Goal: Transaction & Acquisition: Book appointment/travel/reservation

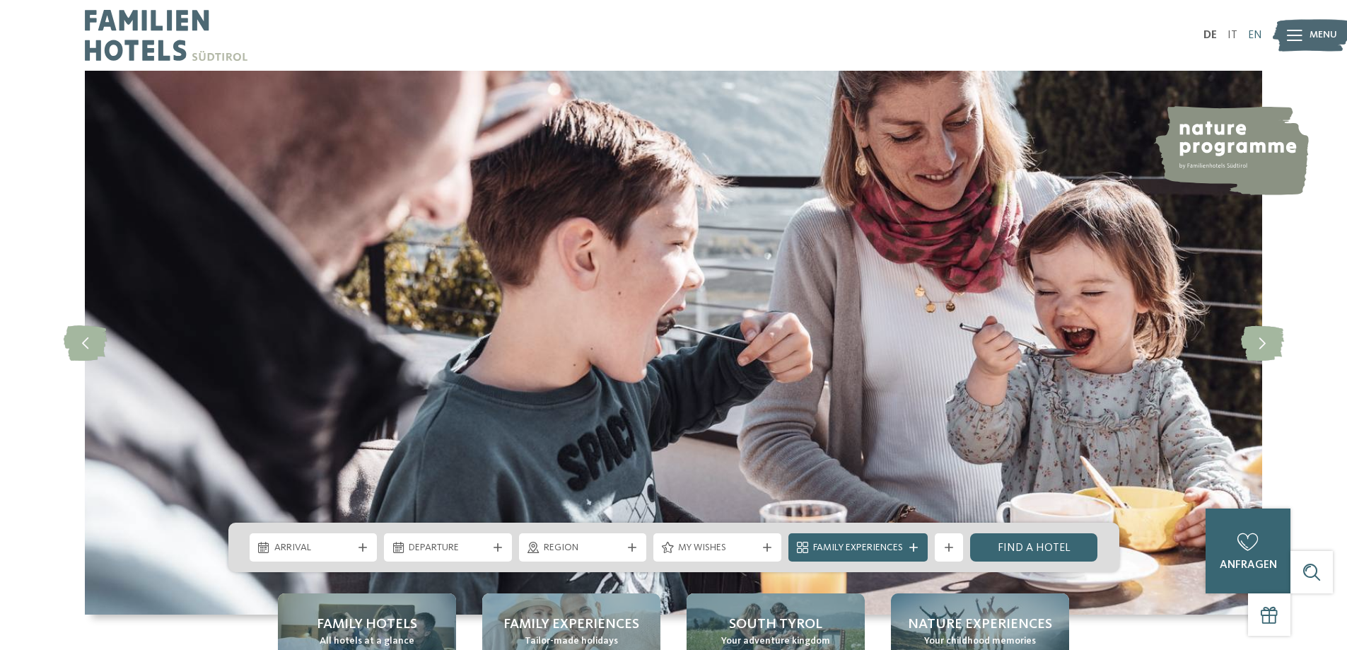
click at [1251, 35] on font "EN" at bounding box center [1255, 35] width 14 height 11
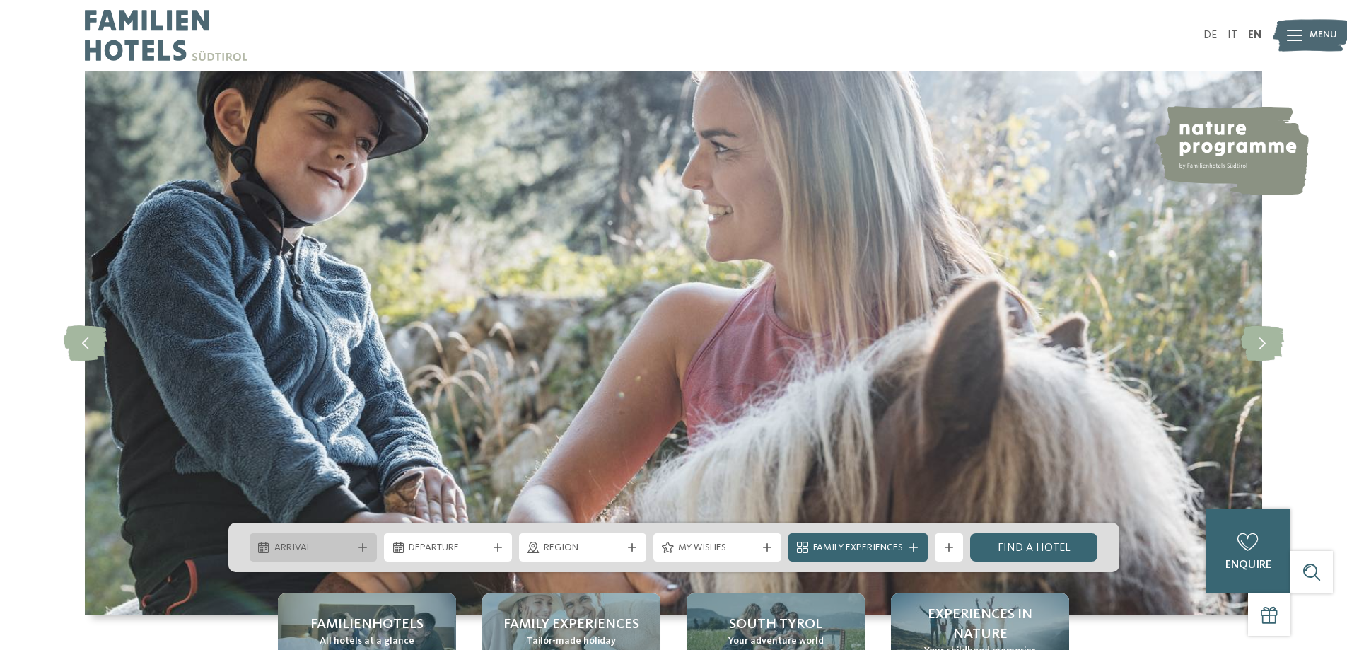
click at [331, 554] on span "Arrival" at bounding box center [313, 548] width 78 height 14
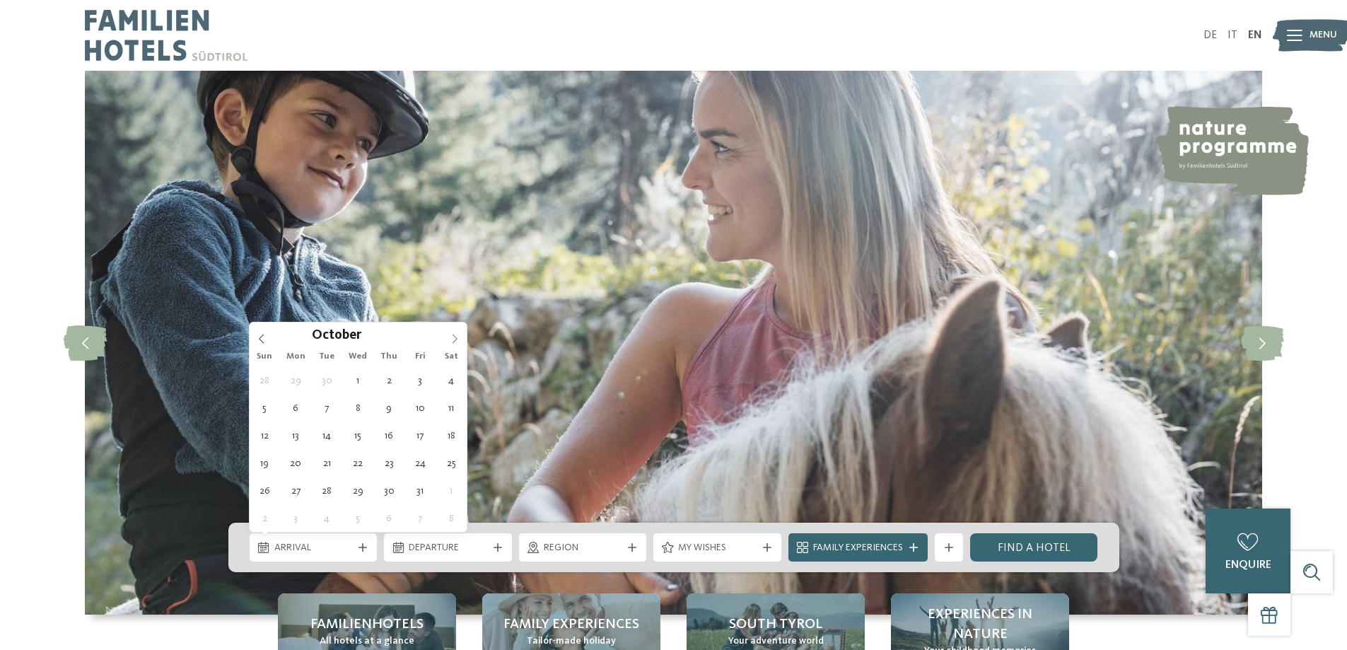
click at [458, 342] on icon at bounding box center [455, 339] width 10 height 10
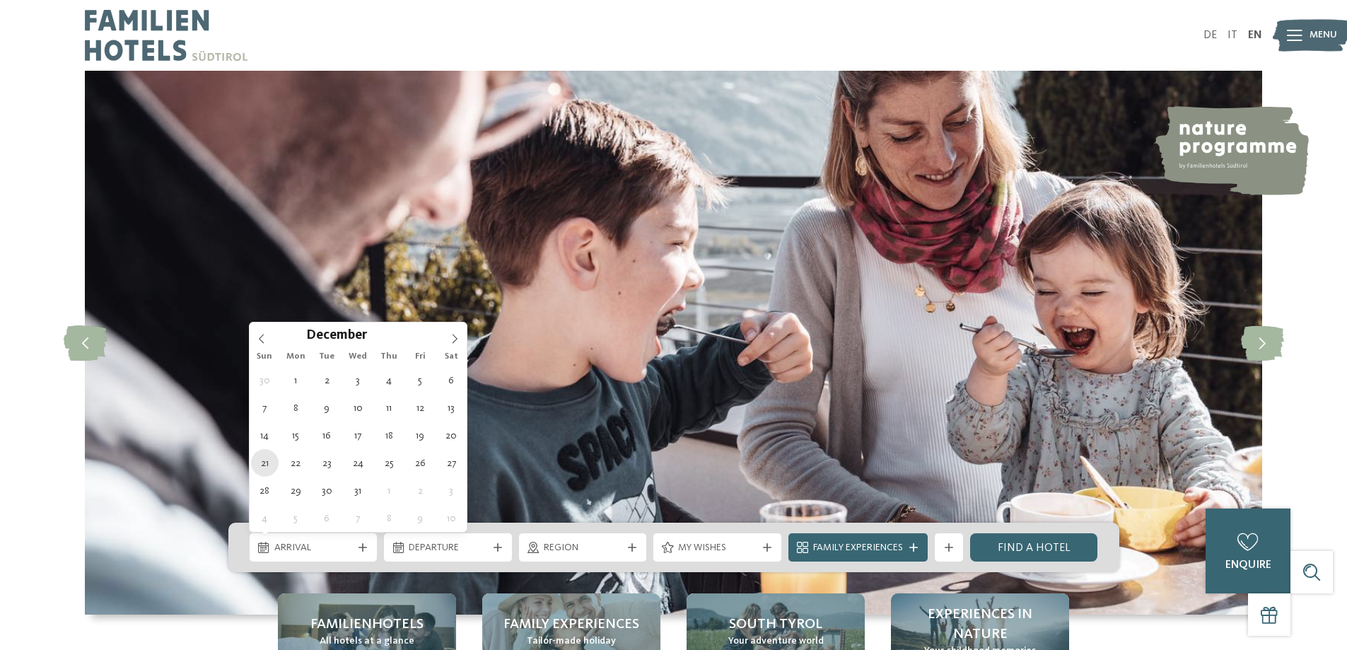
type div "21.12.2025"
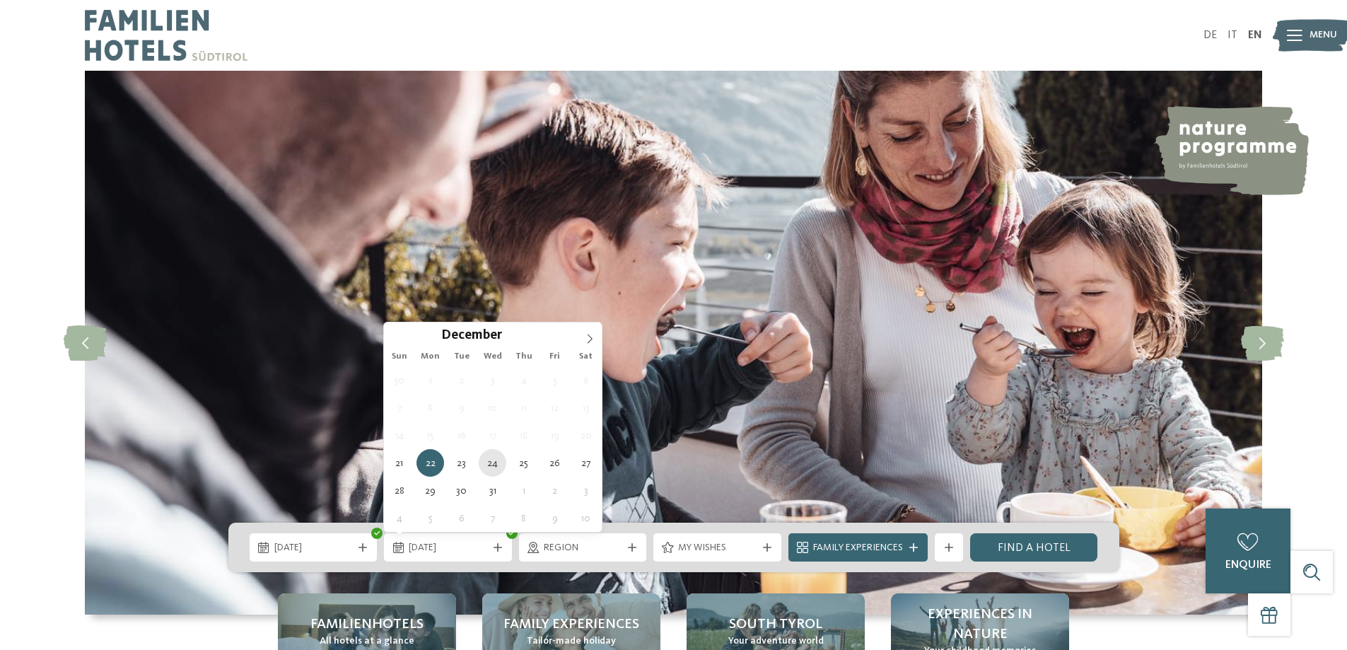
type div "24.12.2025"
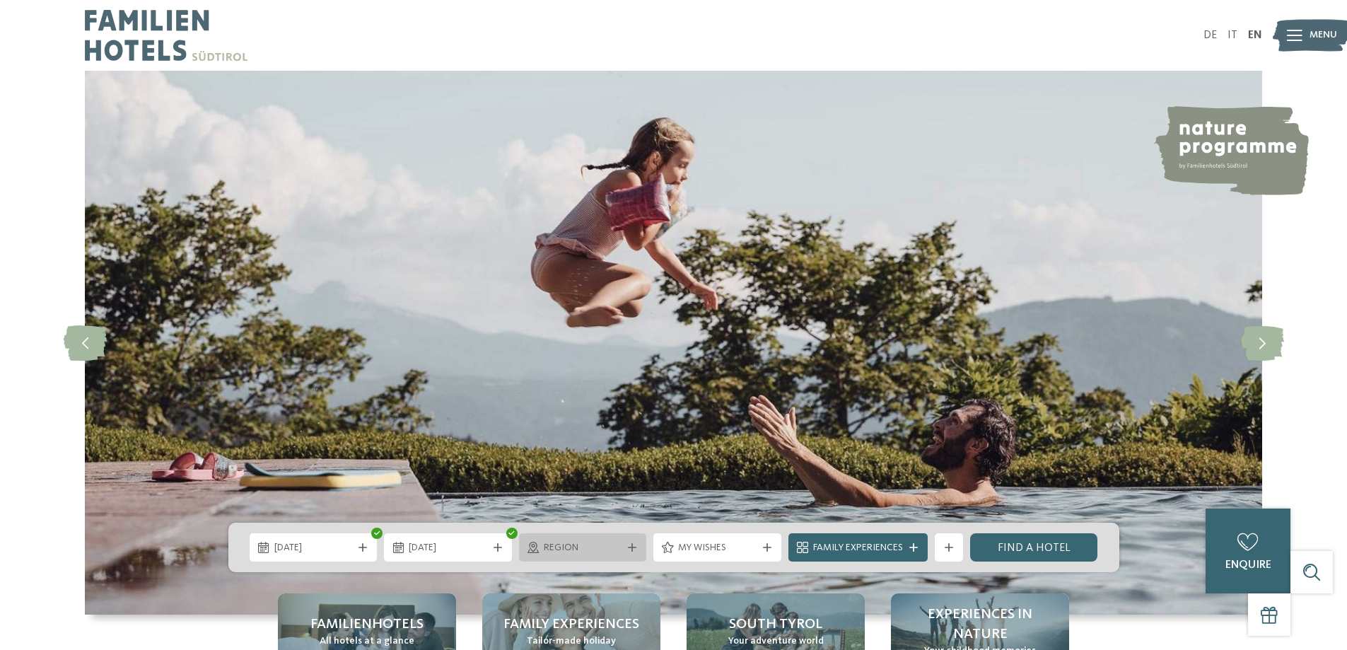
click at [608, 549] on span "Region" at bounding box center [583, 548] width 78 height 14
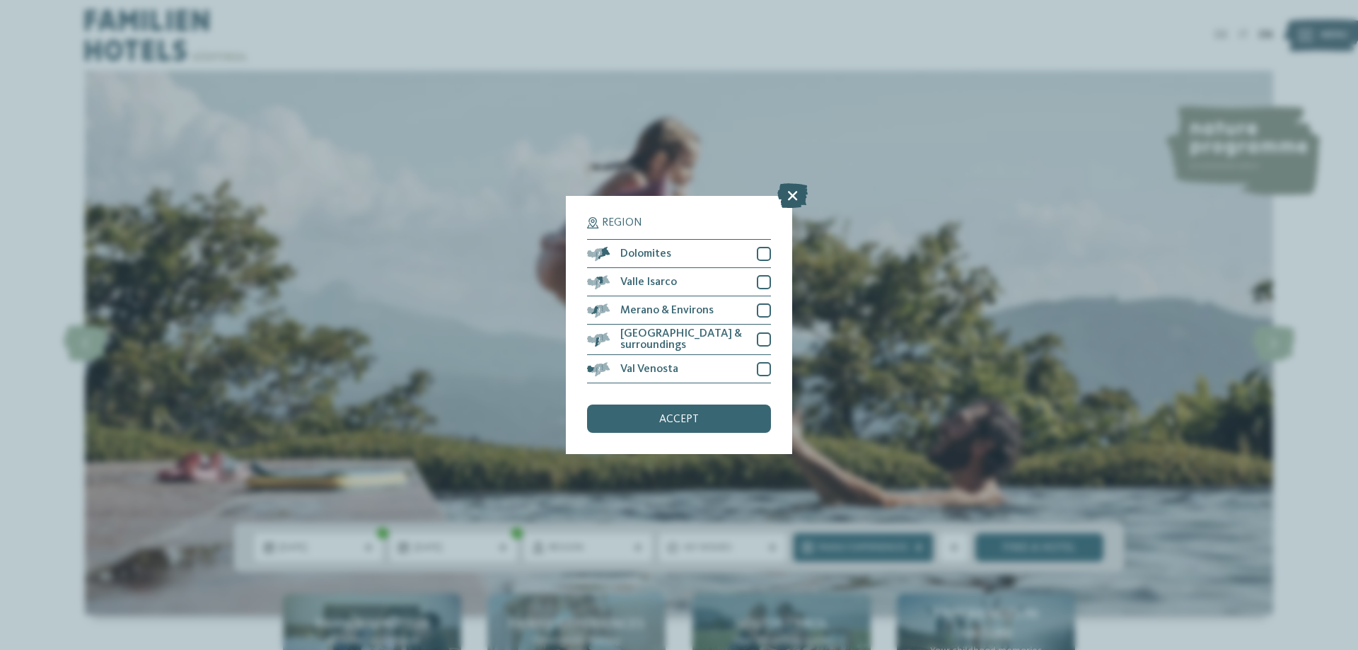
click at [790, 202] on icon at bounding box center [792, 195] width 30 height 25
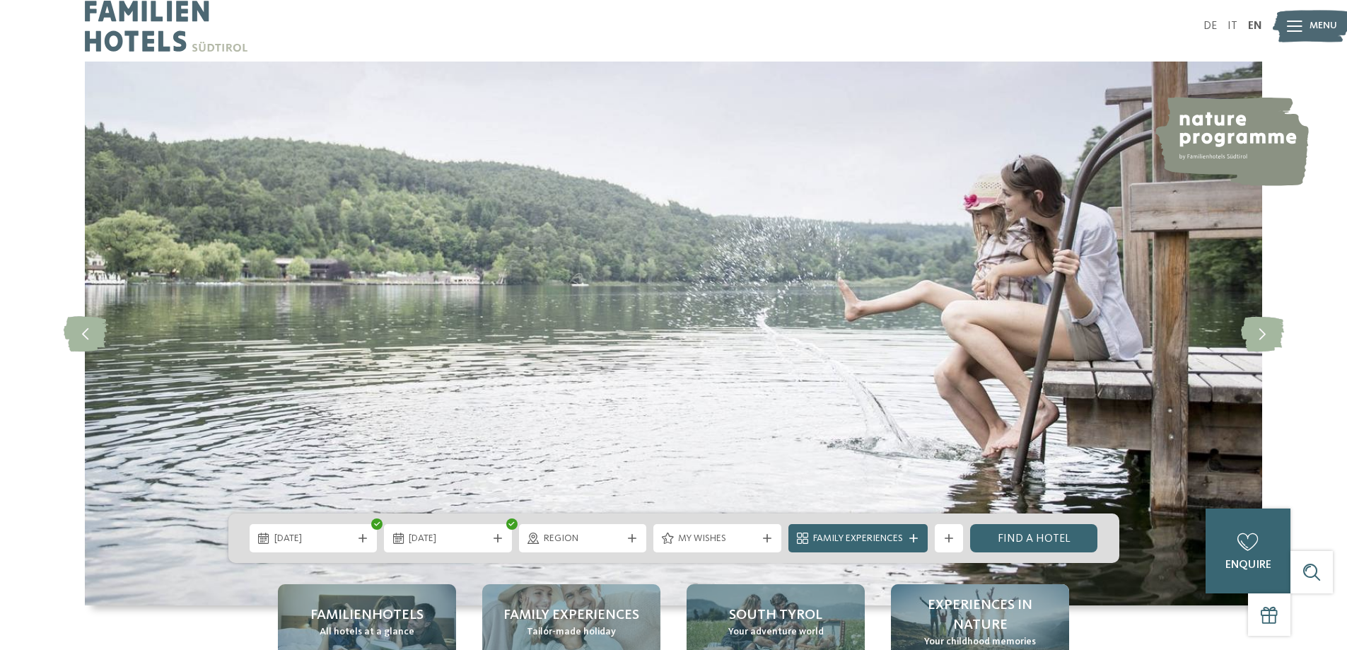
scroll to position [71, 0]
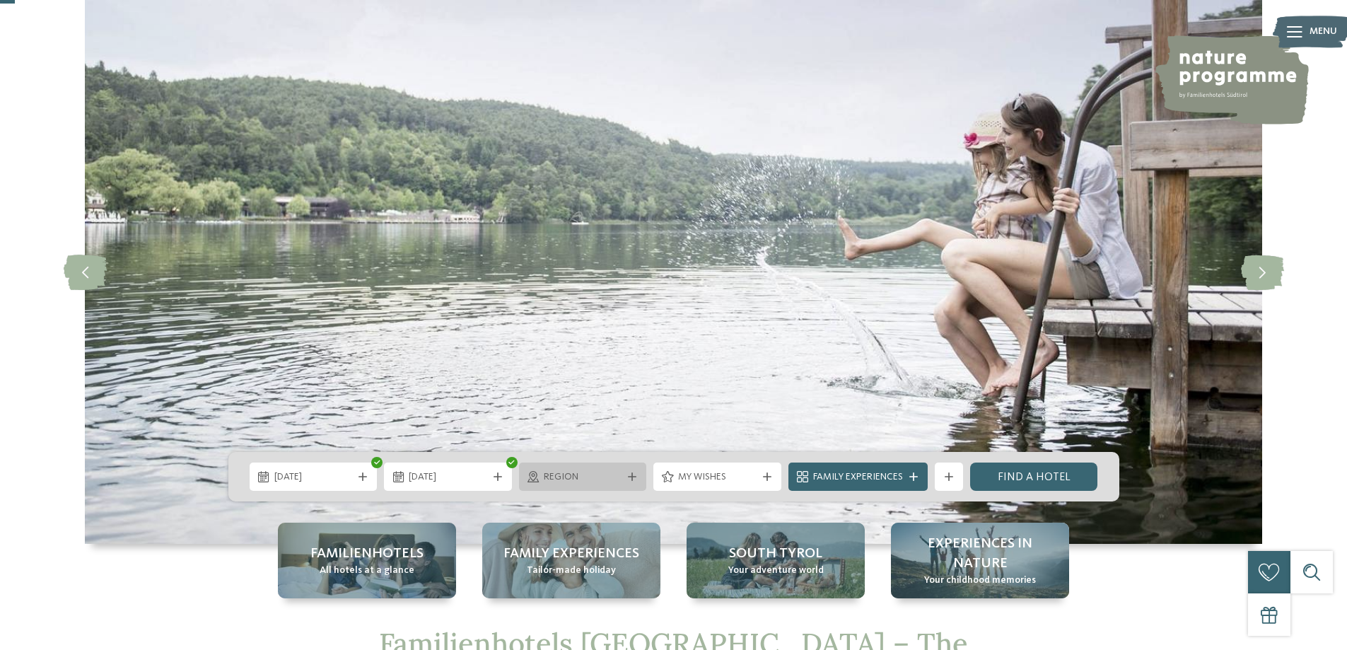
click at [591, 474] on span "Region" at bounding box center [583, 477] width 78 height 14
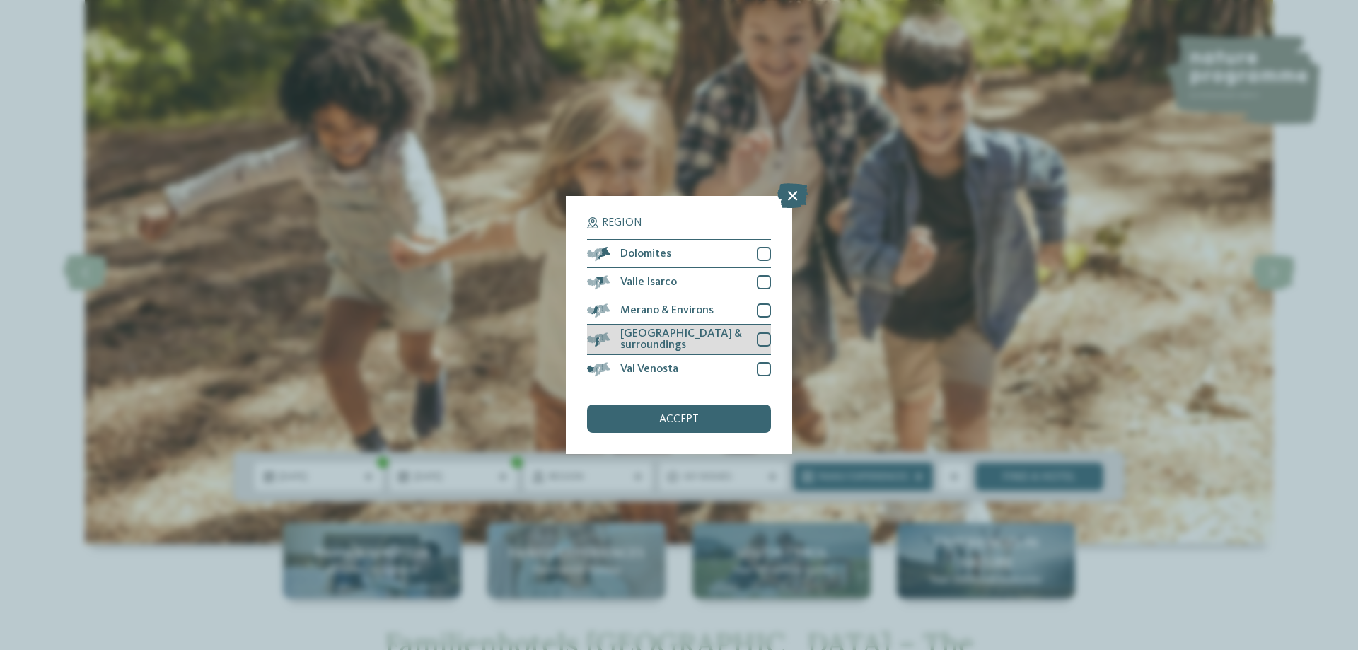
click at [757, 337] on div at bounding box center [764, 339] width 14 height 14
click at [759, 366] on div at bounding box center [764, 369] width 14 height 14
click at [764, 313] on div at bounding box center [764, 310] width 14 height 14
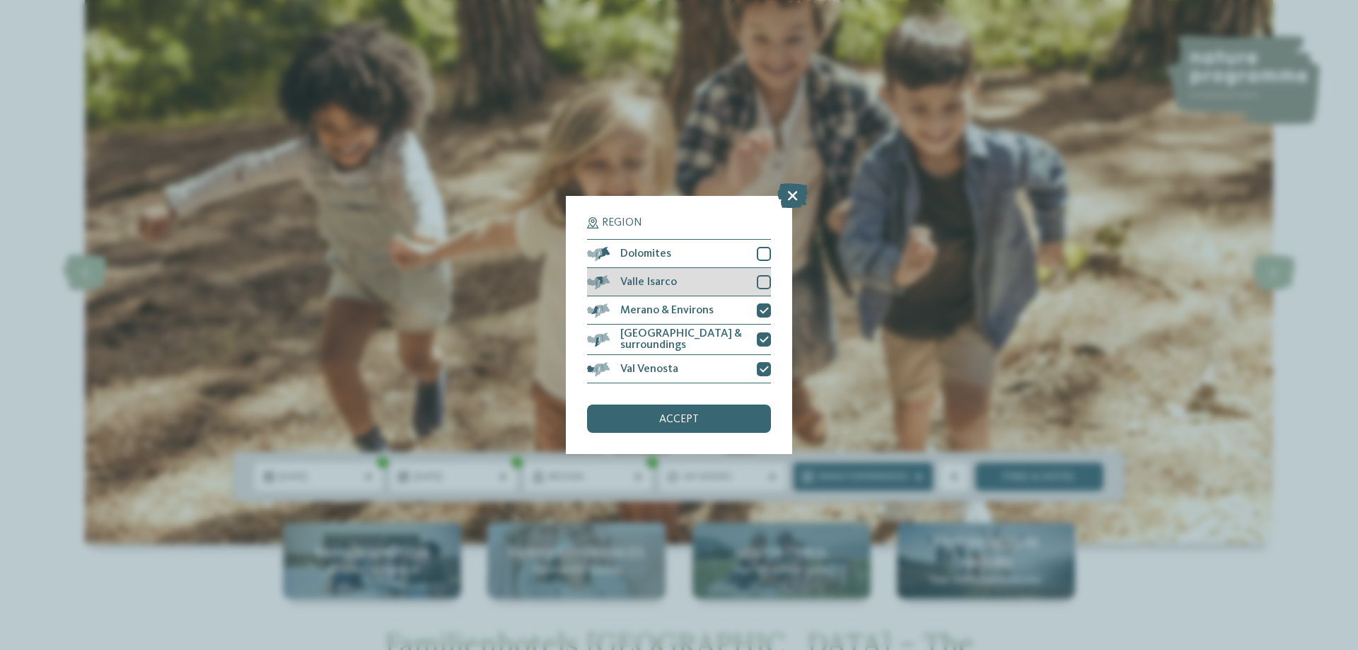
click at [764, 289] on div at bounding box center [764, 282] width 14 height 14
click at [764, 252] on div at bounding box center [764, 254] width 14 height 14
click at [731, 414] on div "accept" at bounding box center [679, 418] width 184 height 28
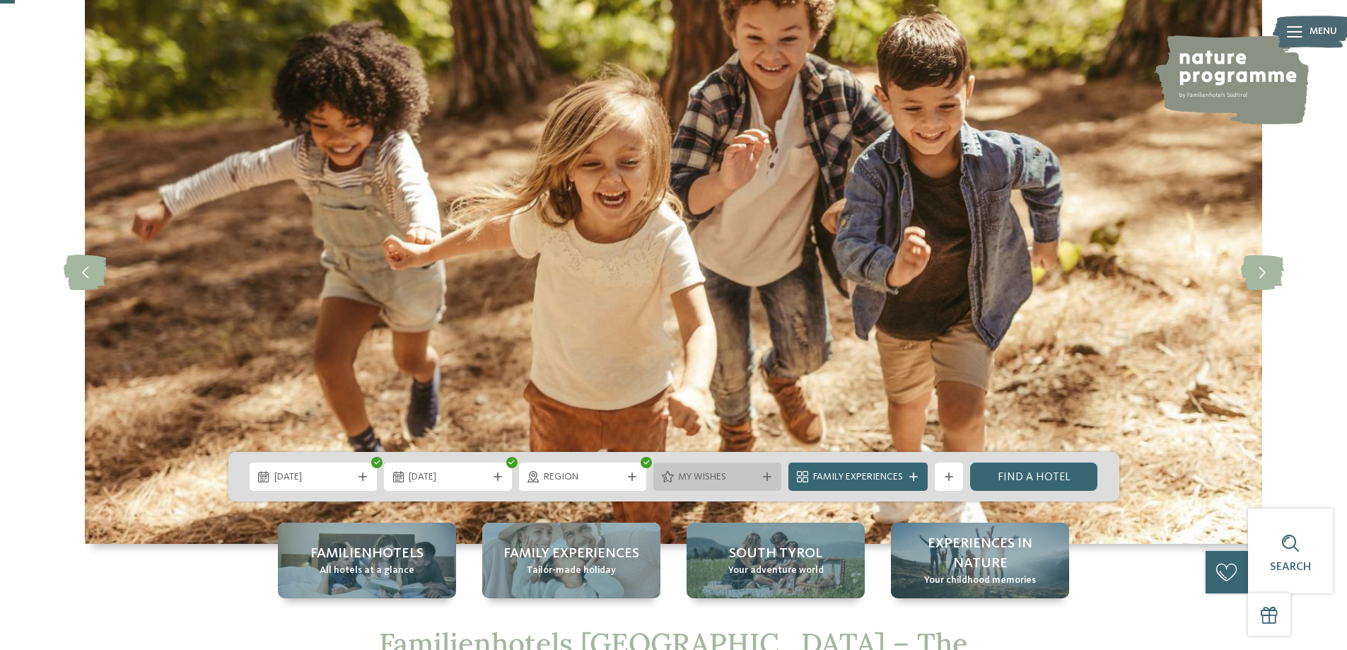
click at [721, 473] on span "My wishes" at bounding box center [717, 477] width 78 height 14
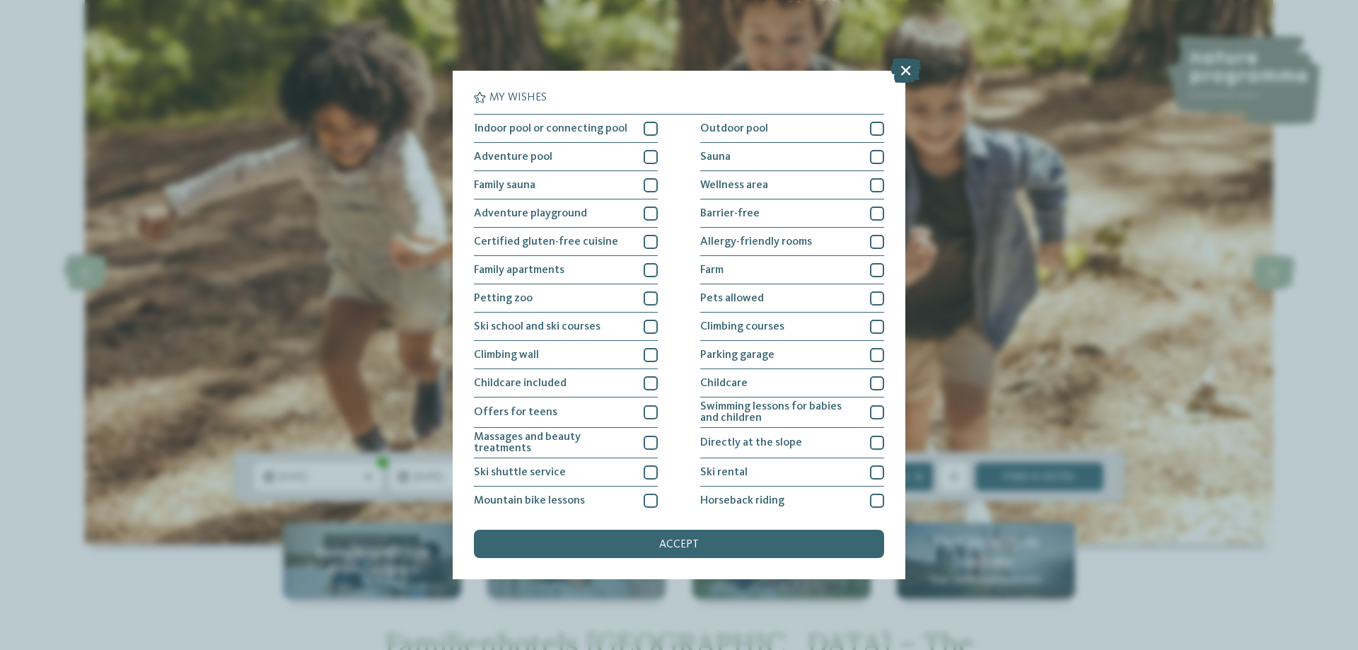
click at [898, 81] on icon at bounding box center [905, 70] width 30 height 25
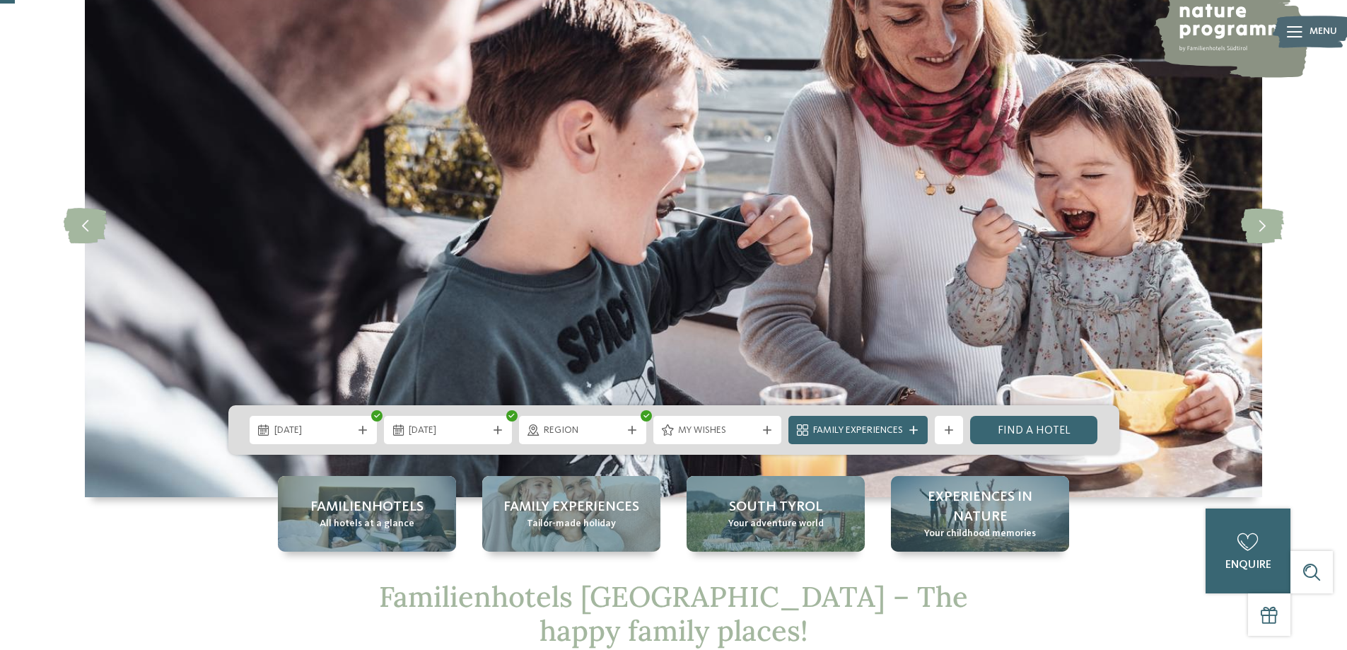
scroll to position [141, 0]
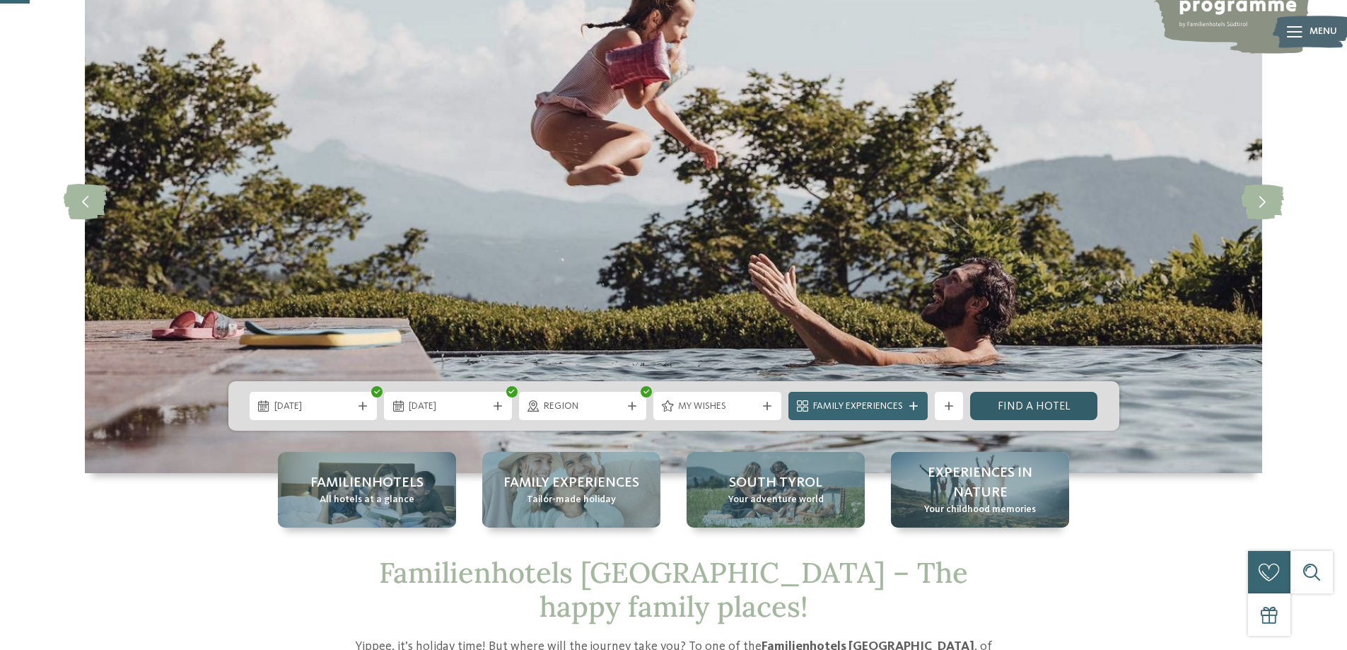
click at [1009, 407] on link "Find a hotel" at bounding box center [1034, 406] width 128 height 28
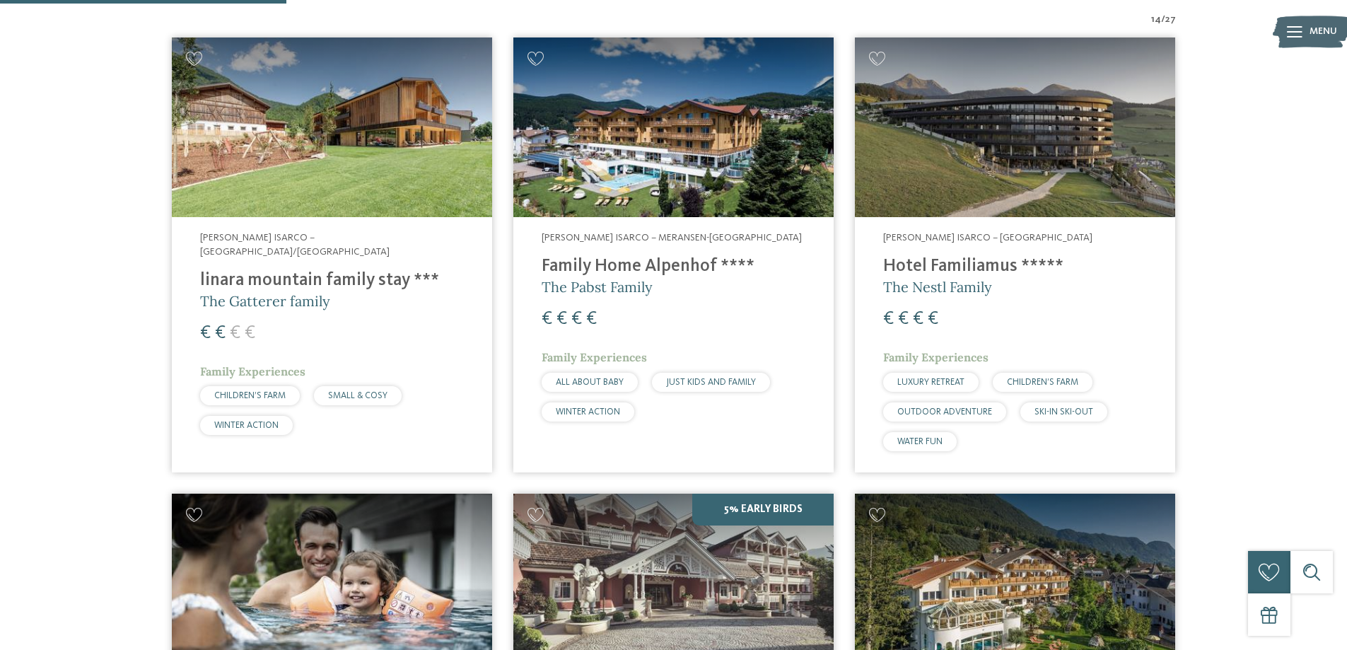
scroll to position [289, 0]
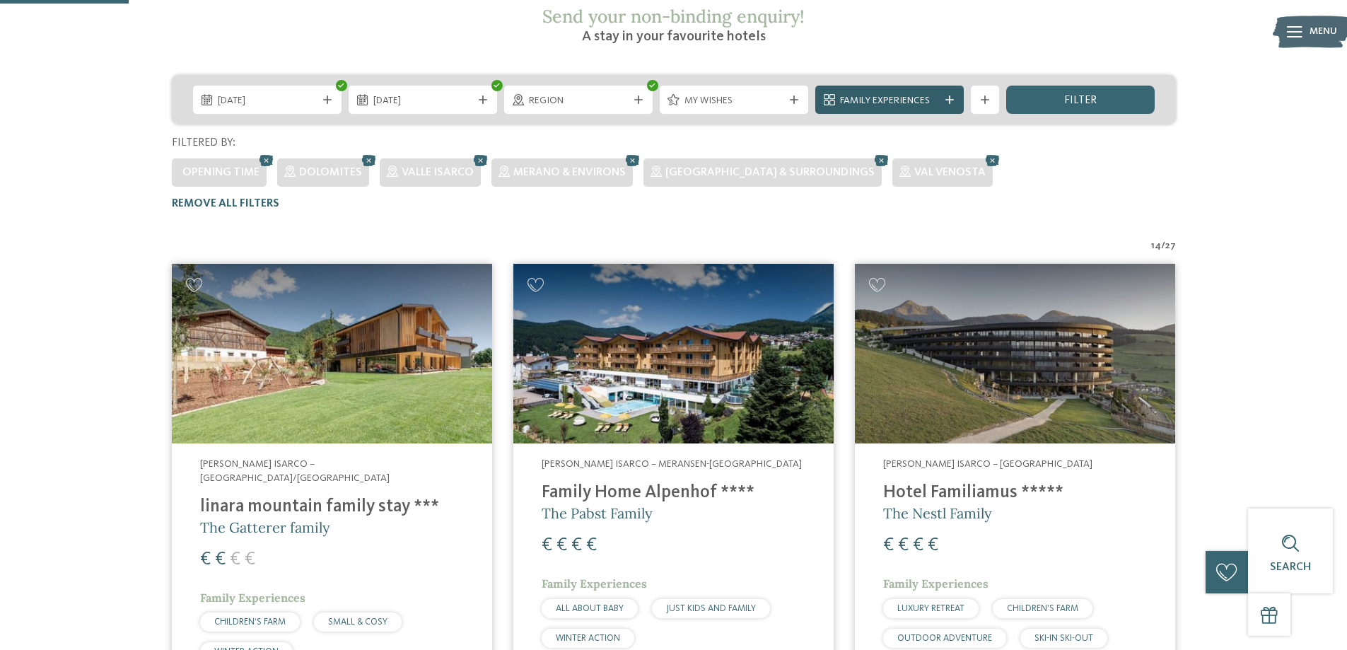
click at [923, 94] on span "Family Experiences" at bounding box center [889, 101] width 99 height 14
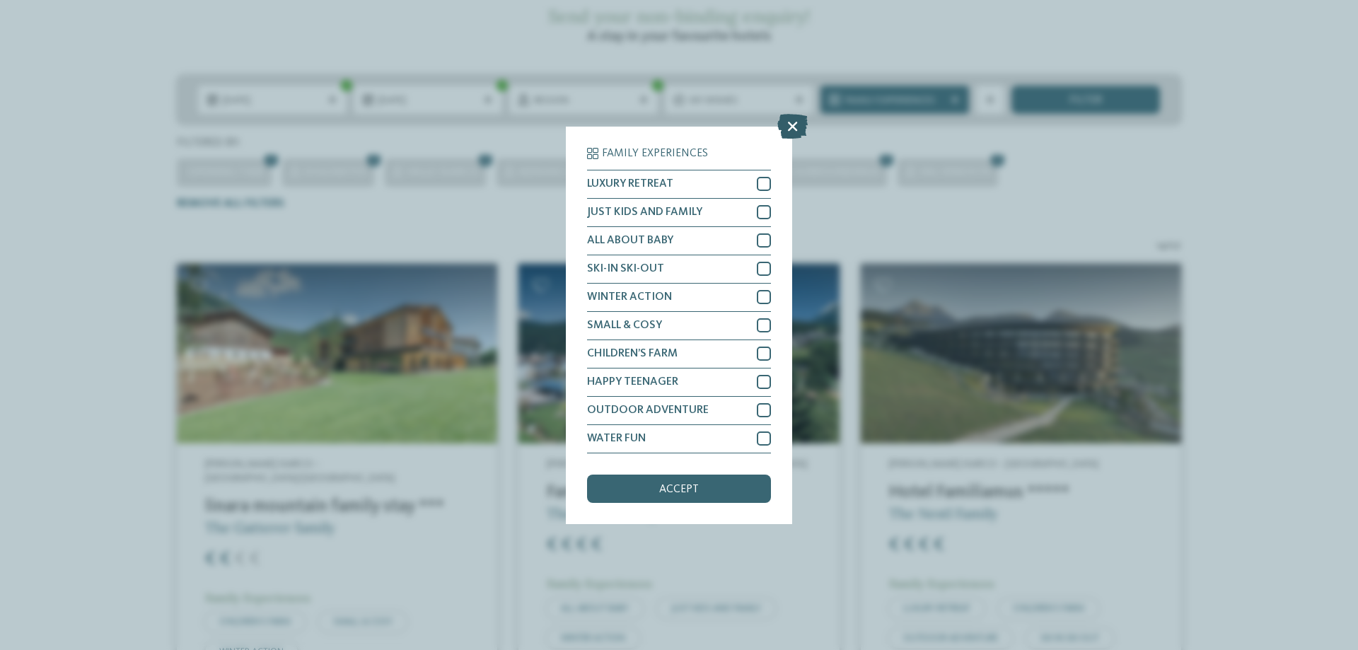
click at [788, 129] on icon at bounding box center [792, 125] width 30 height 25
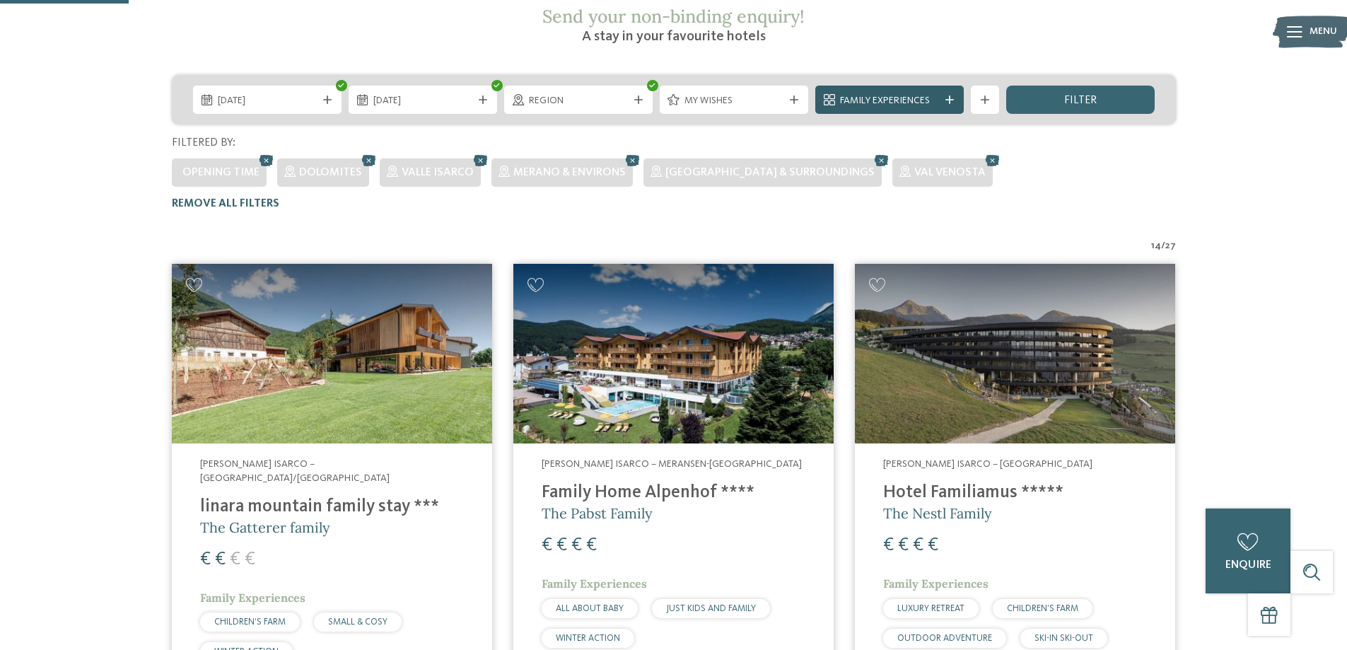
click at [906, 94] on span "Family Experiences" at bounding box center [889, 101] width 99 height 14
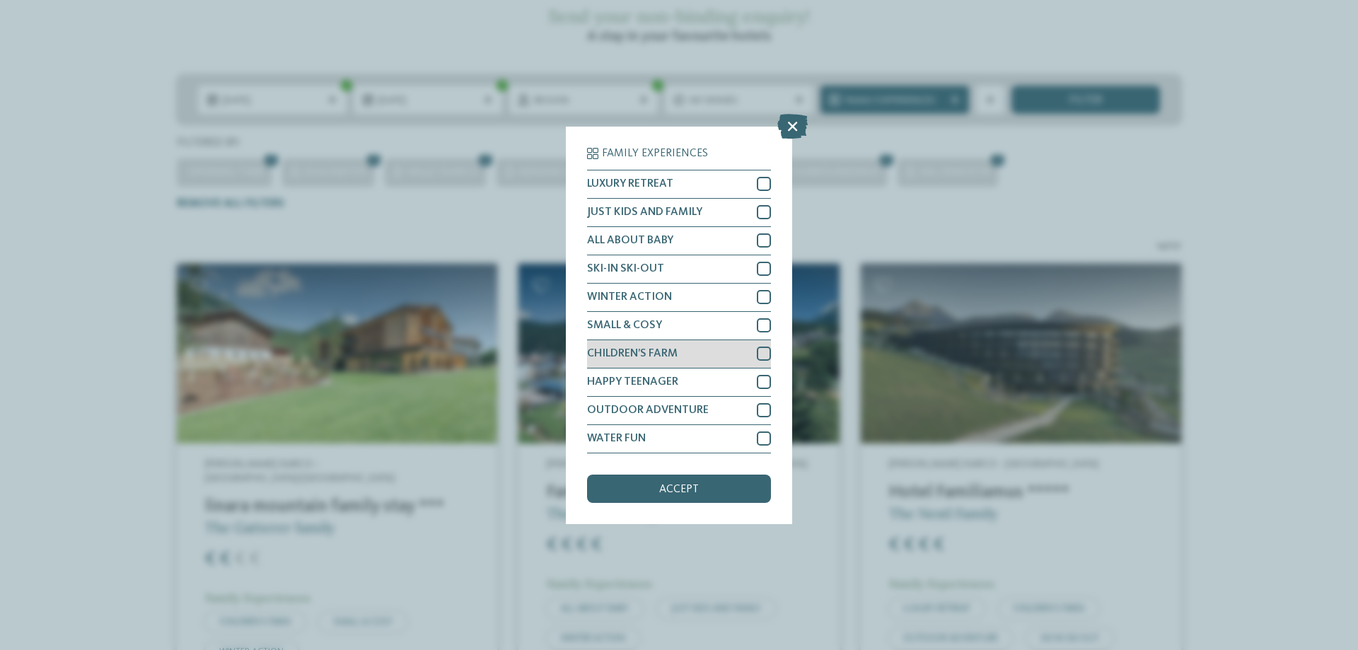
click at [730, 350] on div "CHILDREN’S FARM" at bounding box center [679, 354] width 184 height 28
click at [756, 412] on div "OUTDOOR ADVENTURE" at bounding box center [679, 411] width 184 height 28
click at [759, 210] on div at bounding box center [764, 212] width 14 height 14
click at [700, 489] on div "accept" at bounding box center [679, 488] width 184 height 28
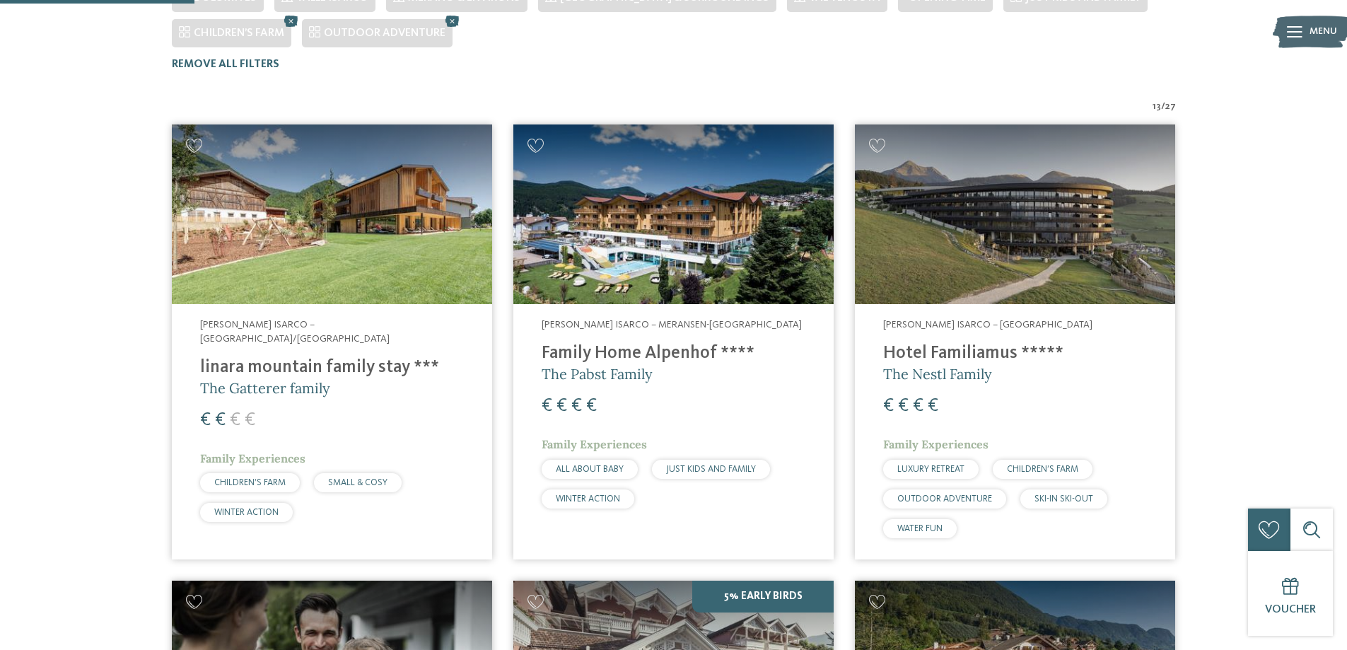
scroll to position [465, 0]
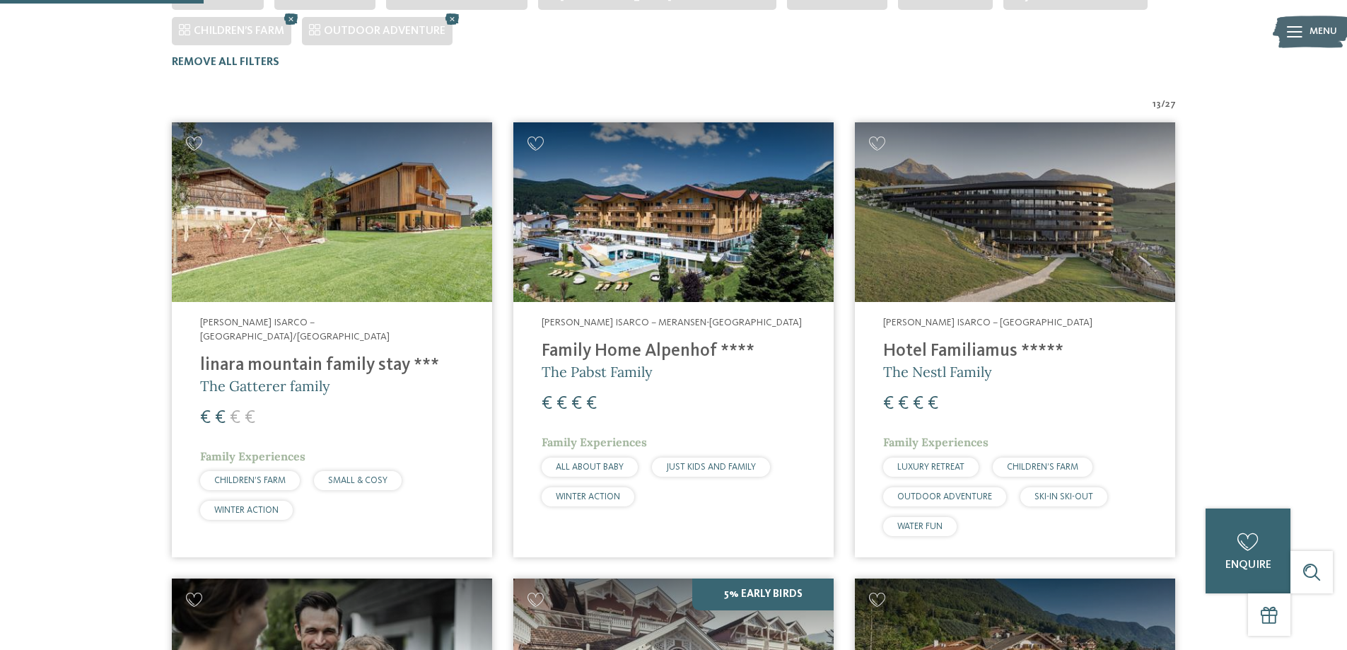
click at [691, 341] on h4 "Family Home Alpenhof ****" at bounding box center [674, 351] width 264 height 21
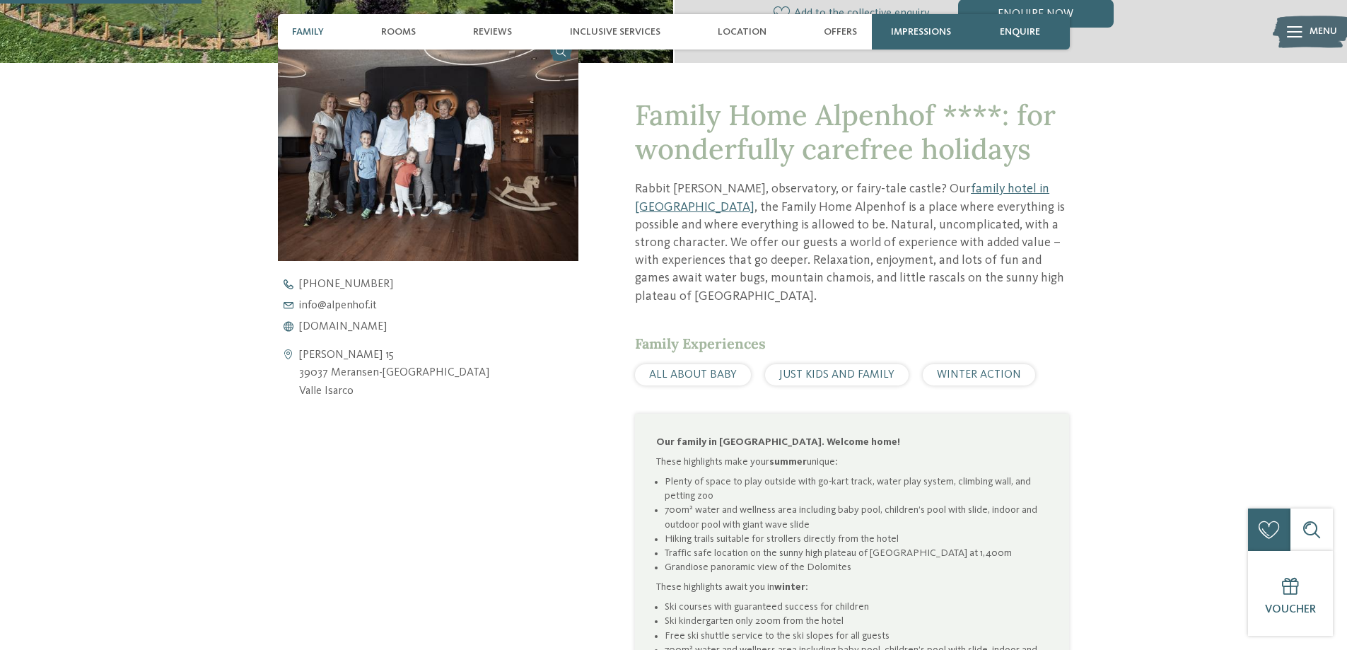
scroll to position [495, 0]
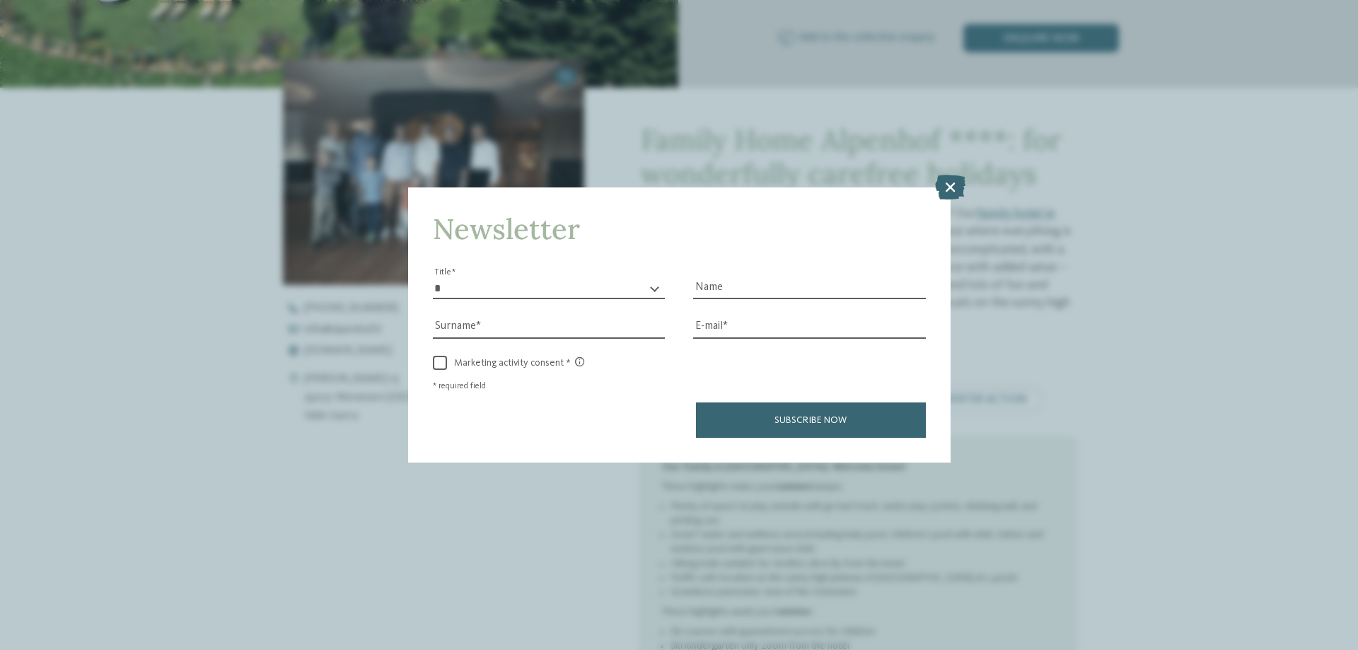
click at [955, 187] on icon at bounding box center [950, 187] width 30 height 25
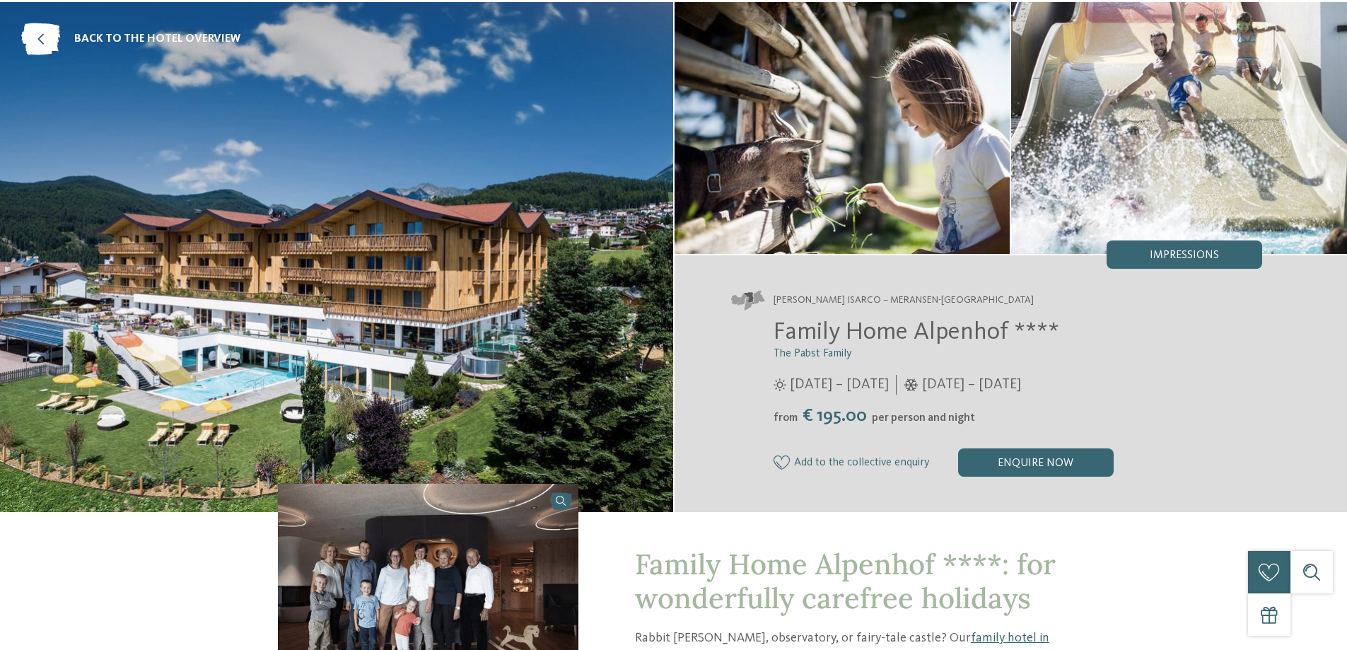
scroll to position [0, 0]
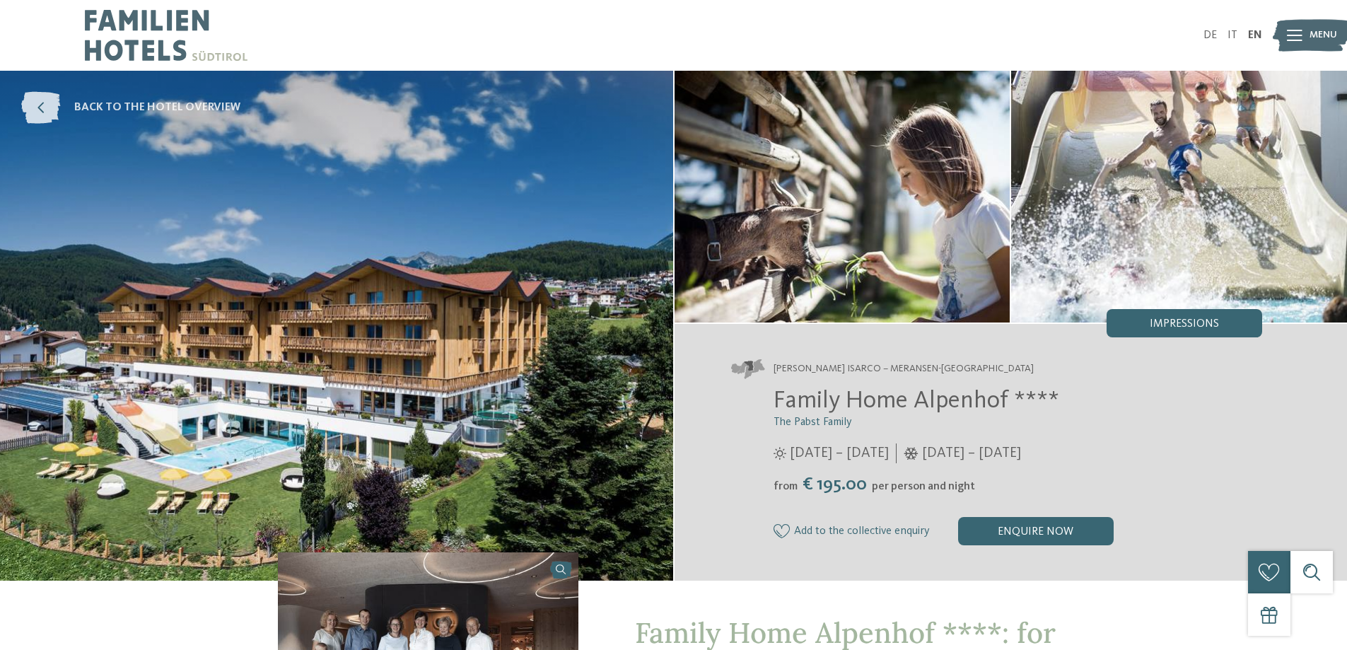
click at [28, 106] on icon at bounding box center [40, 108] width 39 height 32
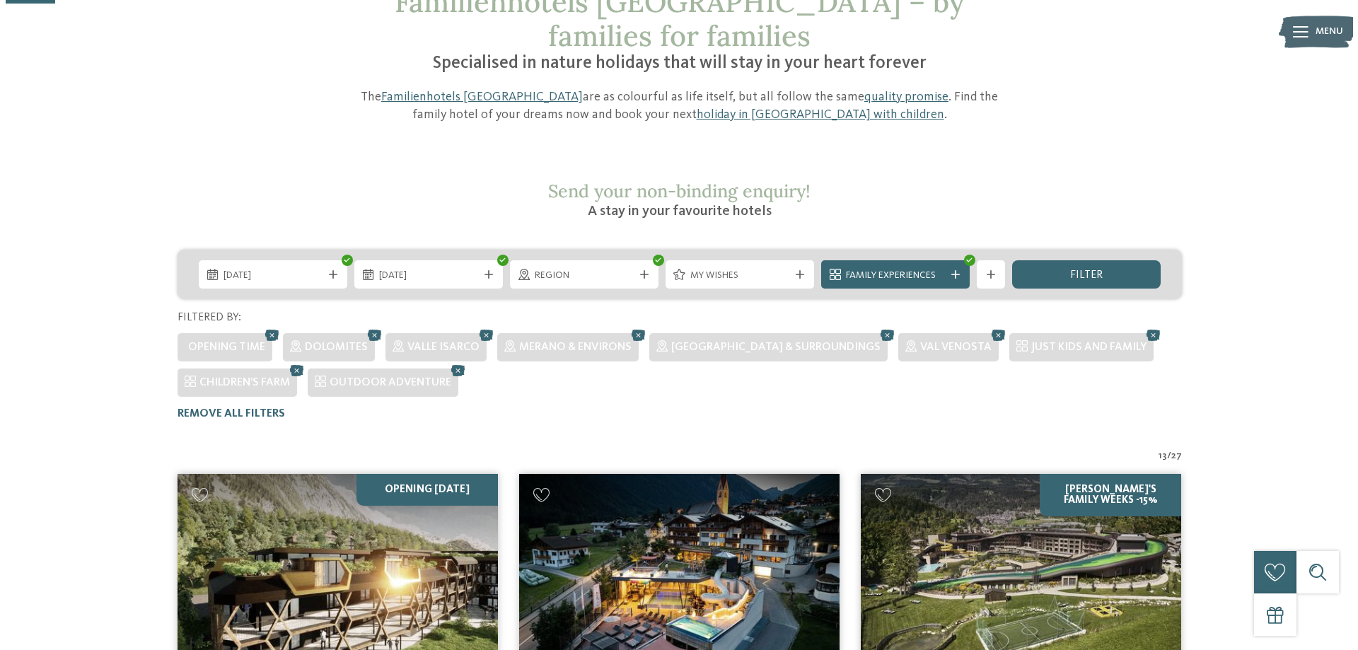
scroll to position [112, 0]
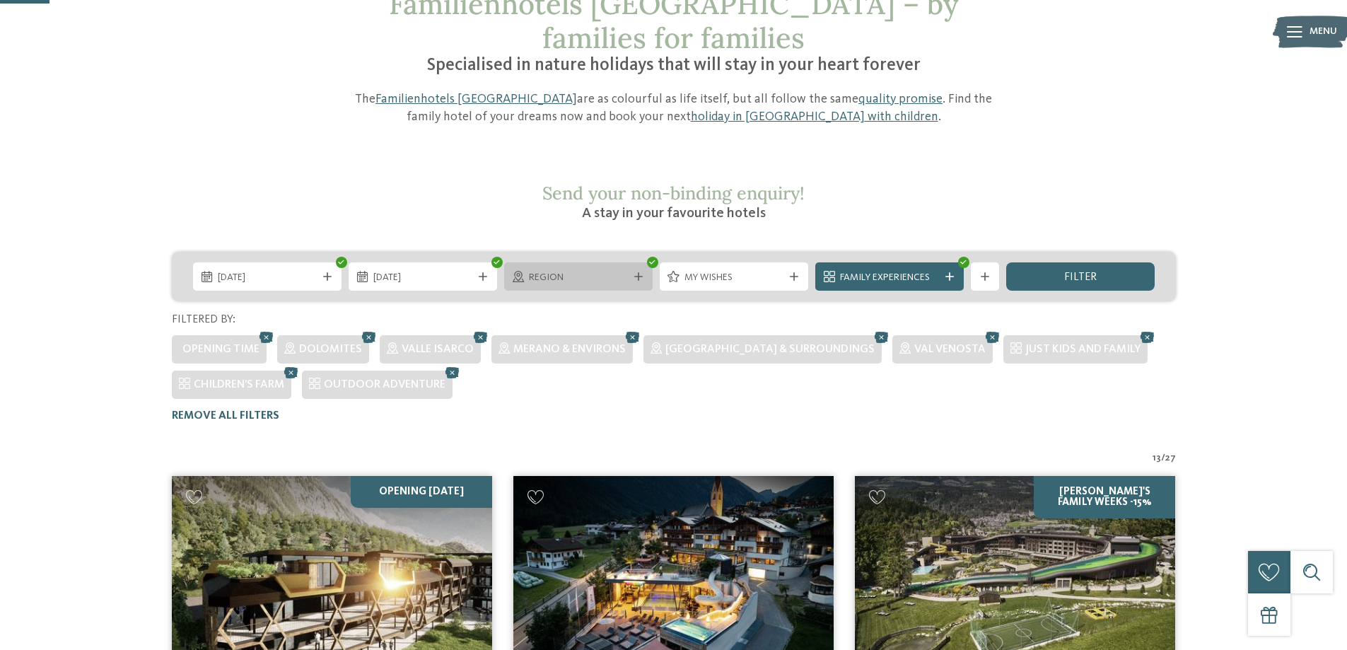
click at [561, 271] on span "Region" at bounding box center [578, 278] width 99 height 14
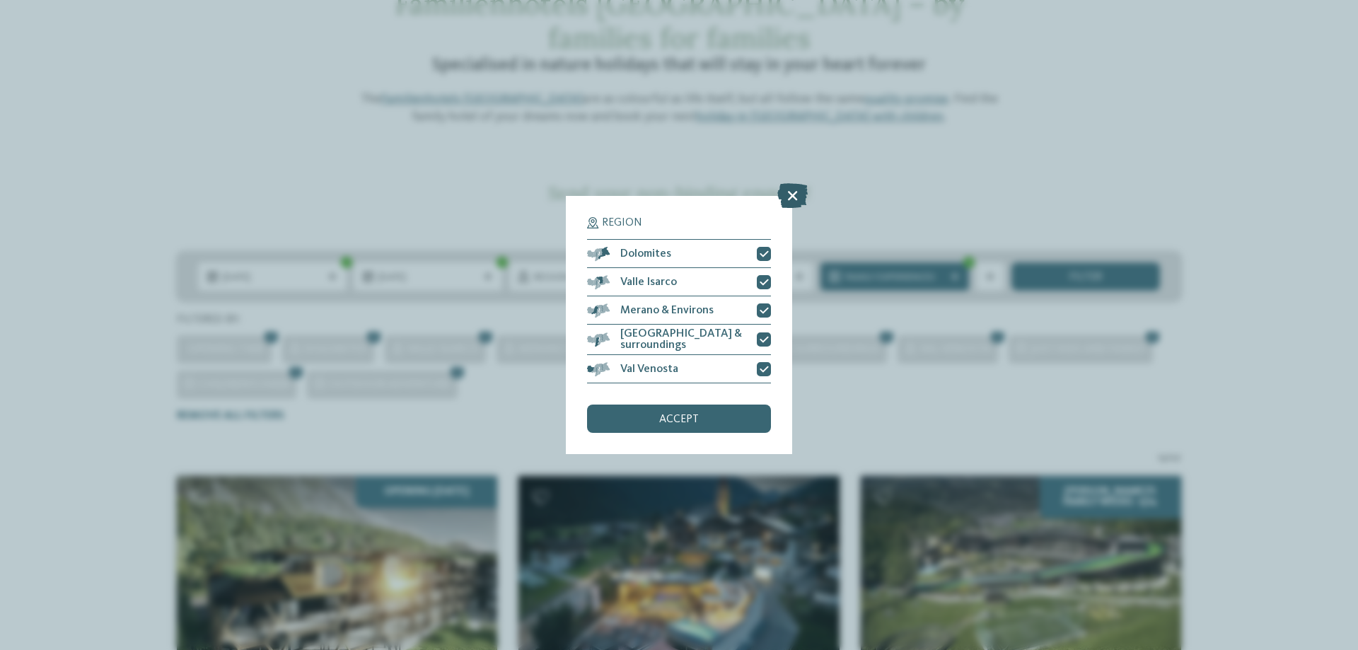
click at [803, 194] on icon at bounding box center [792, 195] width 30 height 25
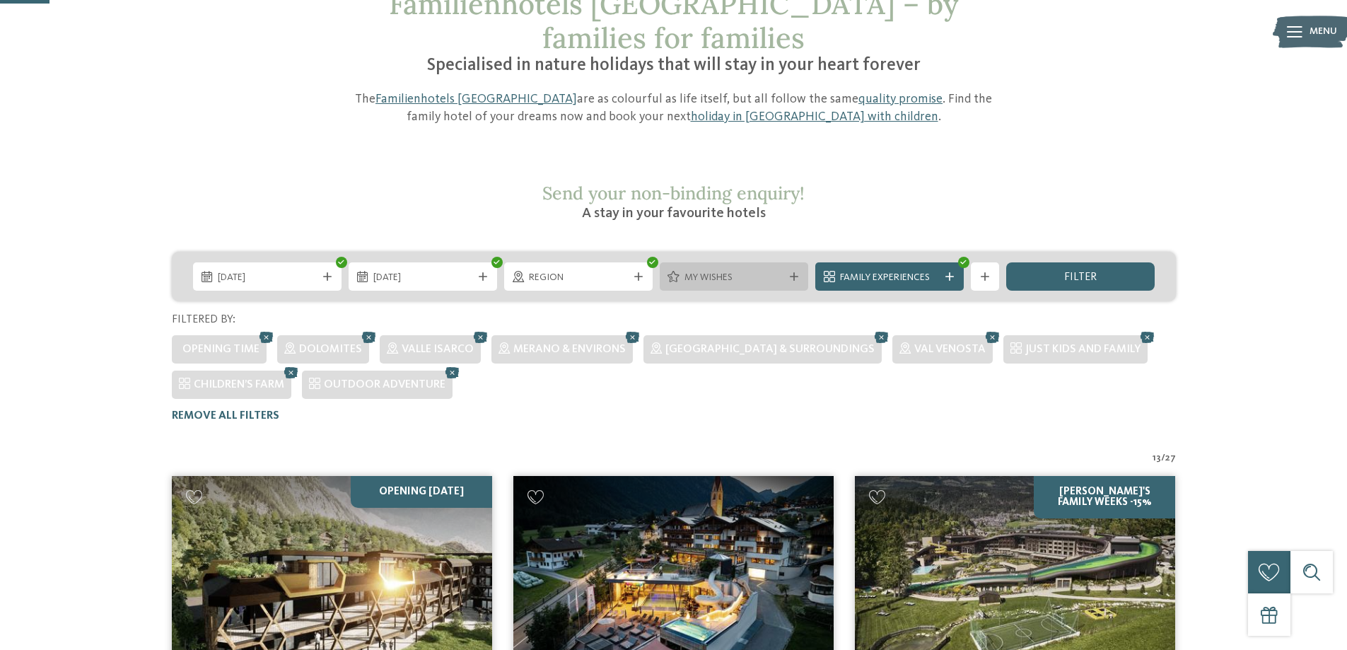
click at [742, 262] on div "My wishes" at bounding box center [734, 276] width 148 height 28
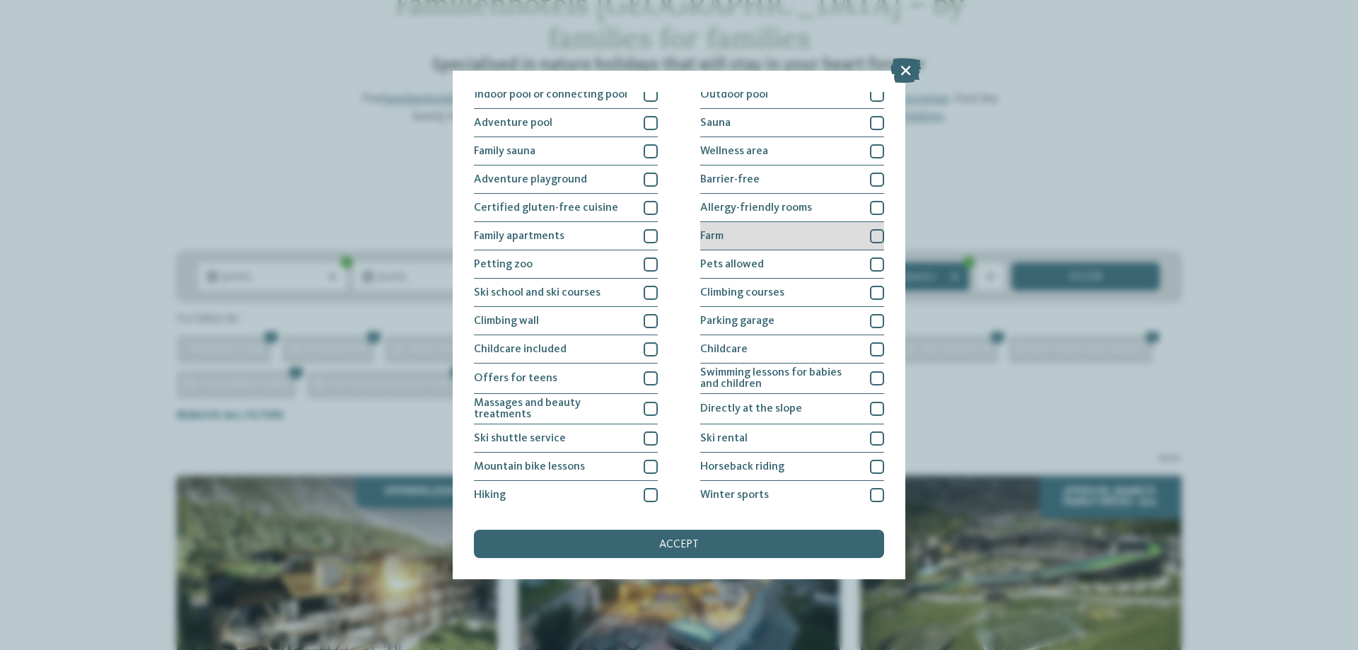
scroll to position [0, 0]
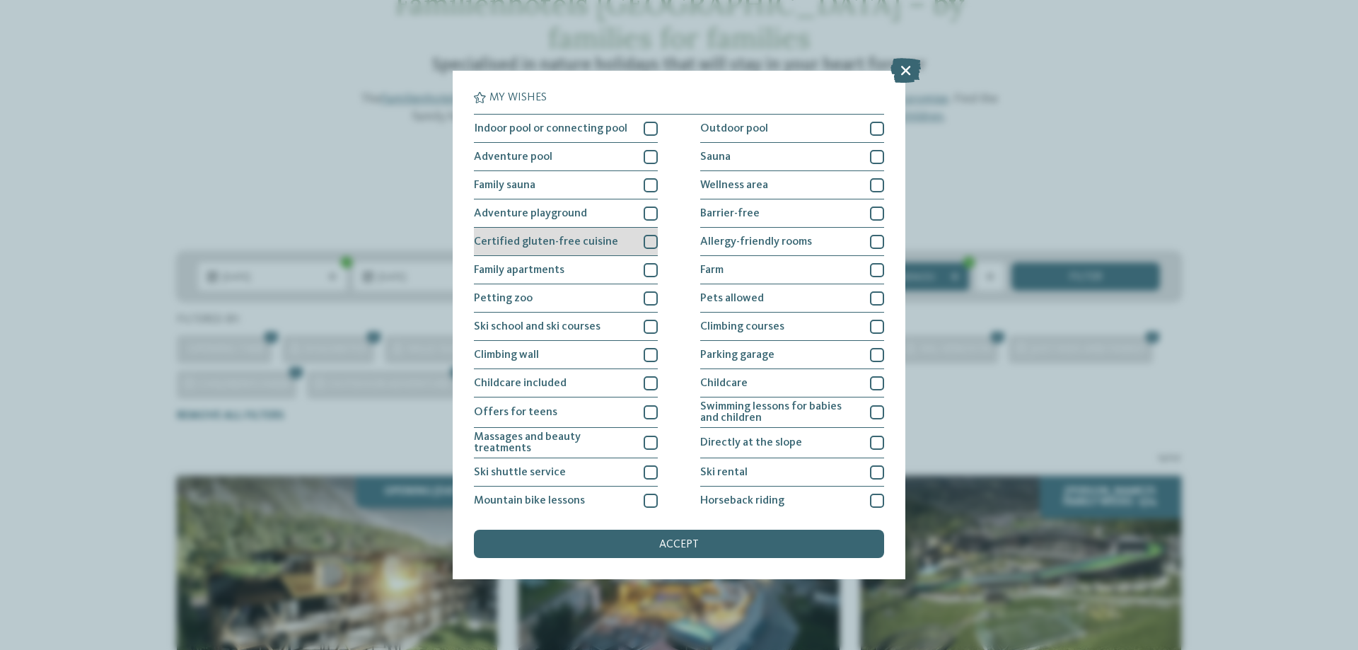
click at [645, 247] on div at bounding box center [650, 242] width 14 height 14
click at [862, 269] on div "Farm" at bounding box center [792, 270] width 184 height 28
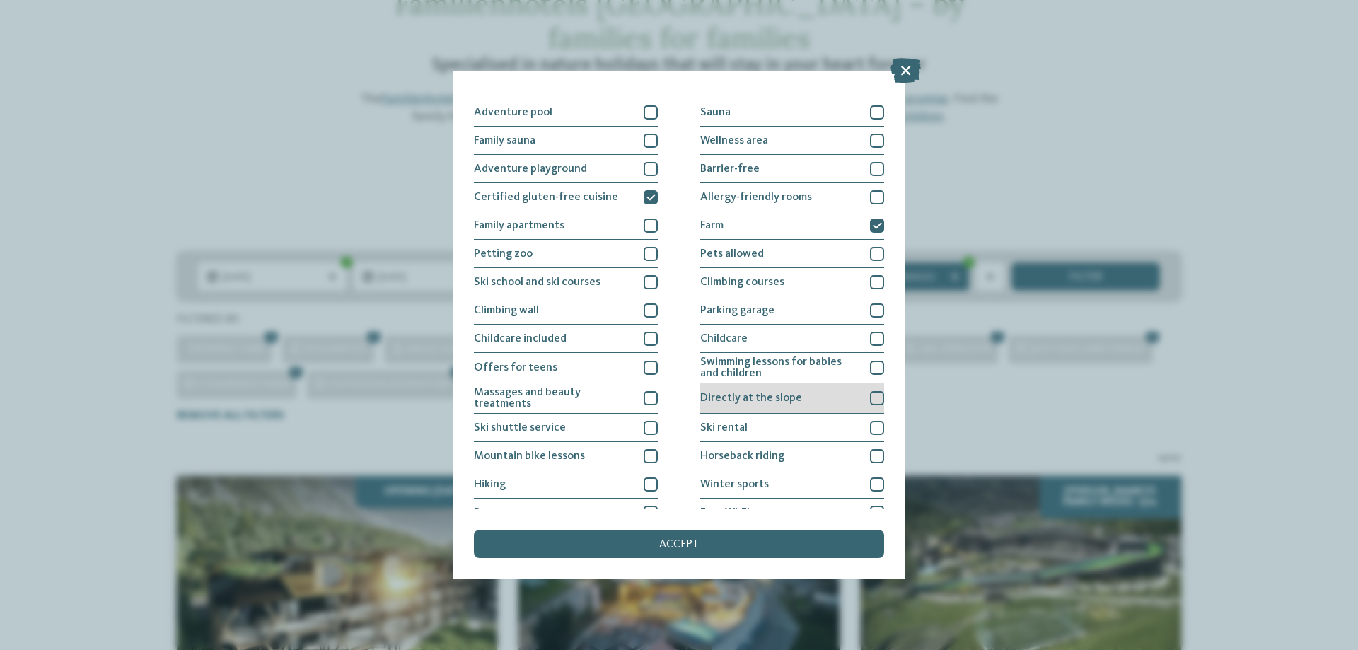
scroll to position [91, 0]
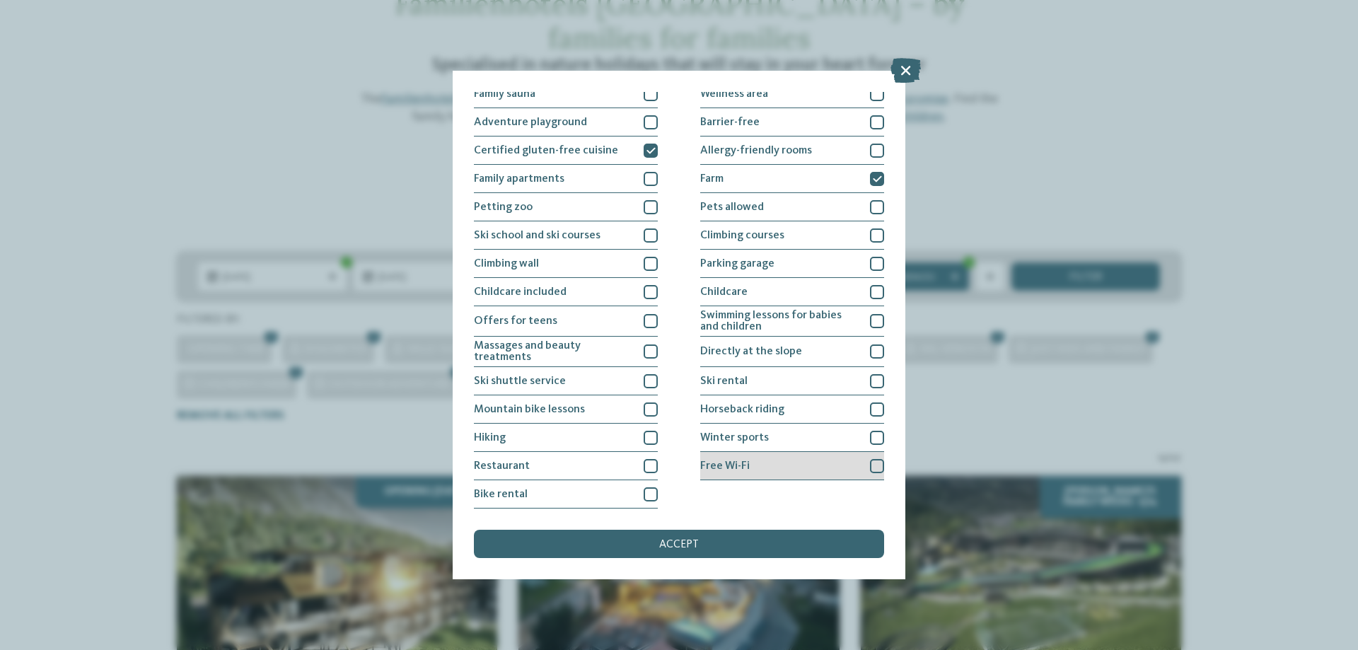
click at [870, 468] on div at bounding box center [877, 466] width 14 height 14
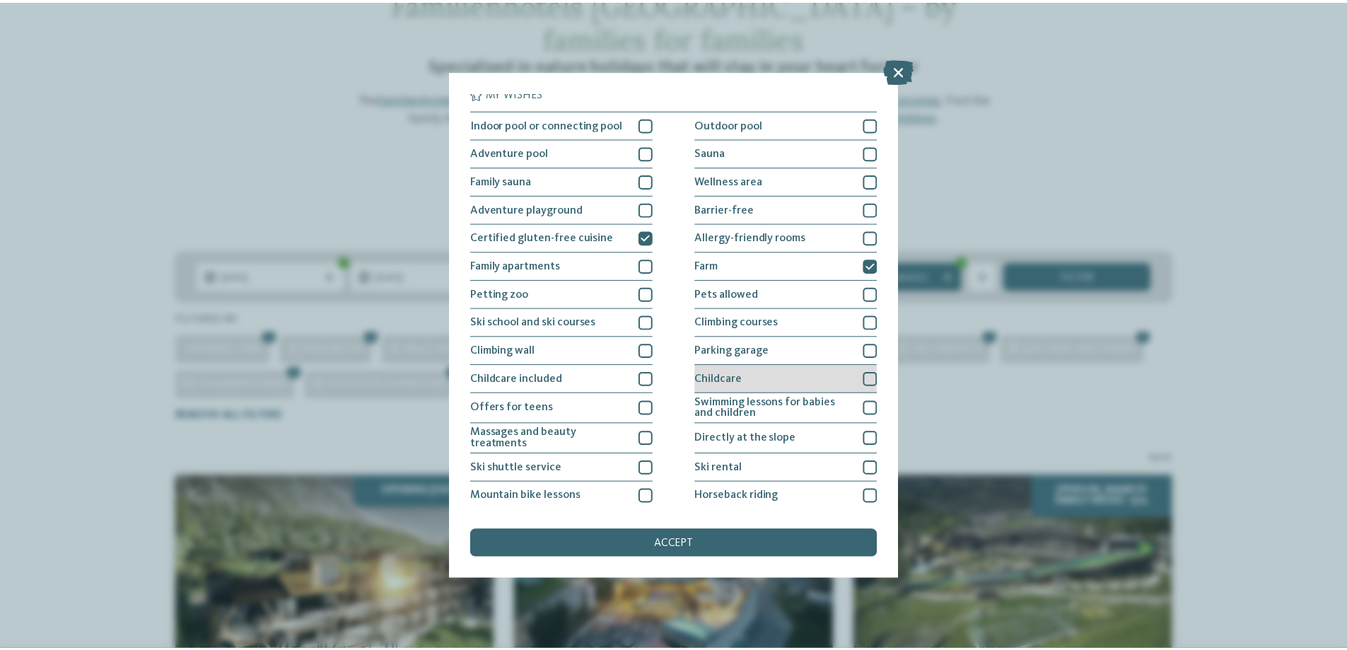
scroll to position [0, 0]
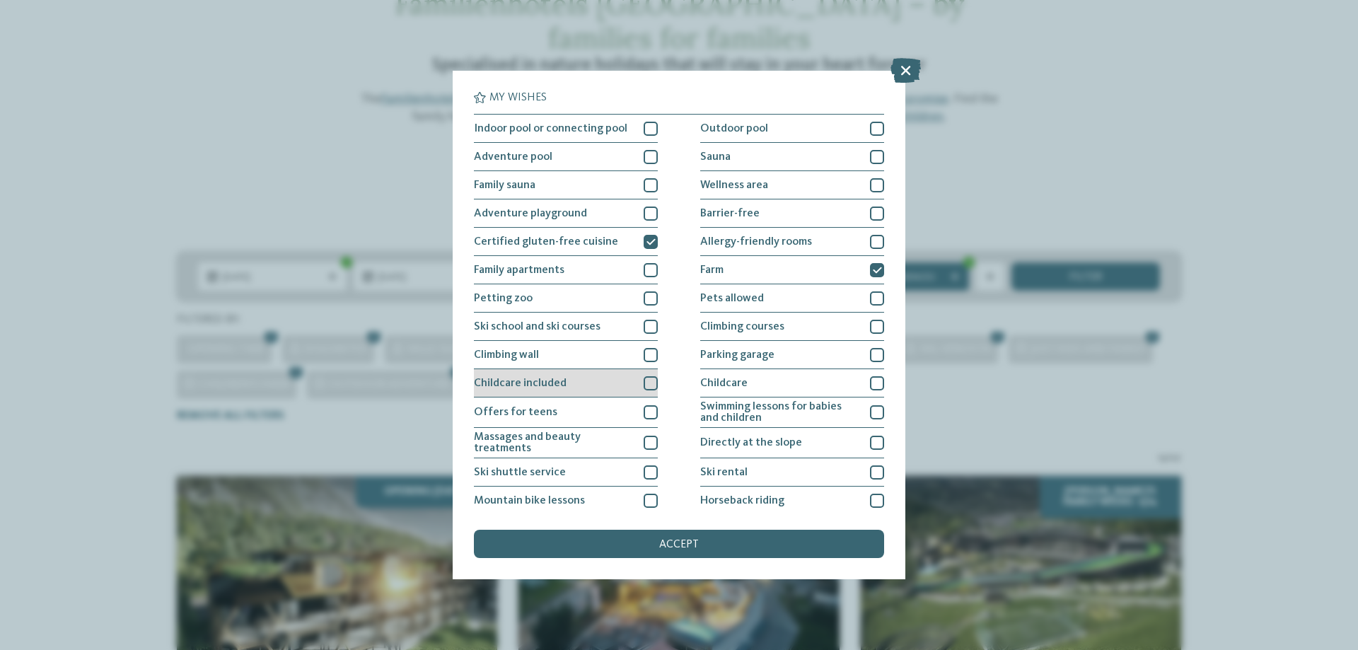
click at [637, 379] on div "Childcare included" at bounding box center [566, 383] width 184 height 28
click at [790, 554] on div "accept" at bounding box center [679, 544] width 410 height 28
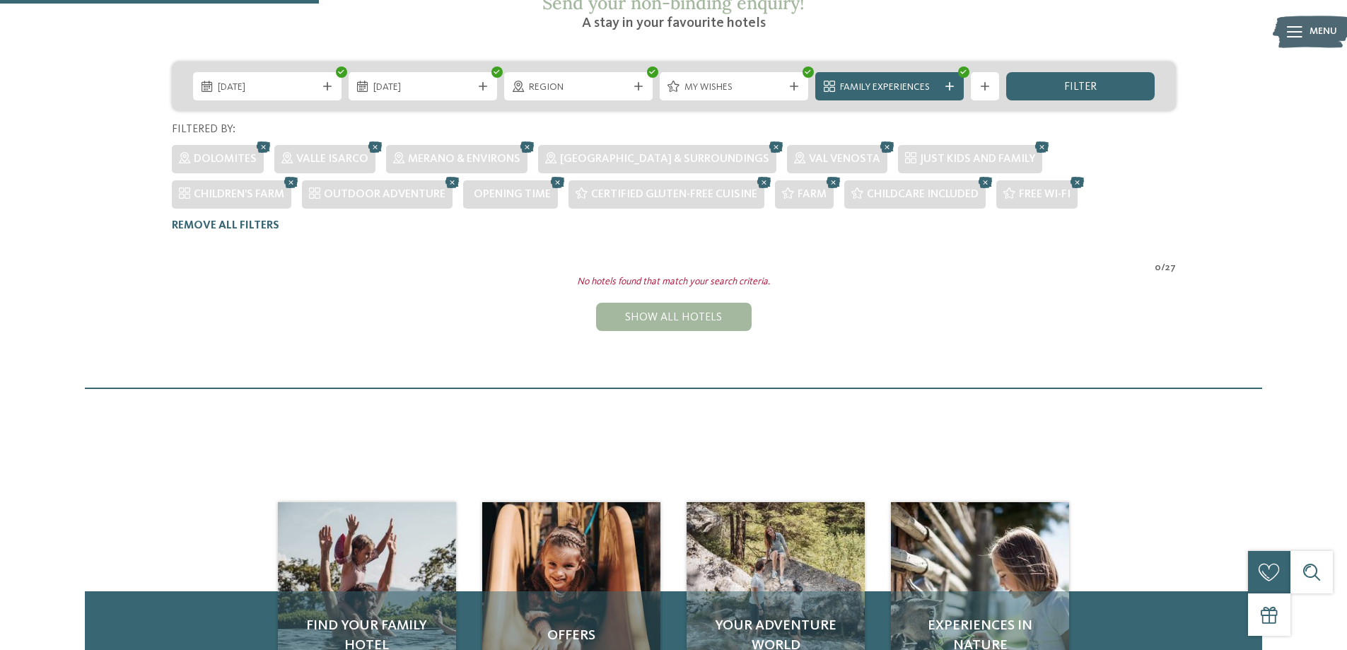
scroll to position [182, 0]
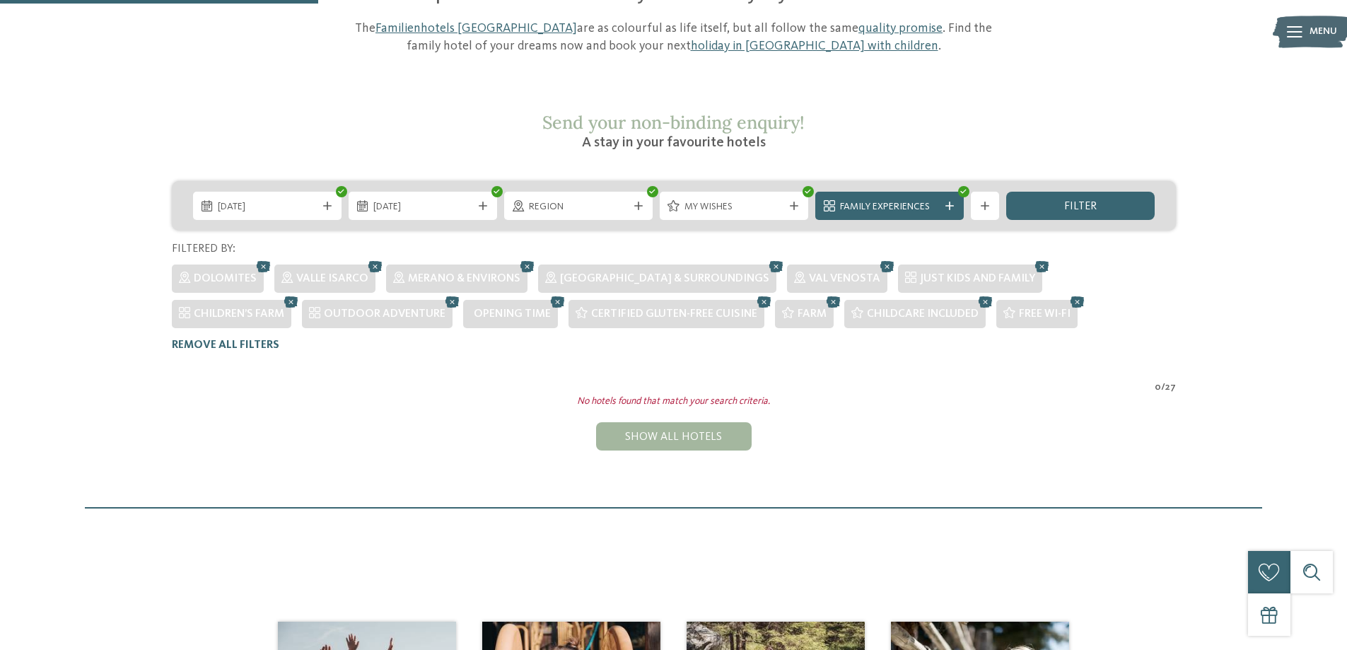
click at [890, 187] on div "21.12.2025 24.12.2025" at bounding box center [674, 205] width 1004 height 49
click at [890, 192] on div "Family Experiences" at bounding box center [889, 206] width 148 height 28
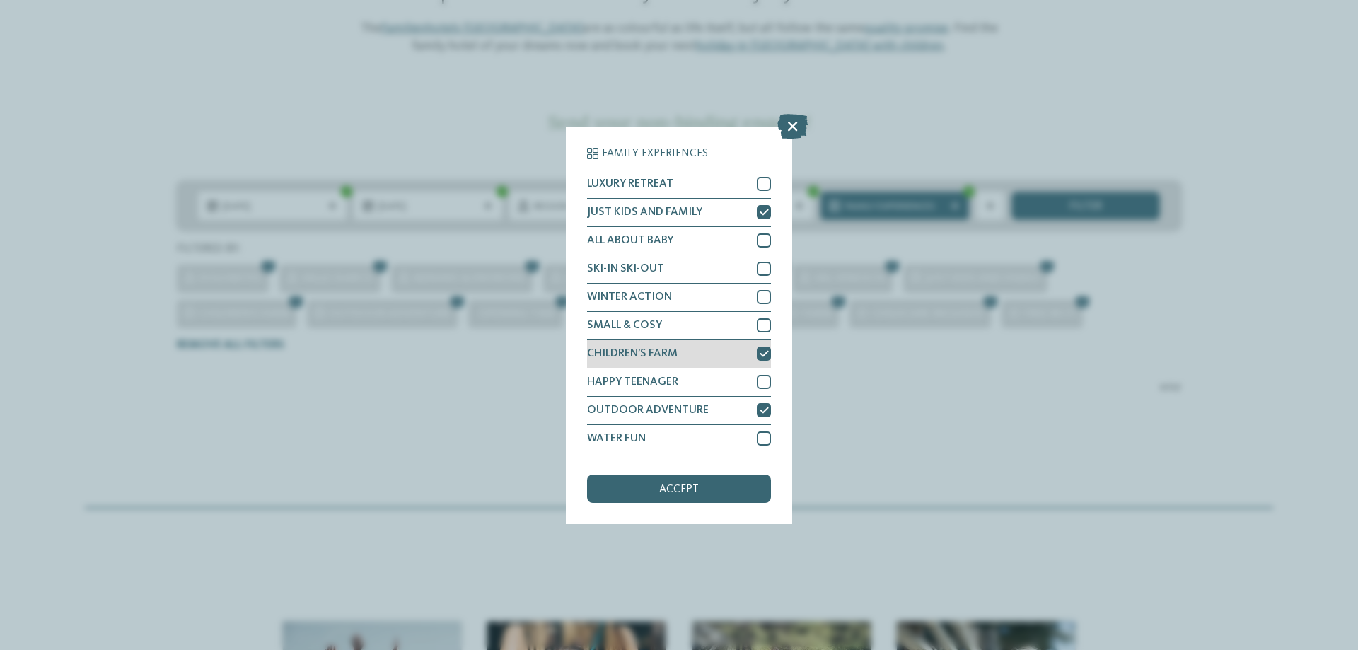
click at [766, 361] on div "CHILDREN’S FARM" at bounding box center [679, 354] width 184 height 28
click at [757, 407] on div at bounding box center [764, 410] width 14 height 14
click at [750, 213] on div "JUST KIDS AND FAMILY" at bounding box center [679, 213] width 184 height 28
click at [655, 491] on div "accept" at bounding box center [679, 488] width 184 height 28
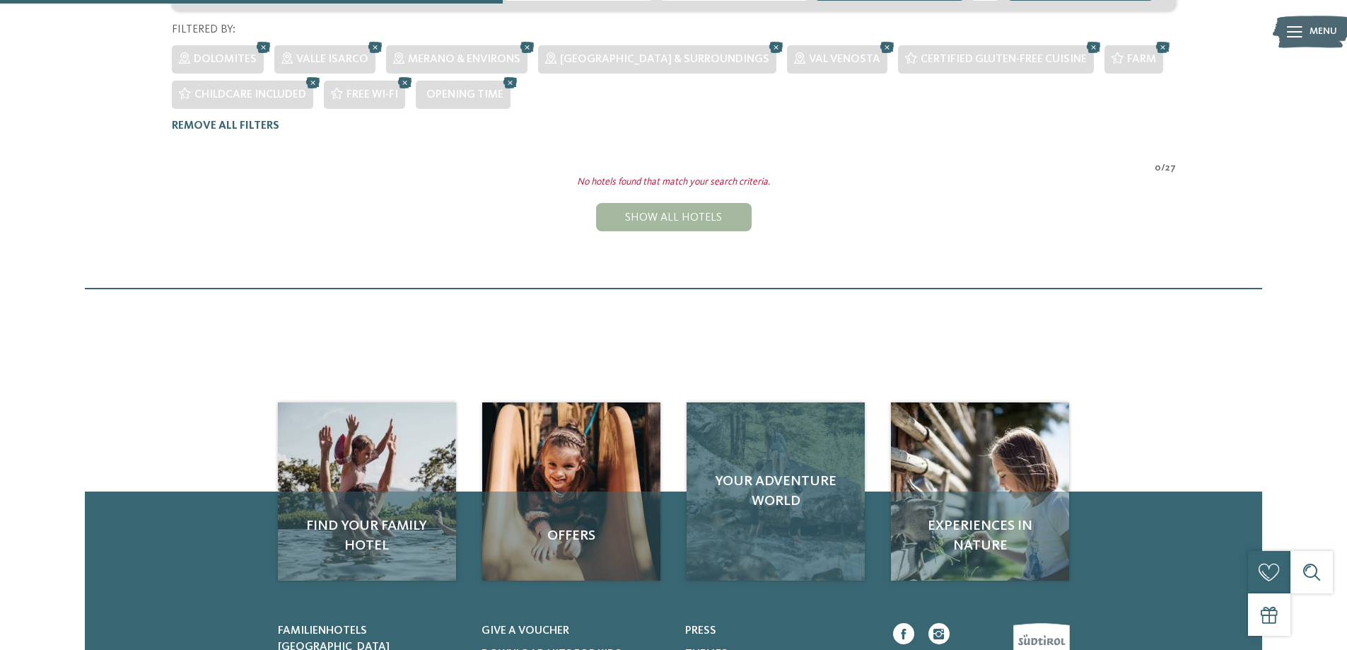
scroll to position [253, 0]
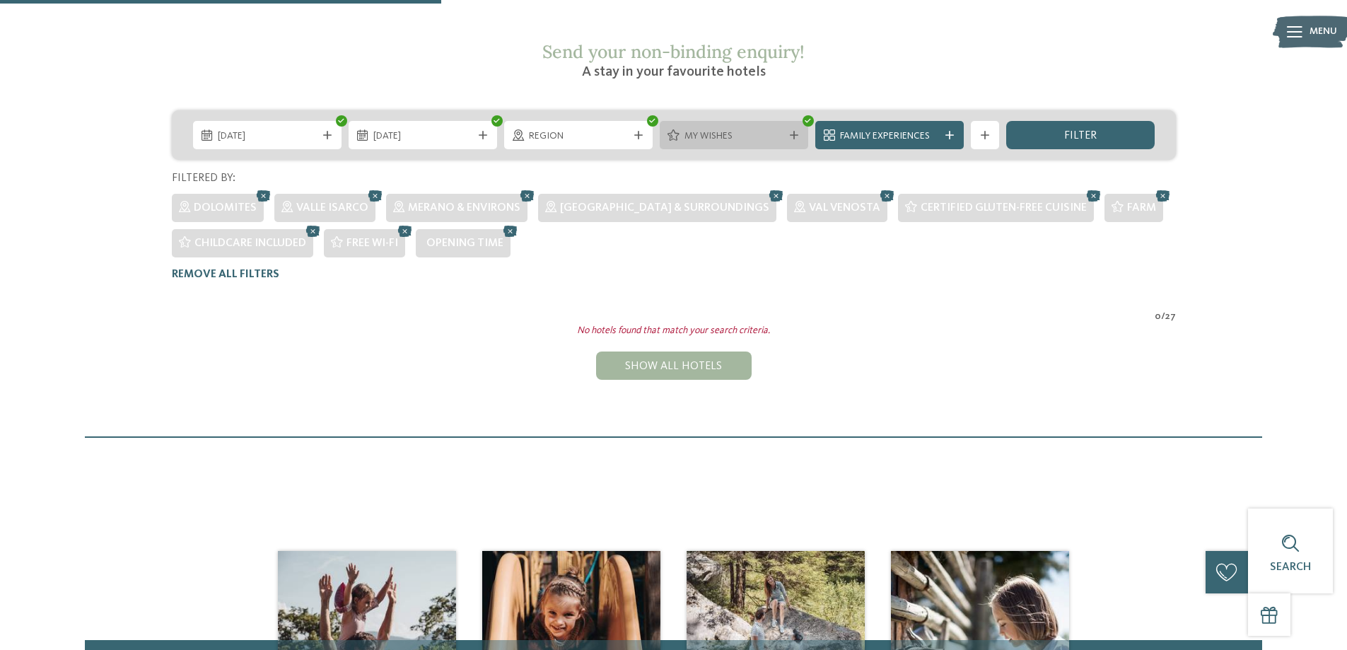
click at [720, 121] on div "My wishes" at bounding box center [734, 135] width 148 height 28
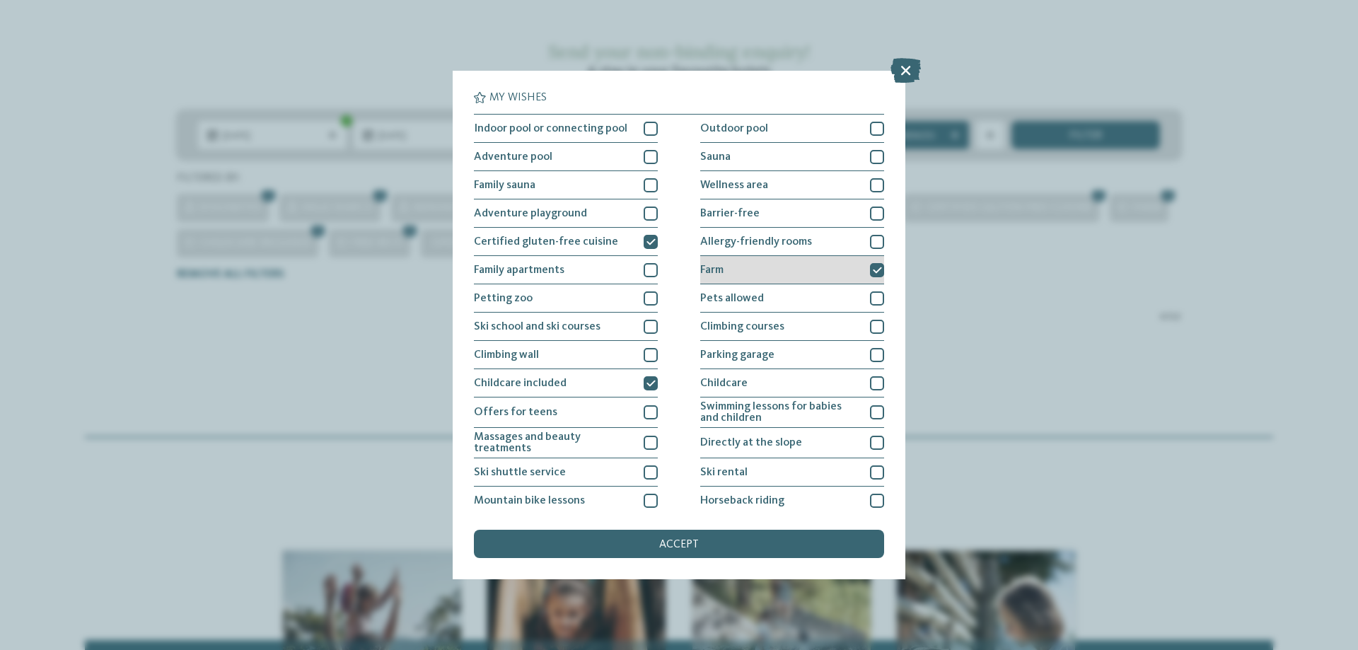
click at [853, 267] on div "Farm" at bounding box center [792, 270] width 184 height 28
click at [734, 551] on div "accept" at bounding box center [679, 544] width 410 height 28
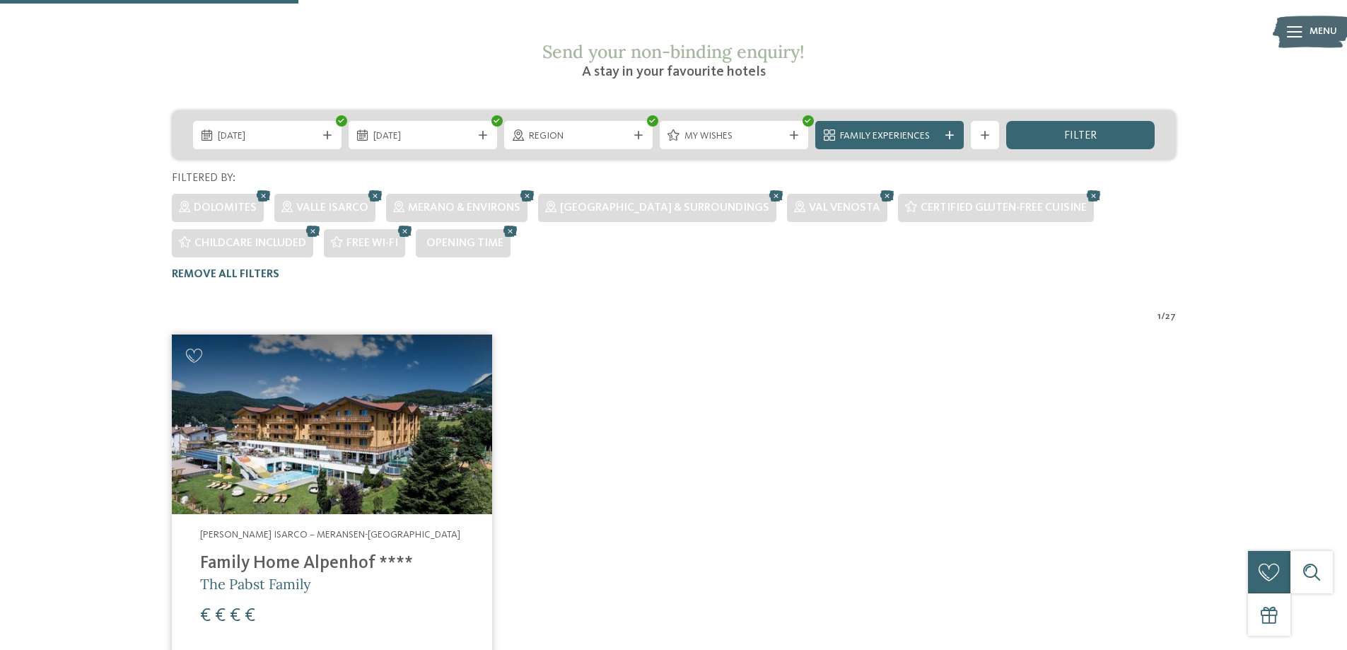
click at [334, 530] on span "[PERSON_NAME] Isarco – Meransen-[GEOGRAPHIC_DATA]" at bounding box center [330, 535] width 260 height 10
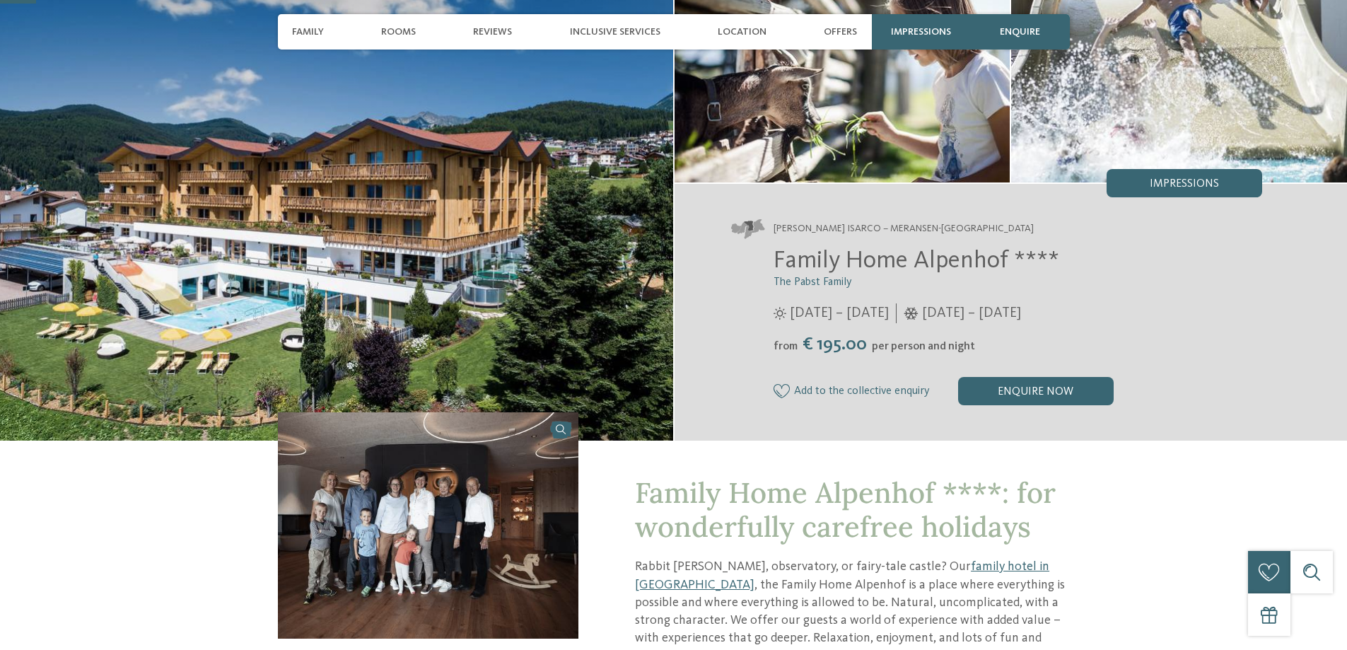
scroll to position [141, 0]
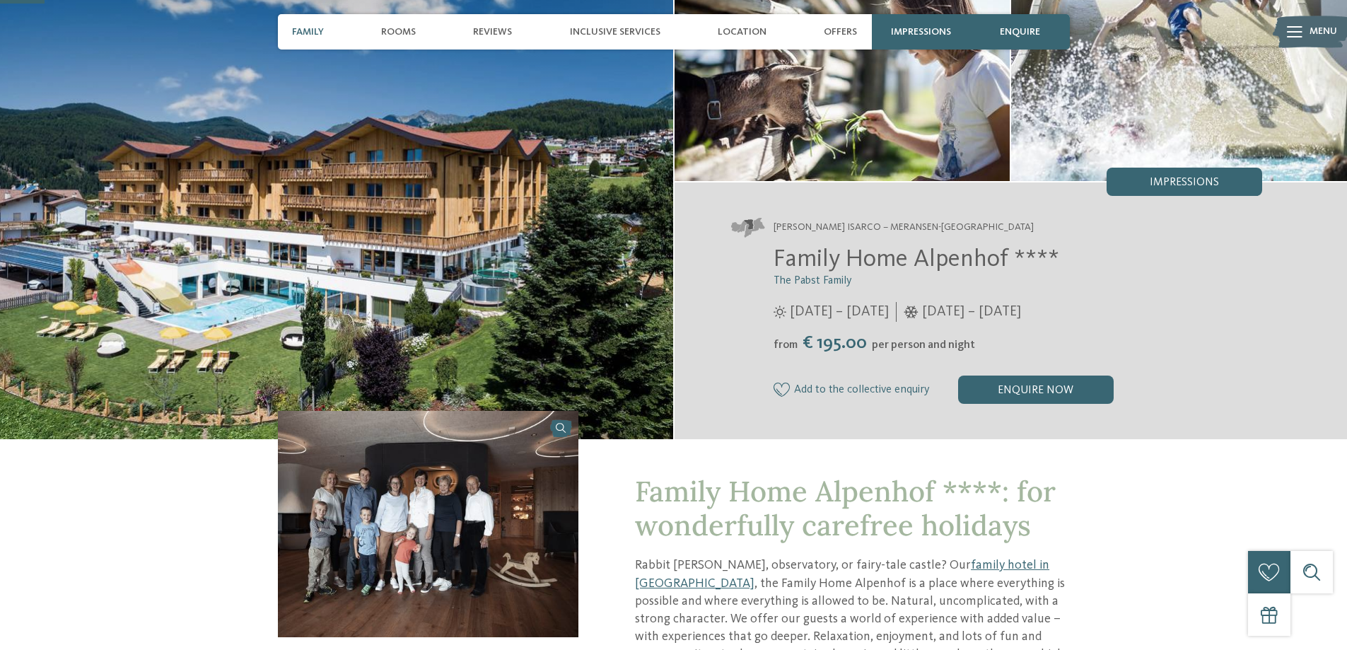
click at [310, 26] on span "Family" at bounding box center [308, 32] width 32 height 12
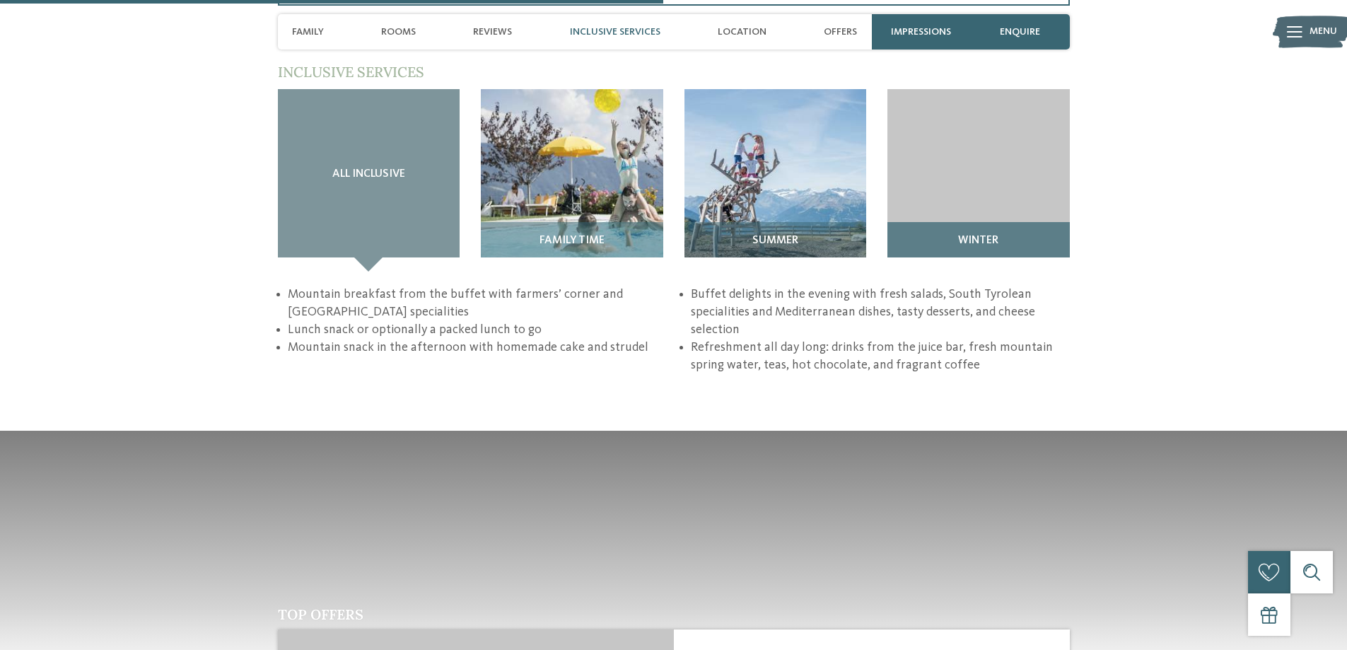
scroll to position [2058, 0]
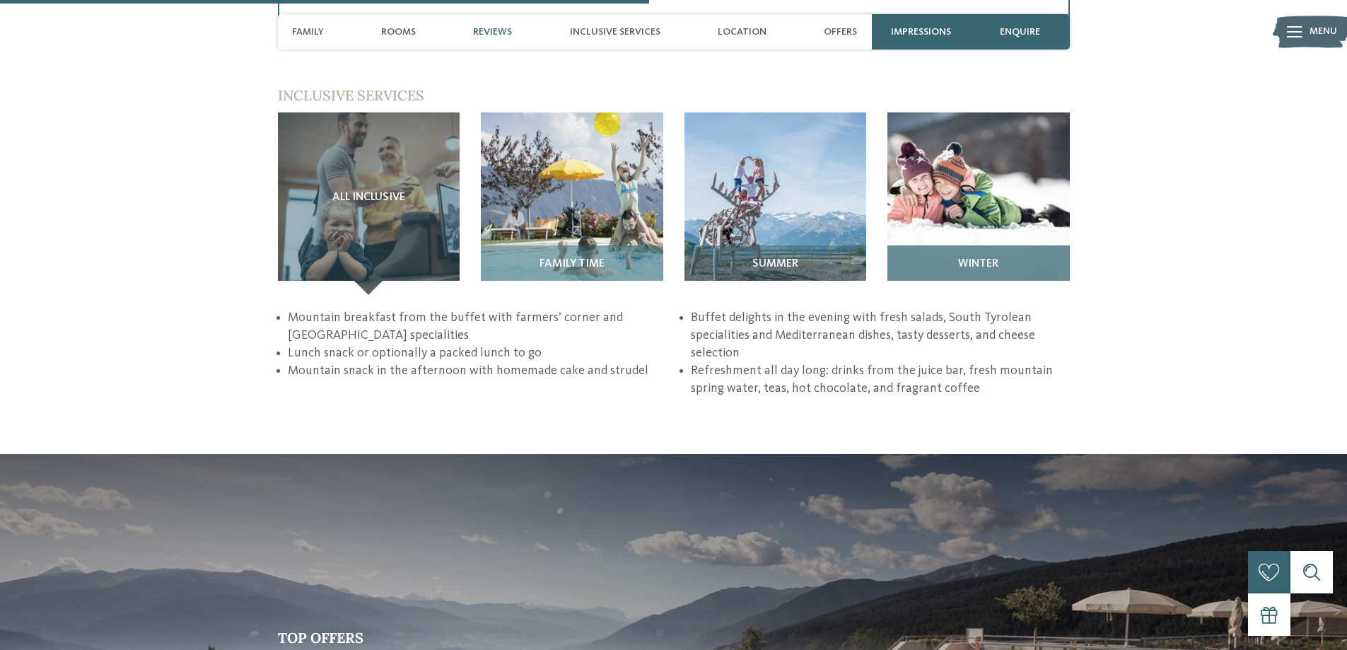
click at [961, 168] on img at bounding box center [978, 203] width 182 height 182
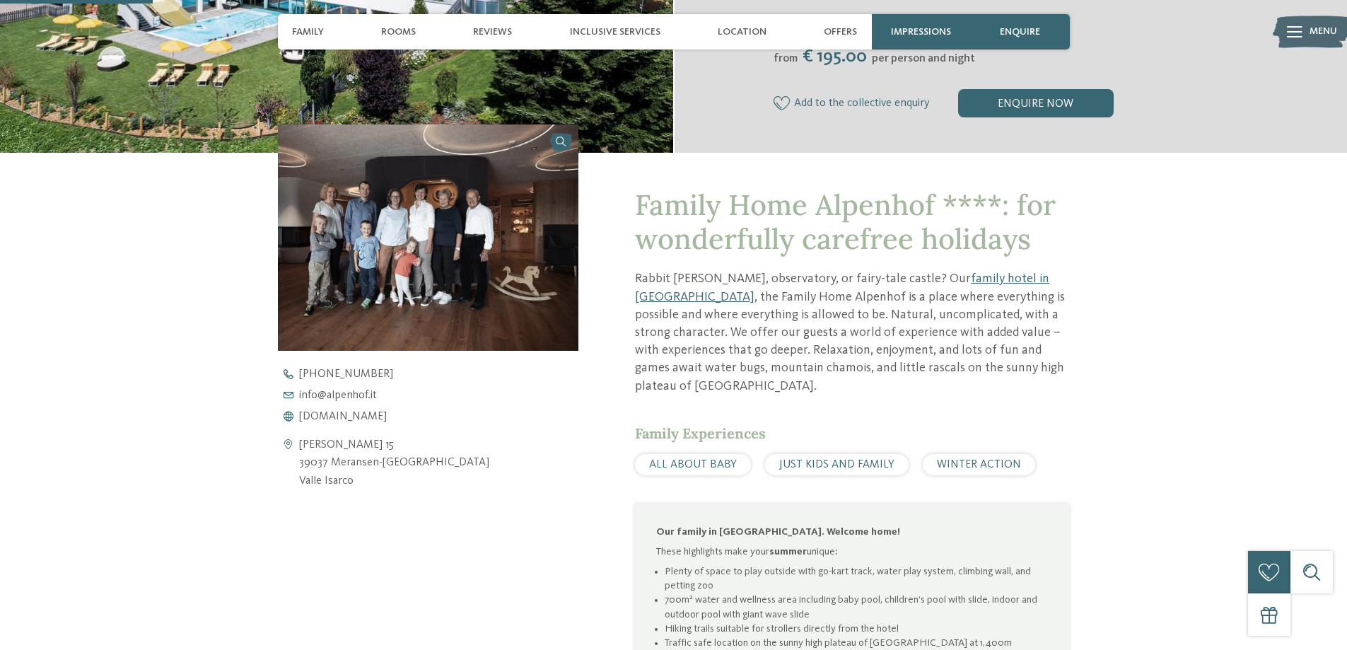
scroll to position [424, 0]
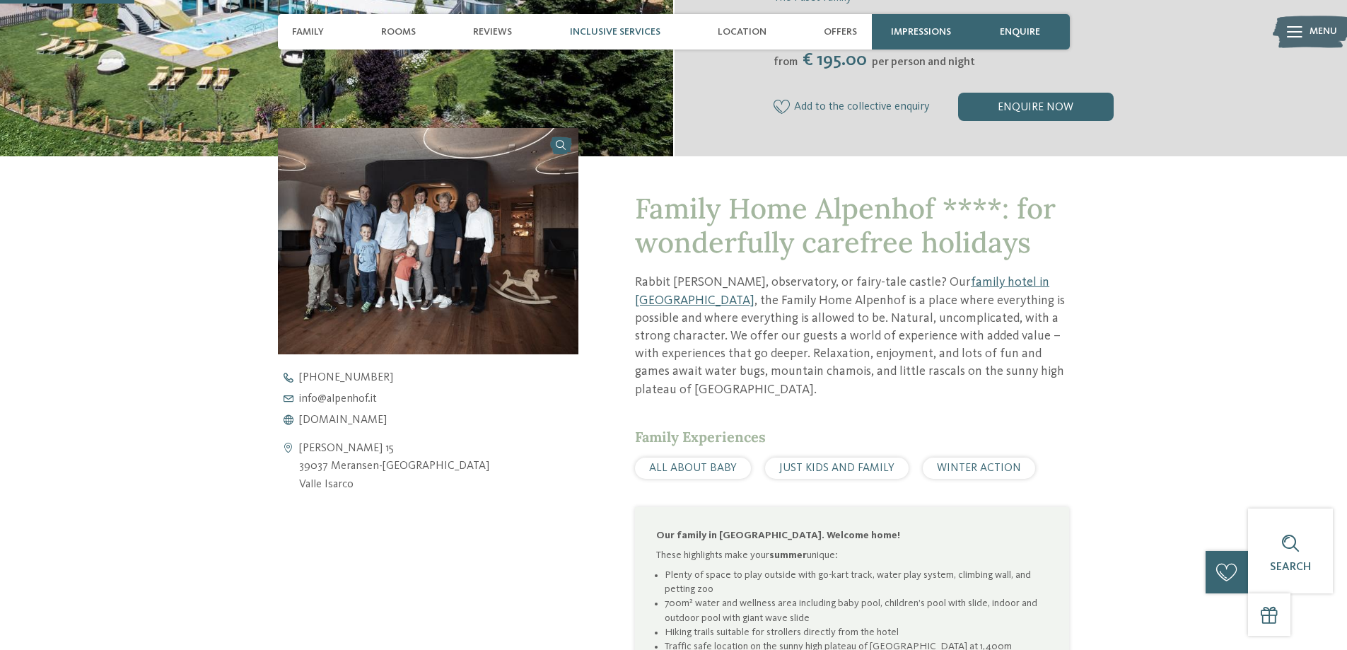
click at [615, 33] on span "Inclusive services" at bounding box center [615, 32] width 91 height 12
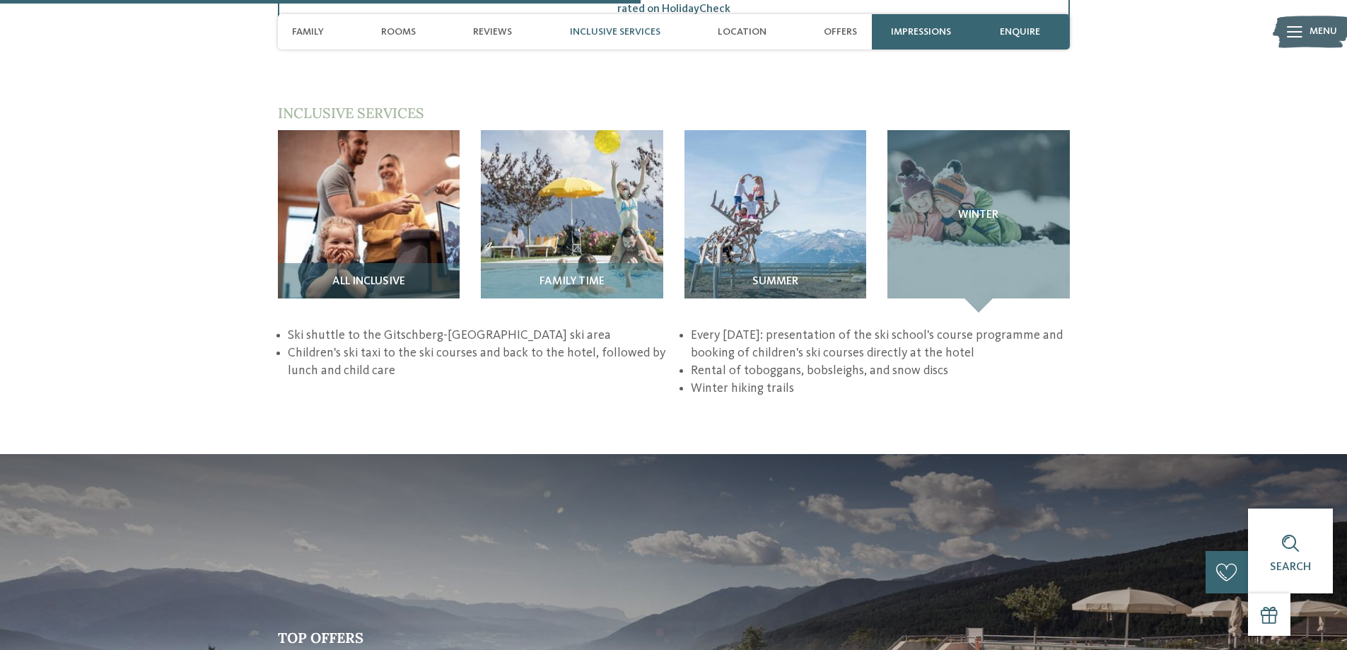
scroll to position [2049, 0]
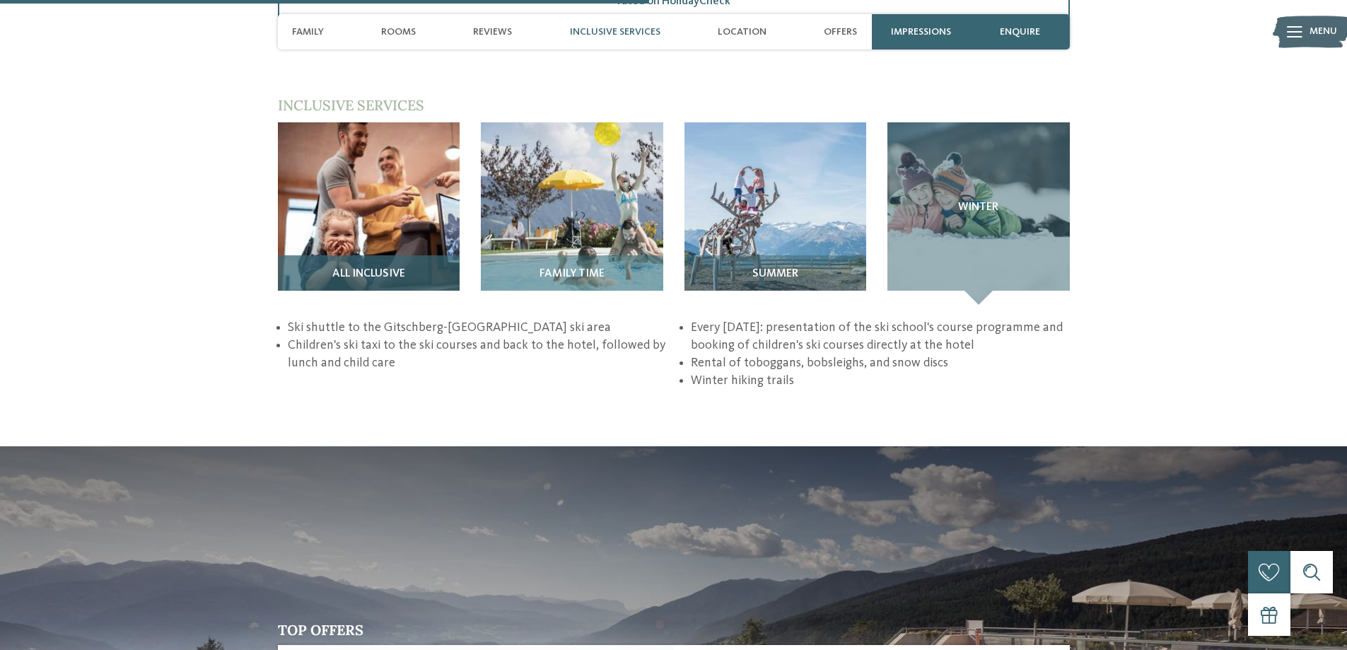
click at [367, 255] on div "All inclusive" at bounding box center [369, 279] width 182 height 49
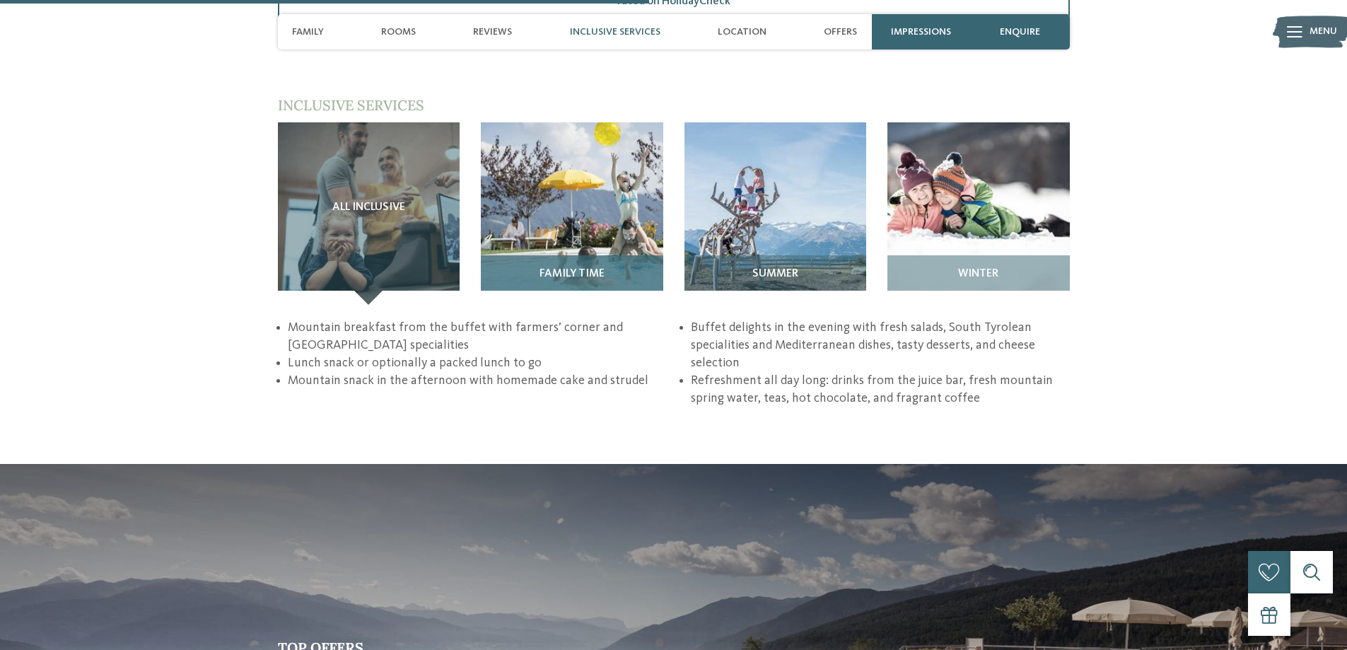
click at [594, 255] on div "Family time" at bounding box center [572, 279] width 182 height 49
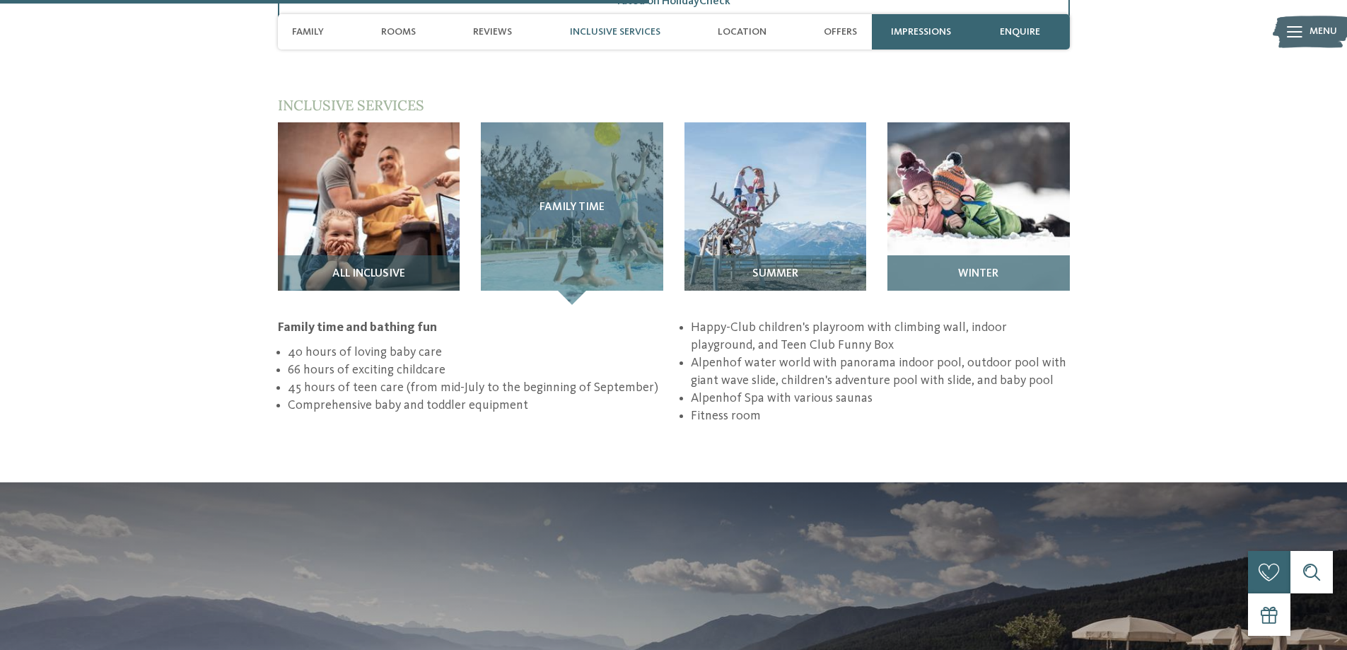
click at [990, 189] on img at bounding box center [978, 213] width 182 height 182
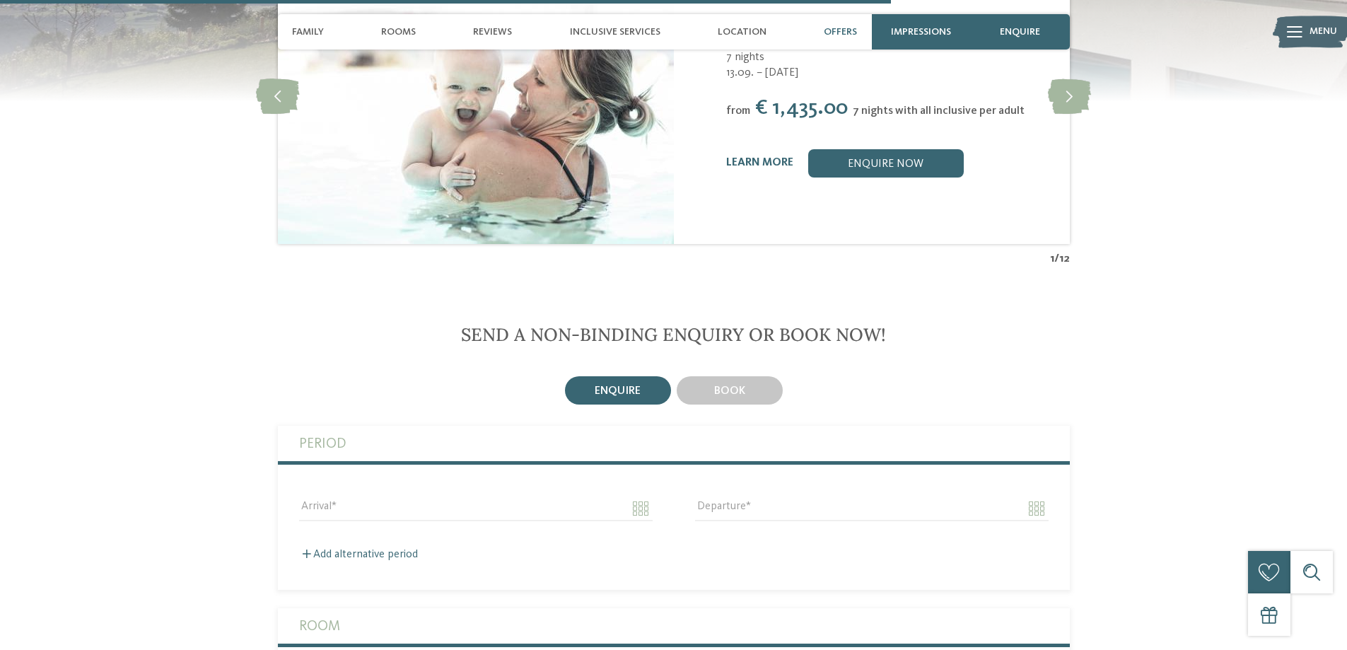
scroll to position [2826, 0]
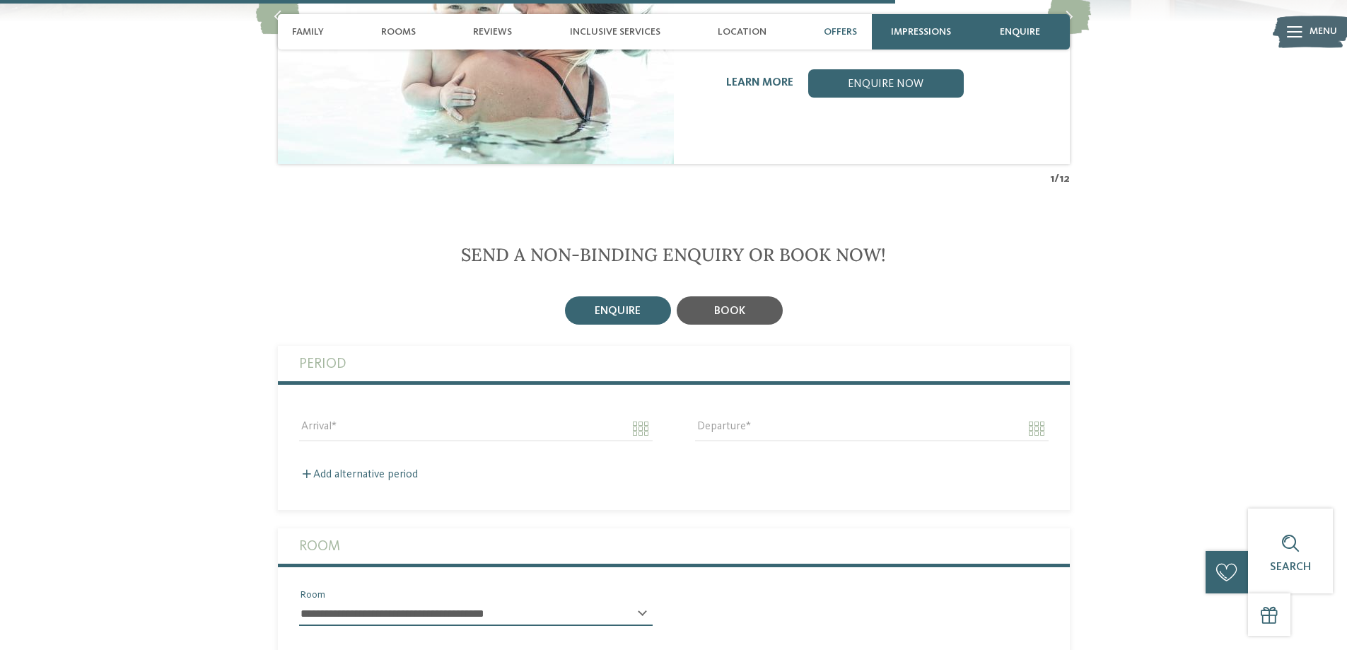
click at [725, 305] on span "book" at bounding box center [729, 310] width 31 height 11
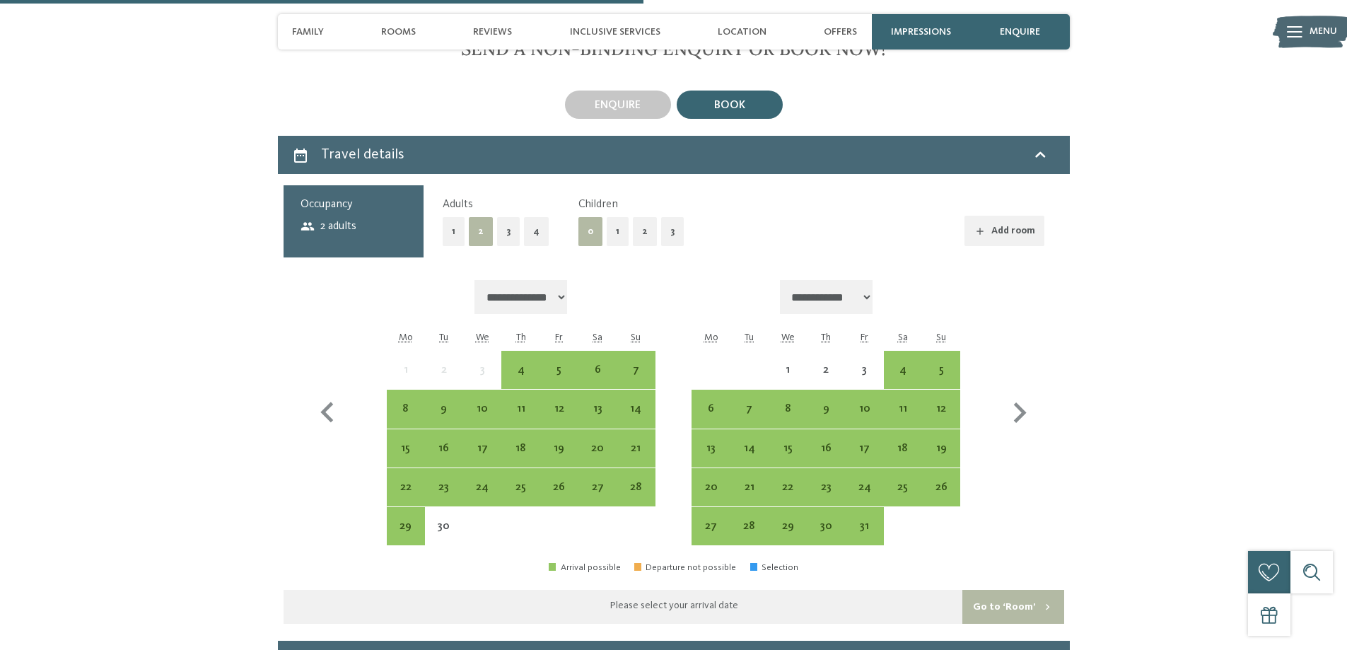
scroll to position [3038, 0]
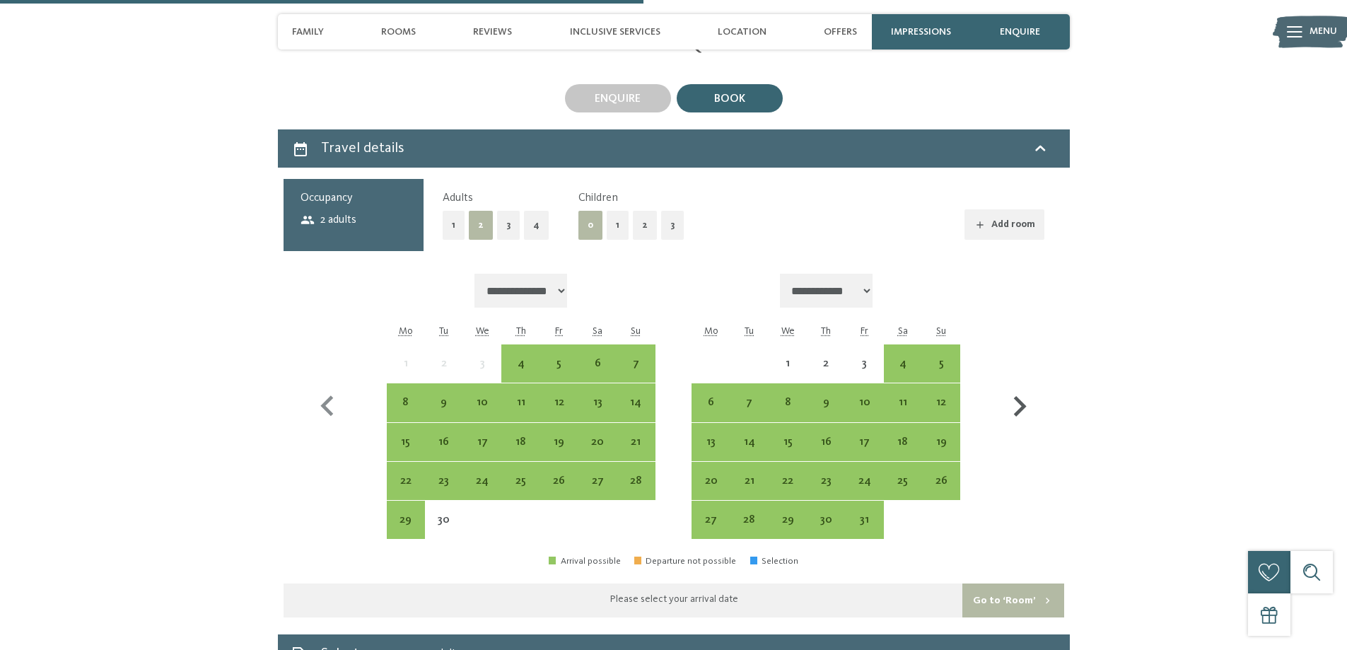
click at [1025, 396] on icon "button" at bounding box center [1019, 406] width 41 height 41
select select "**********"
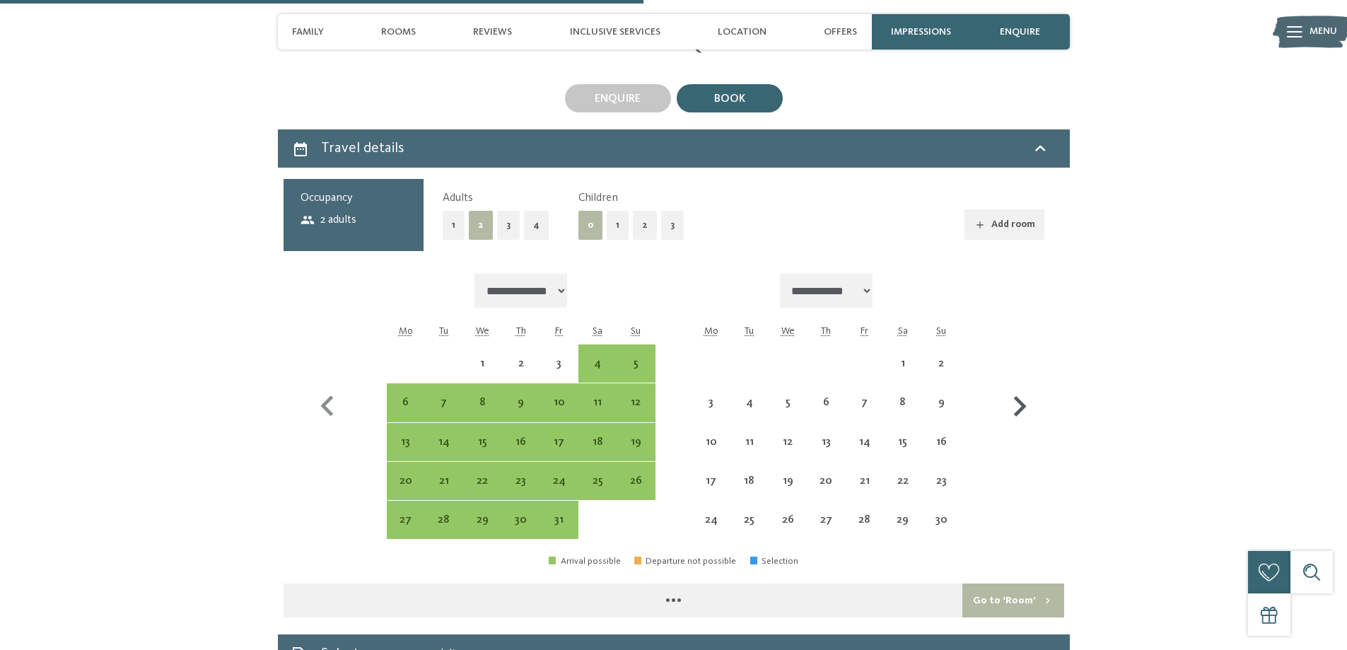
click at [1025, 394] on icon "button" at bounding box center [1019, 406] width 41 height 41
select select "**********"
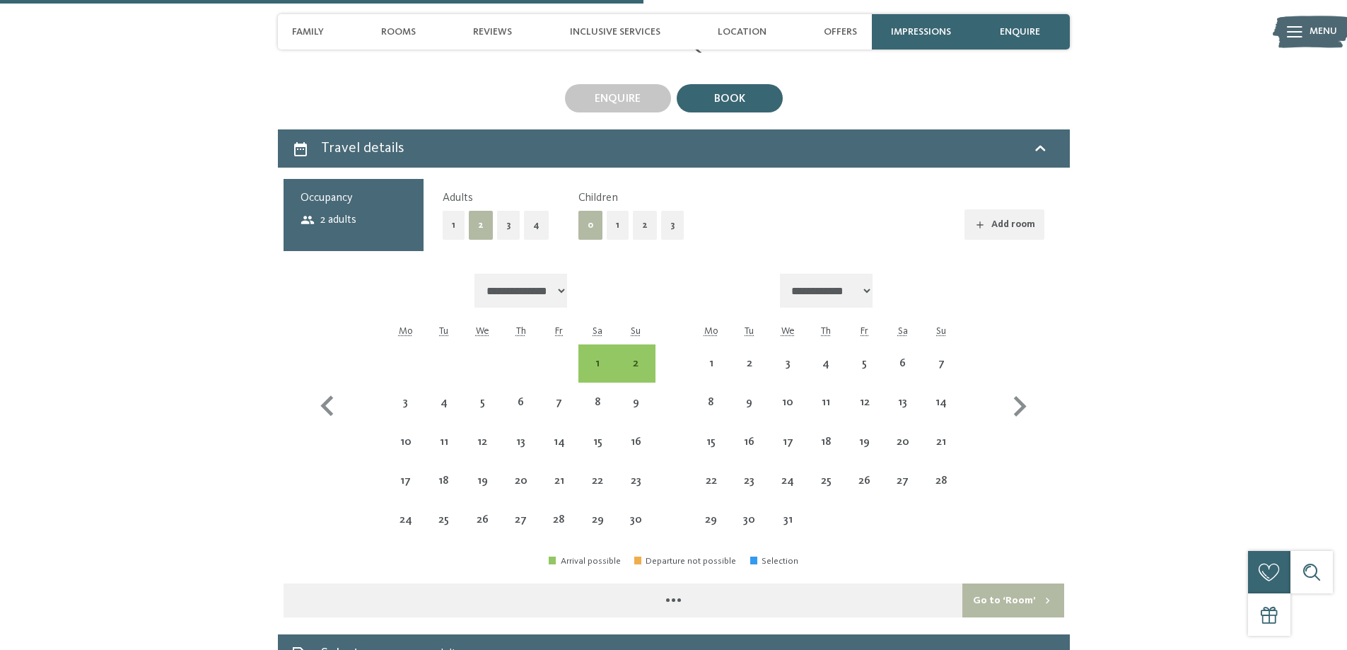
select select "**********"
click at [905, 436] on div "20" at bounding box center [902, 453] width 35 height 35
select select "**********"
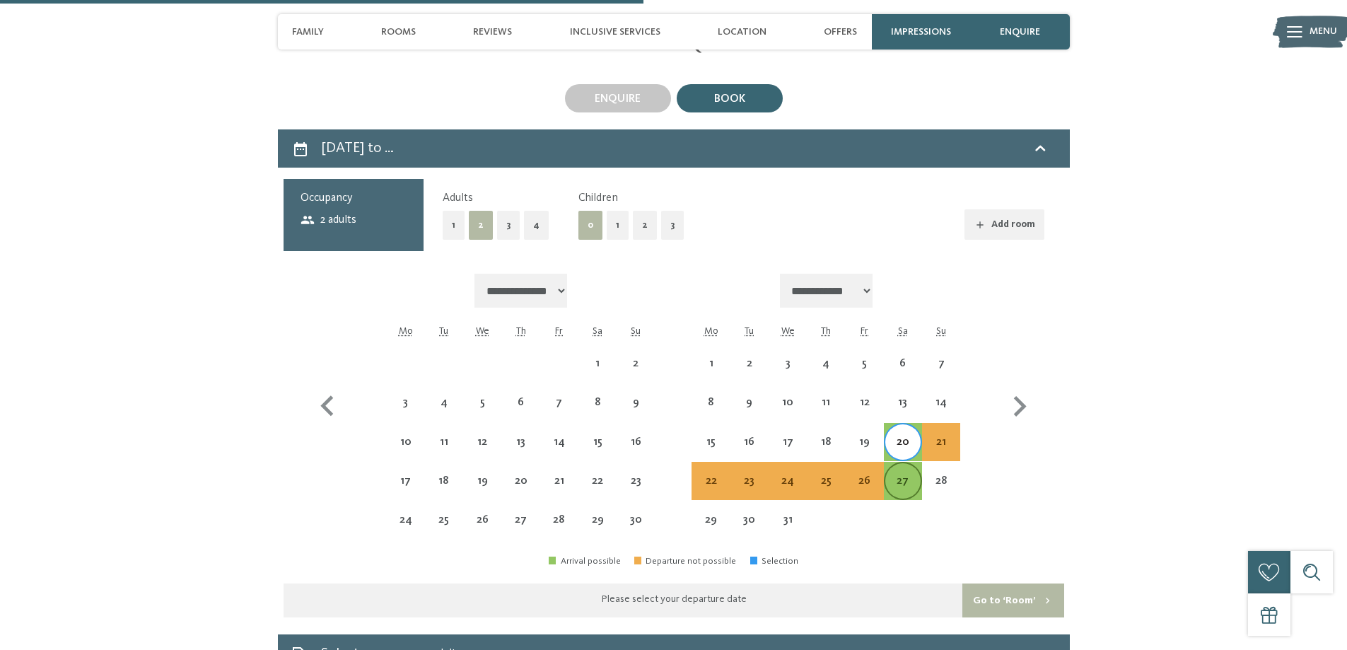
click at [890, 475] on div "27" at bounding box center [902, 492] width 35 height 35
select select "**********"
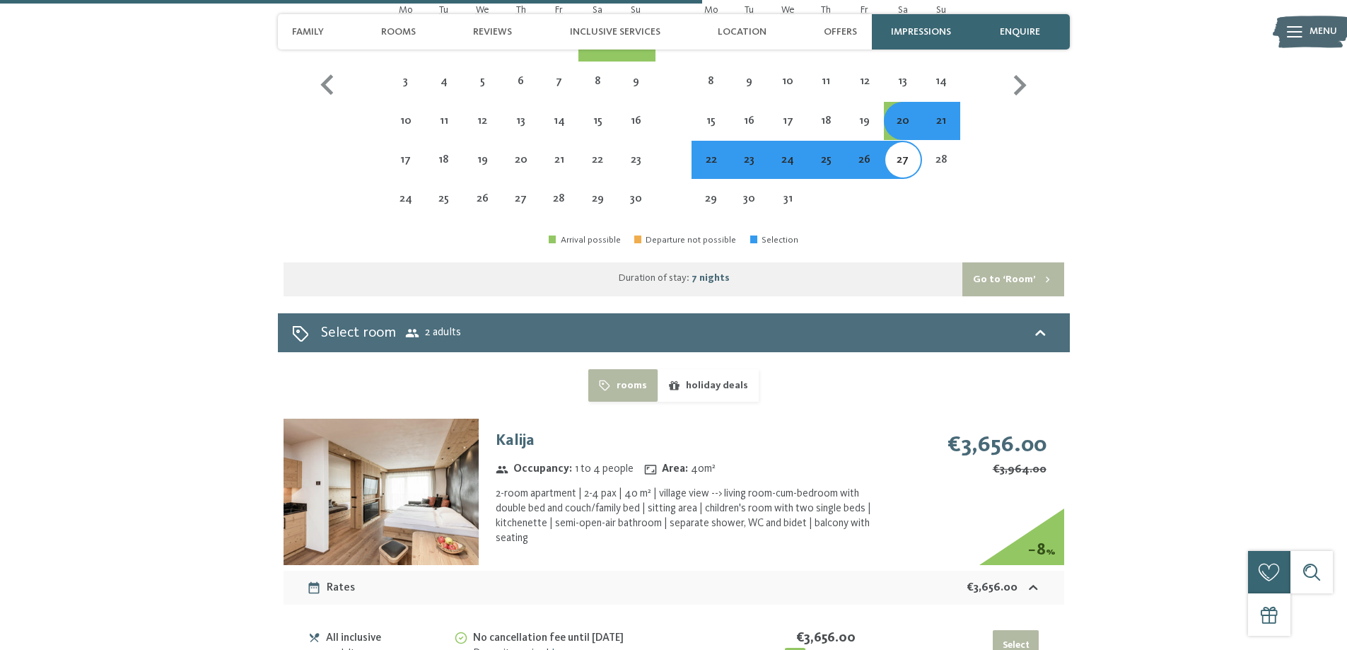
scroll to position [3251, 0]
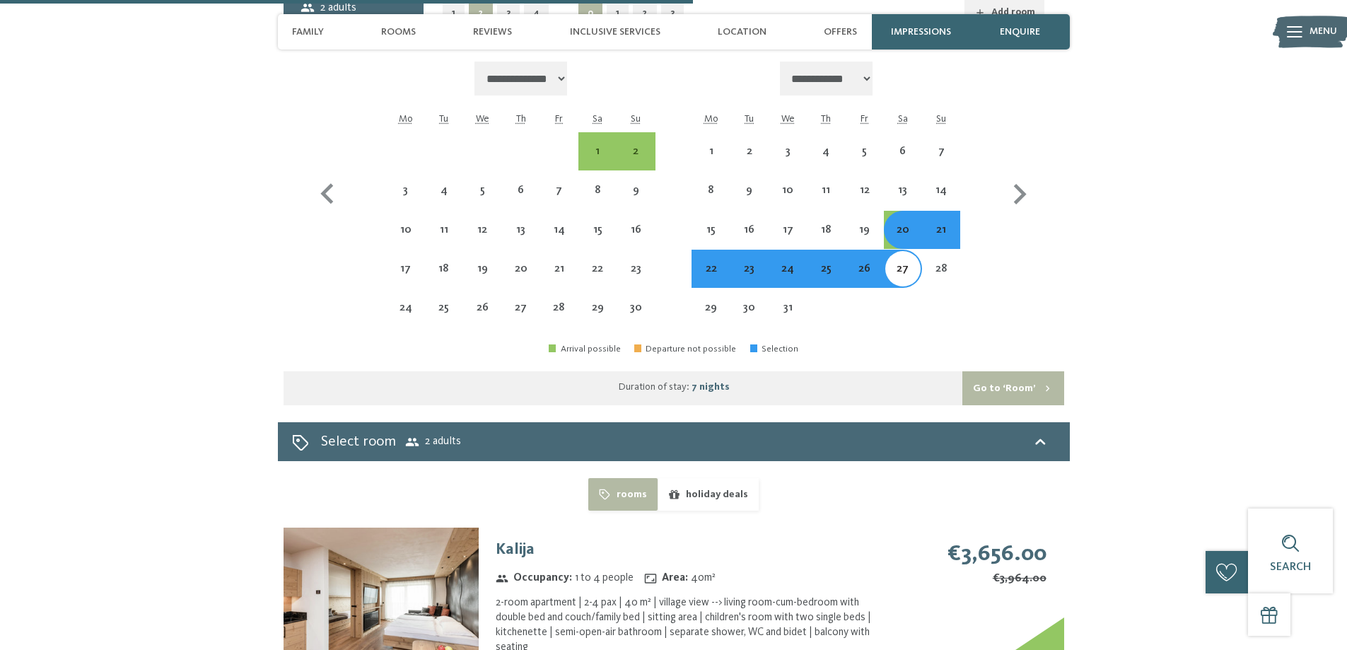
click at [902, 224] on div "20" at bounding box center [902, 241] width 35 height 35
select select "**********"
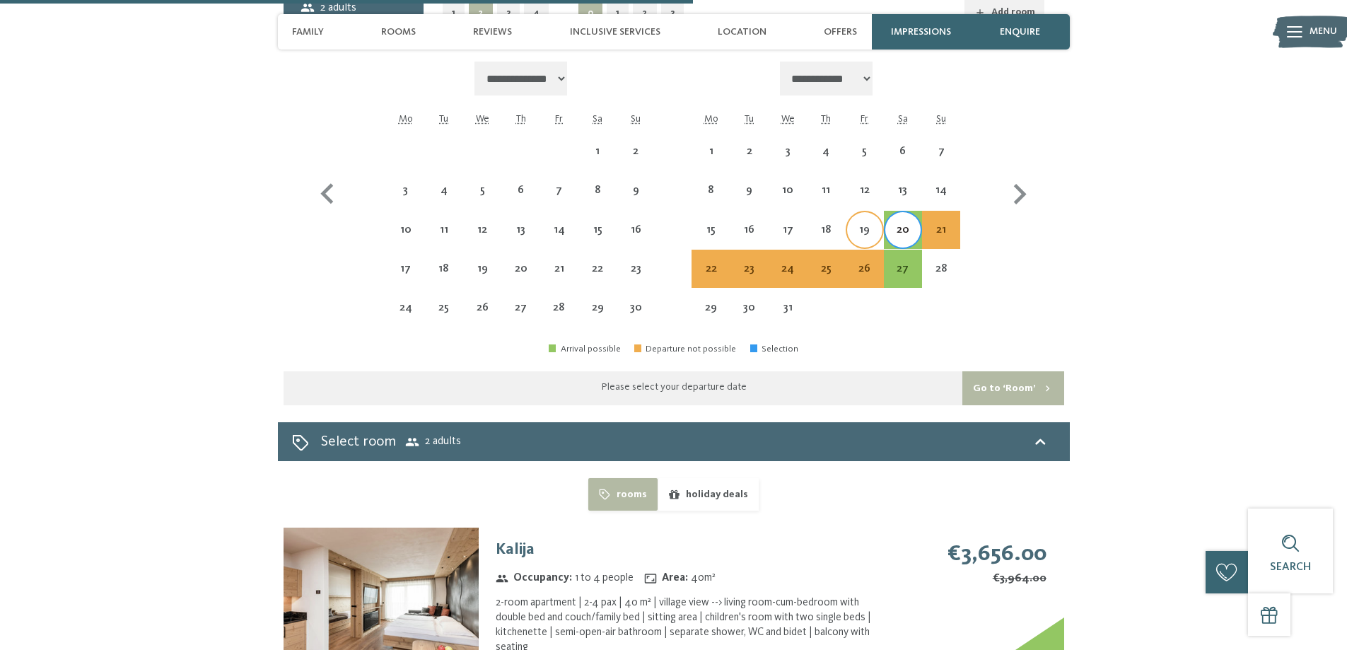
click at [869, 227] on div "19" at bounding box center [864, 241] width 35 height 35
select select "**********"
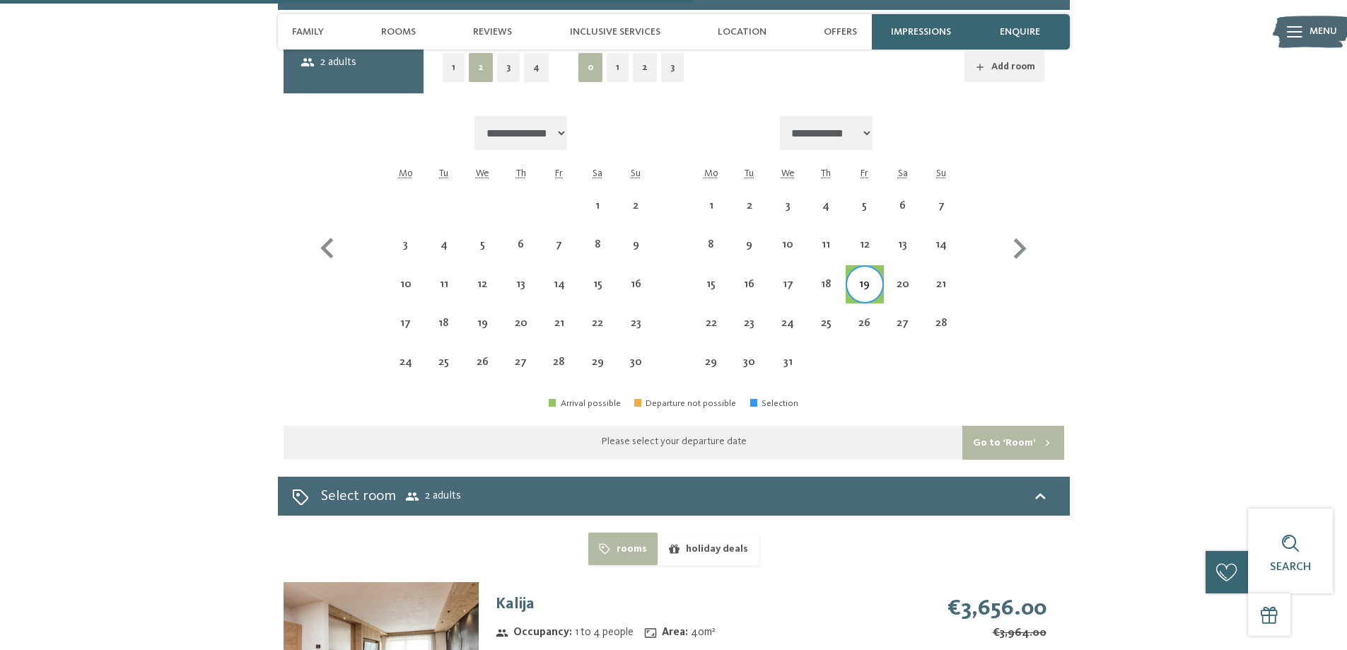
scroll to position [3180, 0]
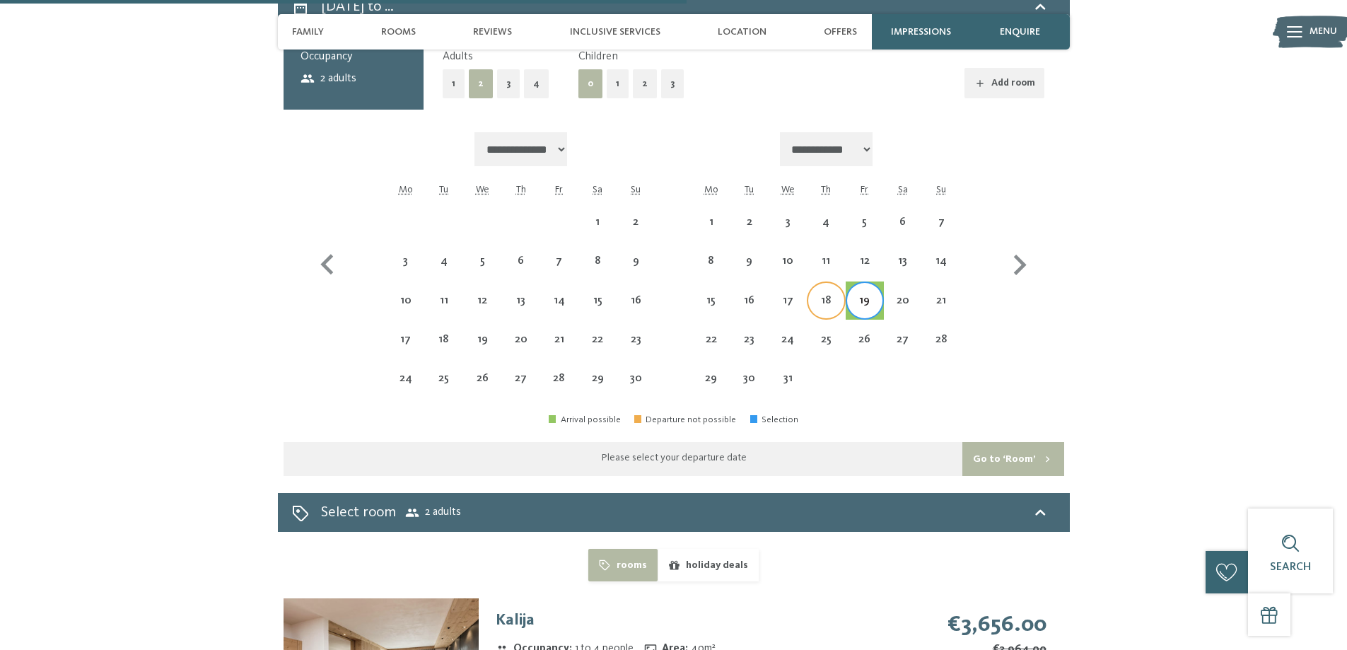
click at [815, 295] on div "18" at bounding box center [825, 312] width 35 height 35
select select "**********"
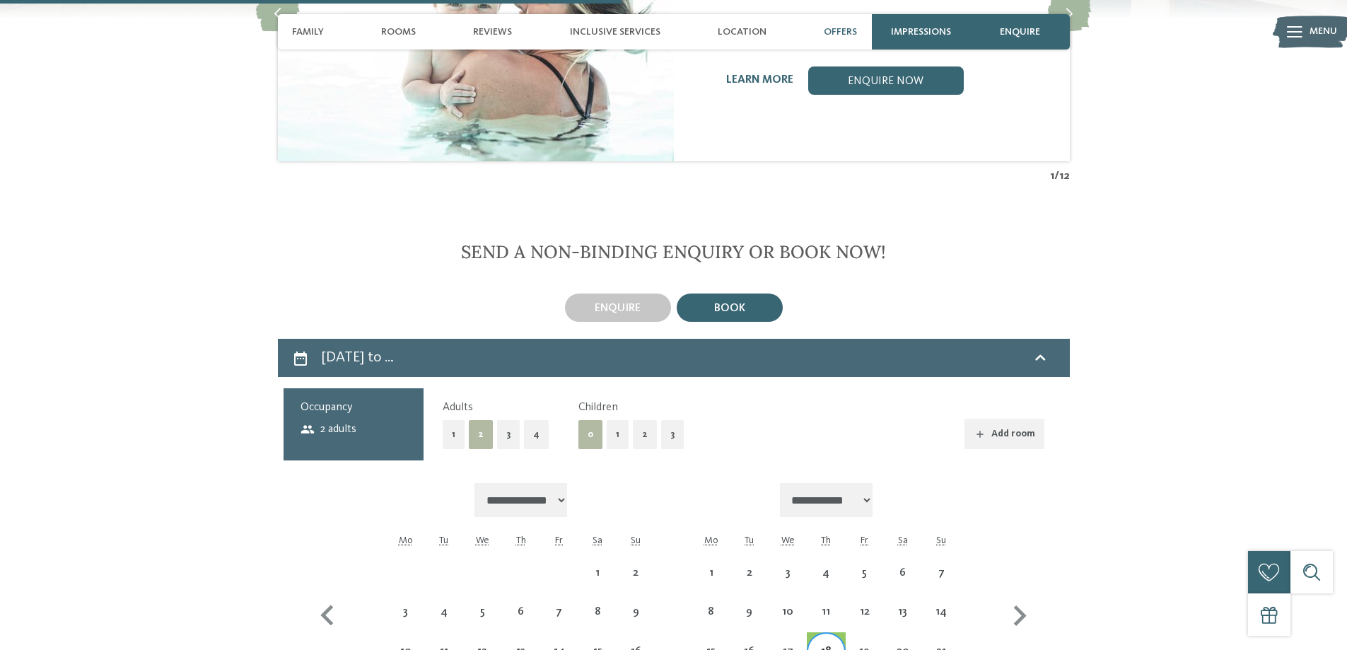
scroll to position [2826, 0]
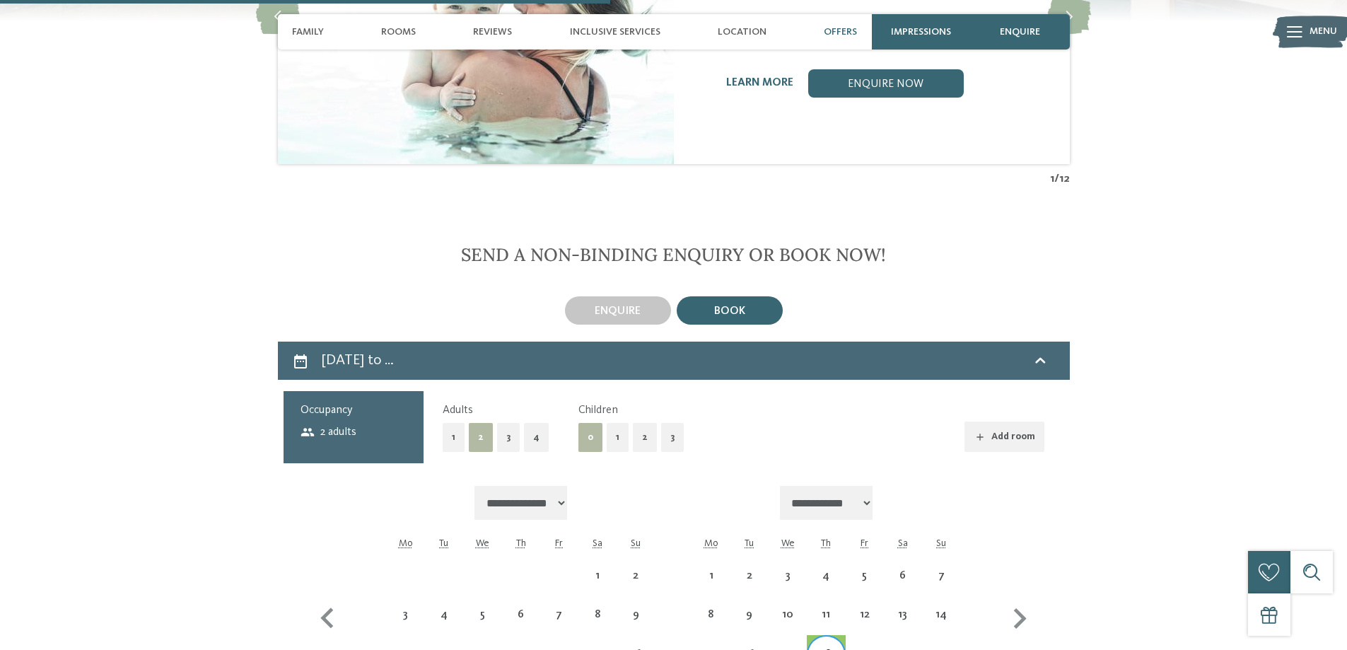
click at [762, 296] on div "book" at bounding box center [730, 310] width 106 height 28
click at [614, 428] on button "1" at bounding box center [618, 437] width 22 height 29
select select "**********"
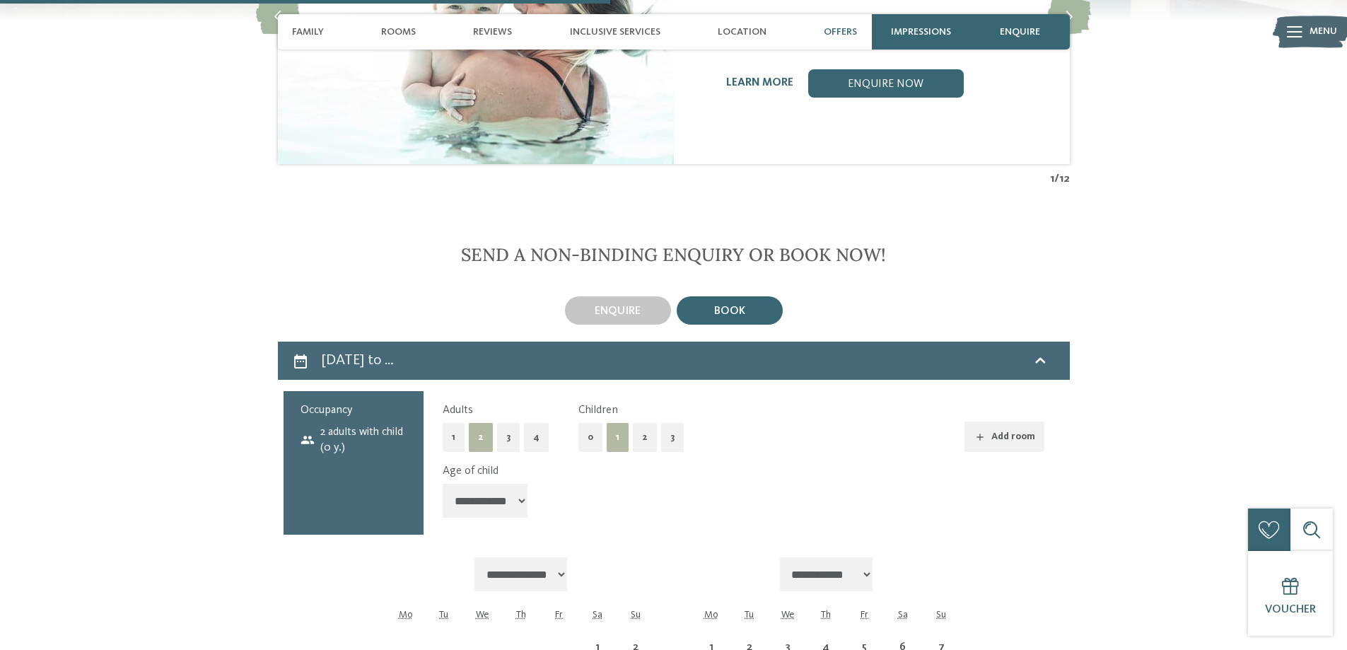
select select "**********"
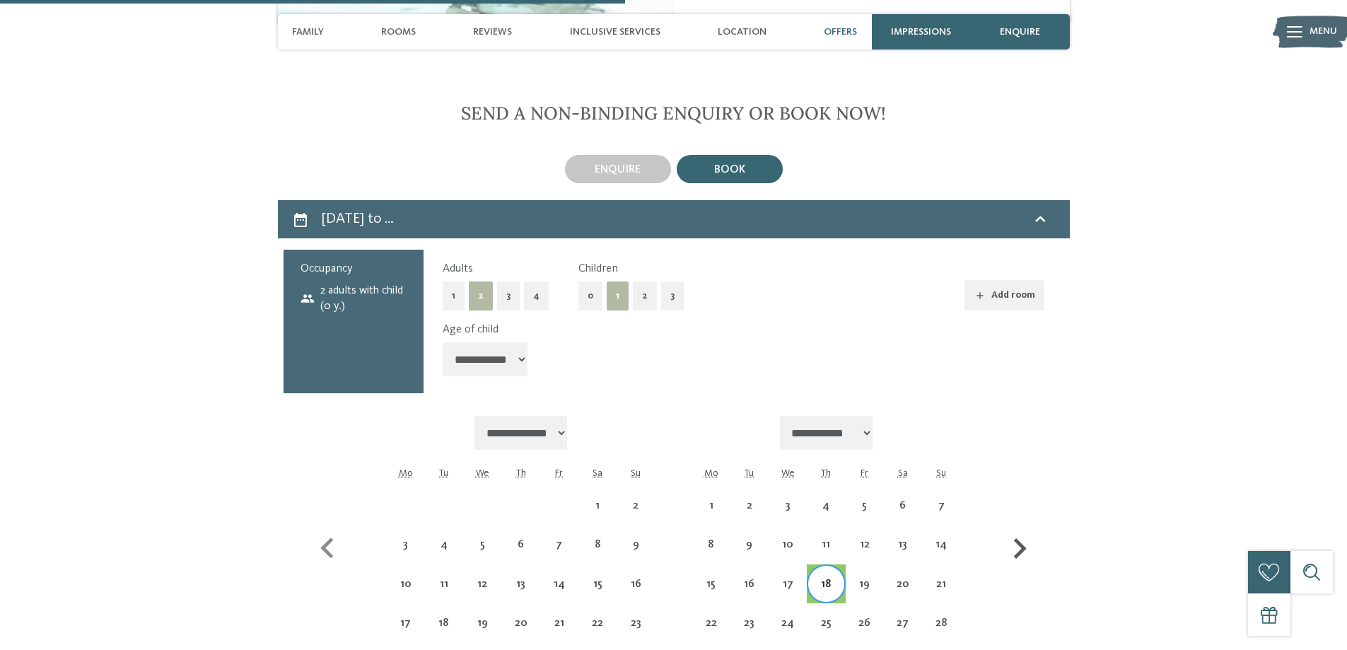
scroll to position [3109, 0]
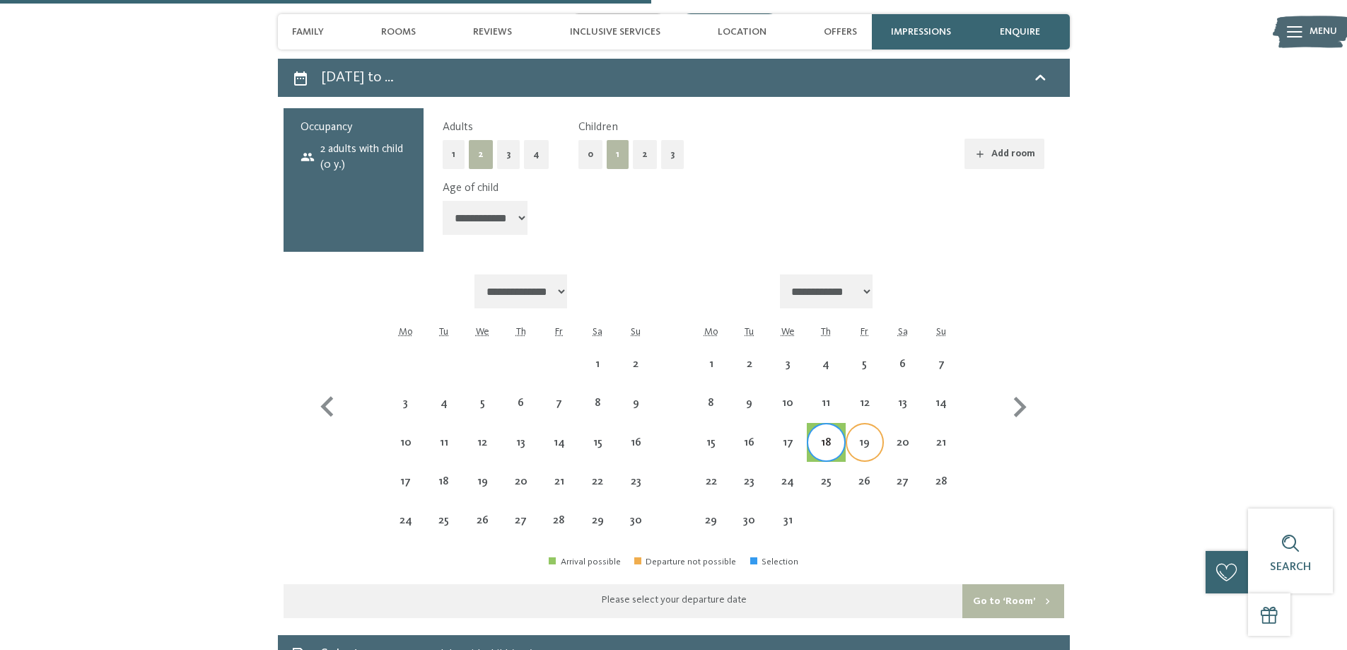
click at [860, 437] on div "19" at bounding box center [864, 454] width 35 height 35
select select "**********"
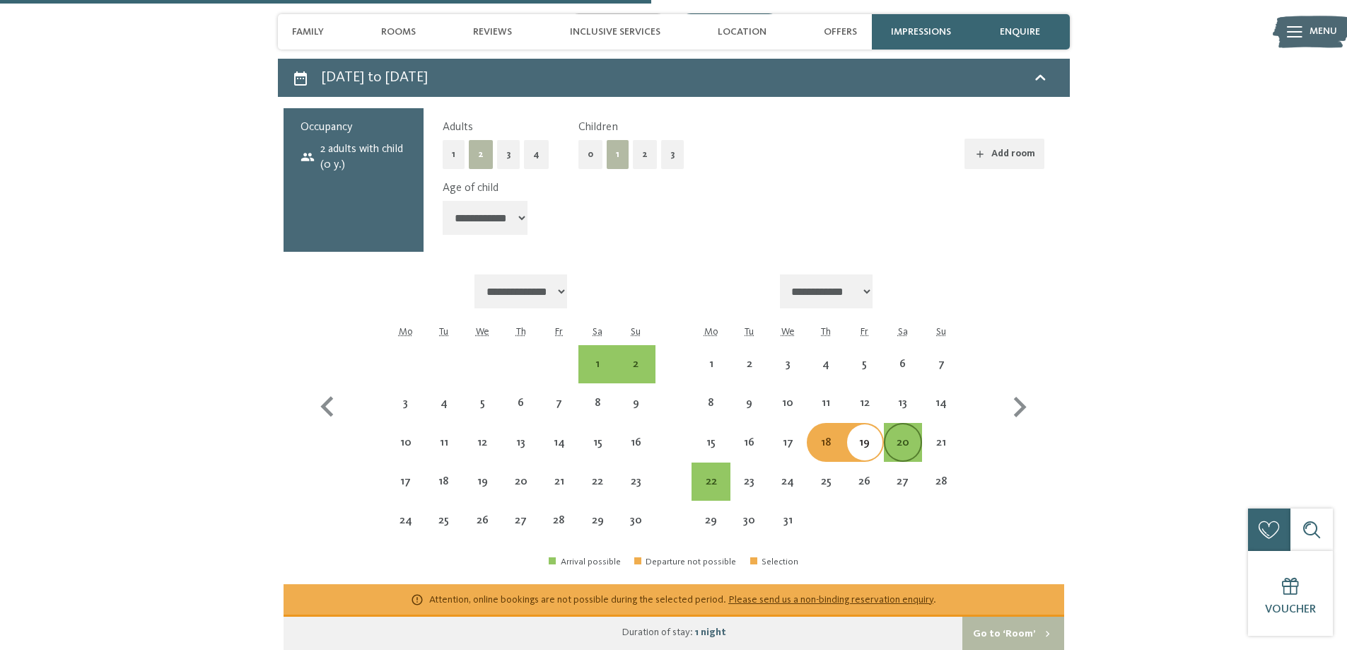
click at [898, 437] on div "20" at bounding box center [902, 454] width 35 height 35
select select "**********"
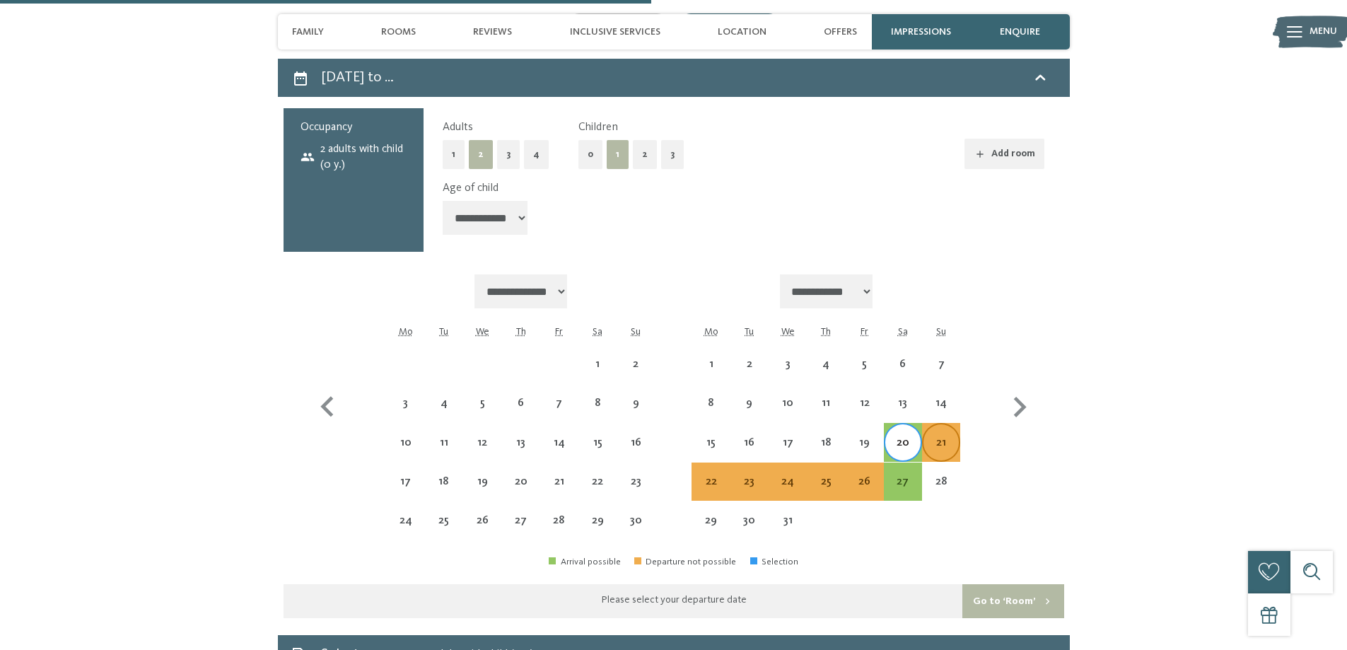
click at [943, 437] on div "21" at bounding box center [940, 454] width 35 height 35
select select "**********"
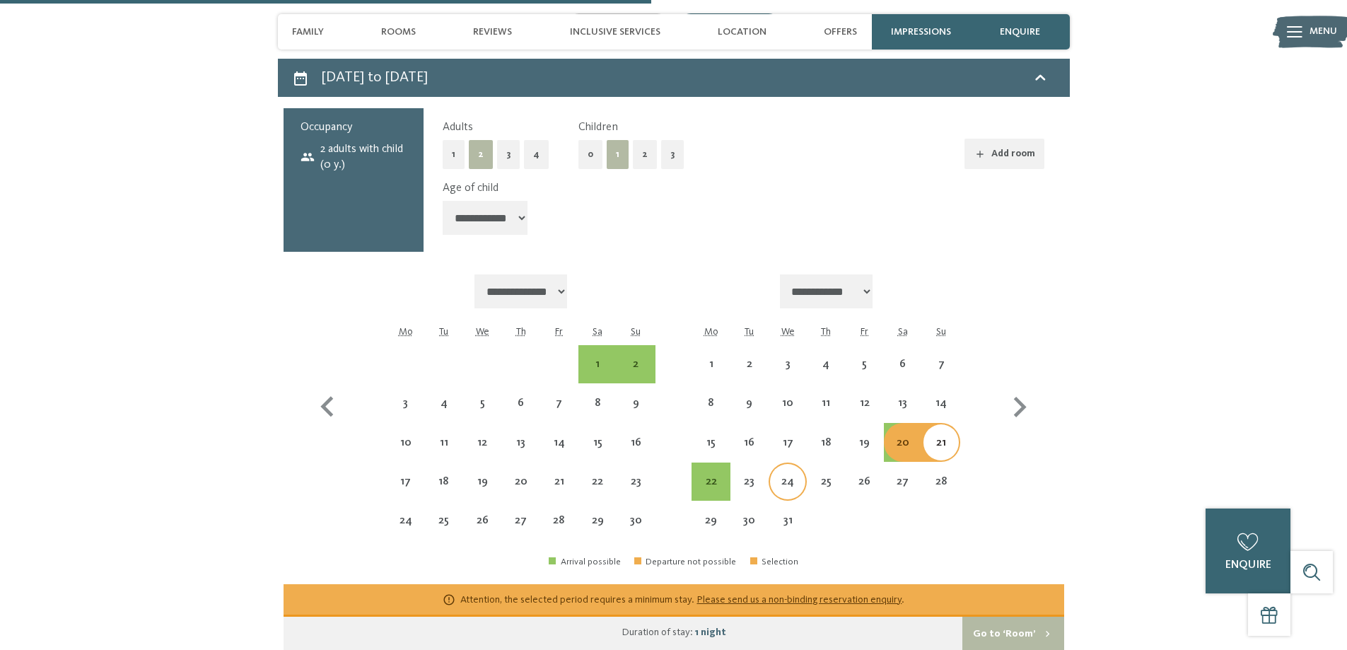
click at [781, 476] on div "24" at bounding box center [787, 493] width 35 height 35
select select "**********"
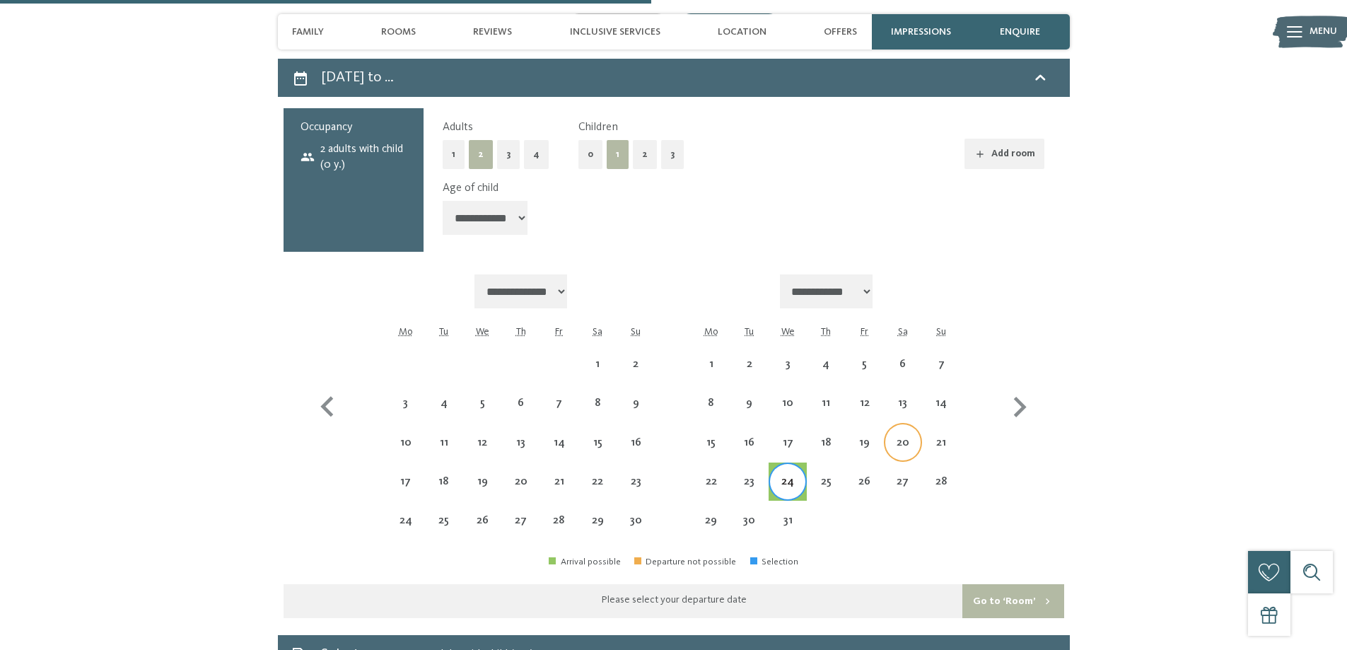
click at [909, 437] on div "20" at bounding box center [902, 454] width 35 height 35
select select "**********"
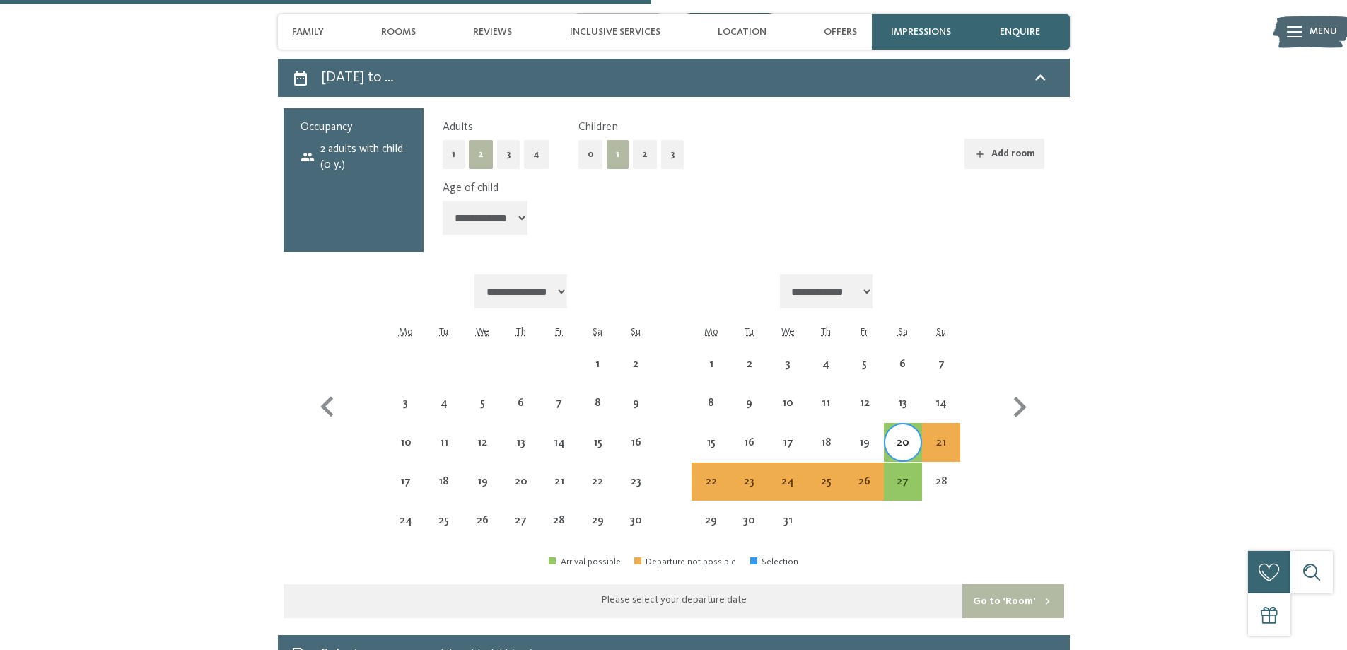
click at [882, 436] on div "19" at bounding box center [865, 442] width 38 height 38
select select "**********"
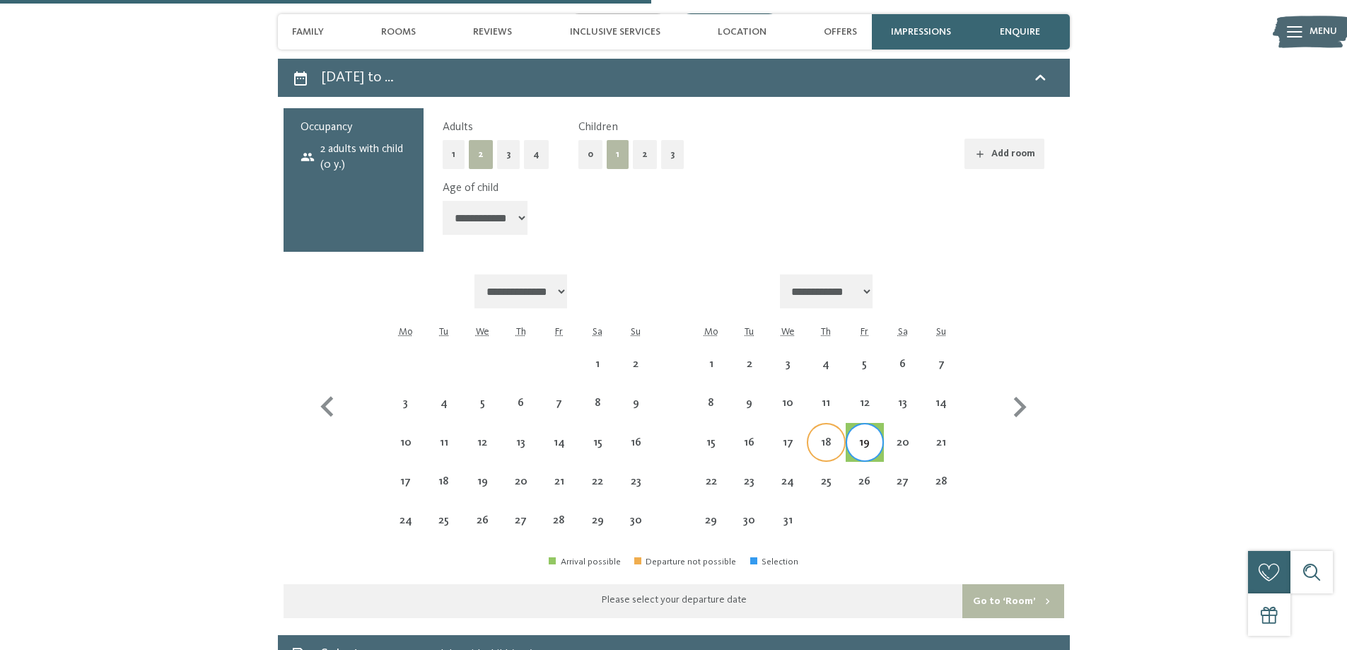
click at [841, 437] on div "18" at bounding box center [825, 454] width 35 height 35
select select "**********"
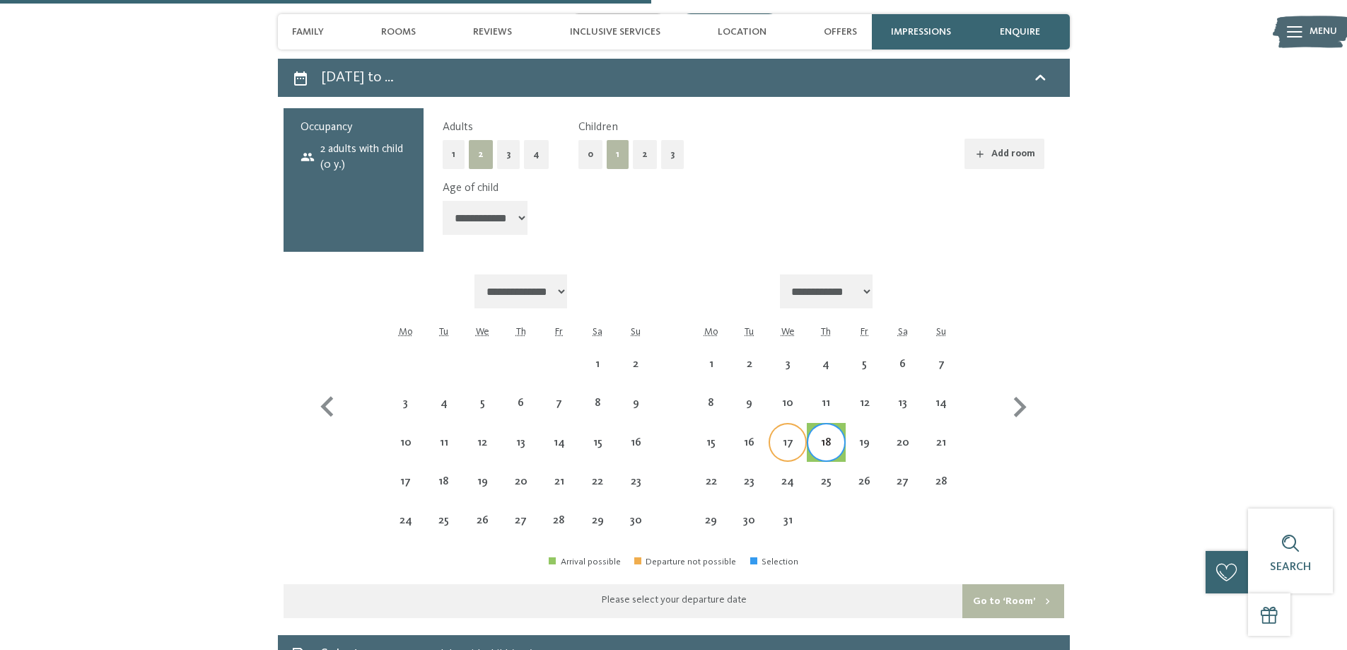
click at [783, 437] on div "17" at bounding box center [787, 454] width 35 height 35
select select "**********"
click at [887, 437] on div "20" at bounding box center [902, 454] width 35 height 35
select select "**********"
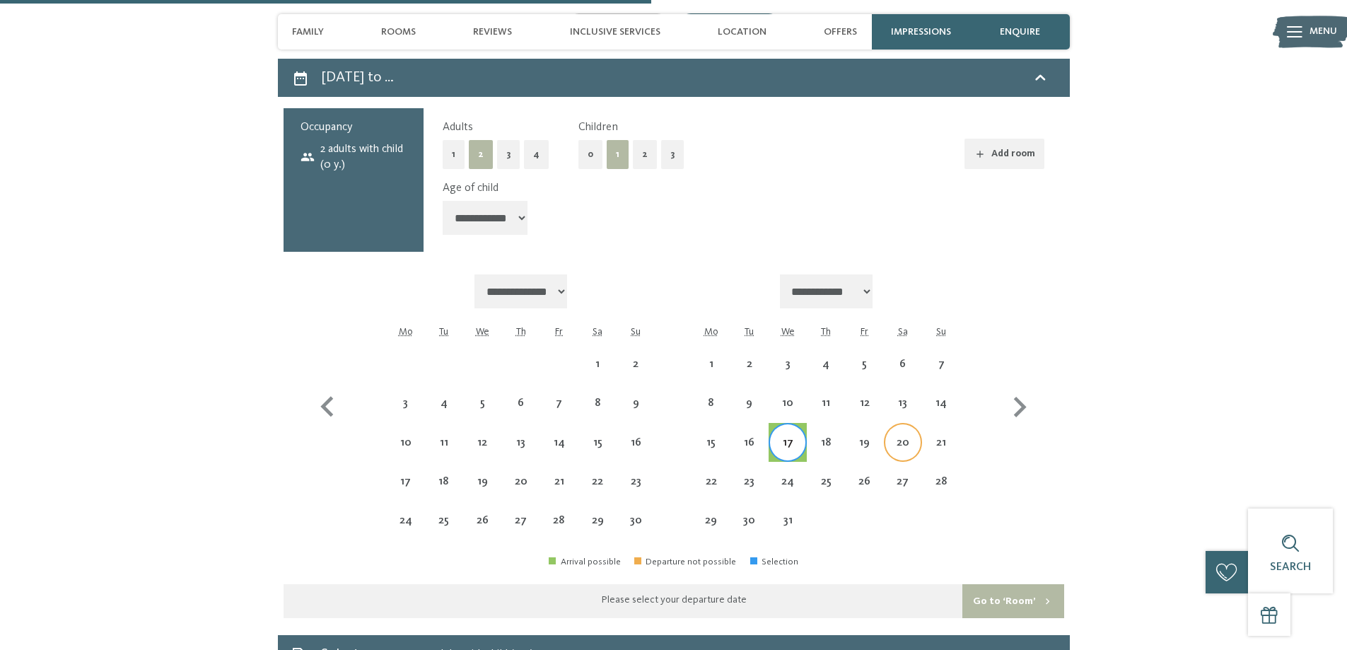
select select "**********"
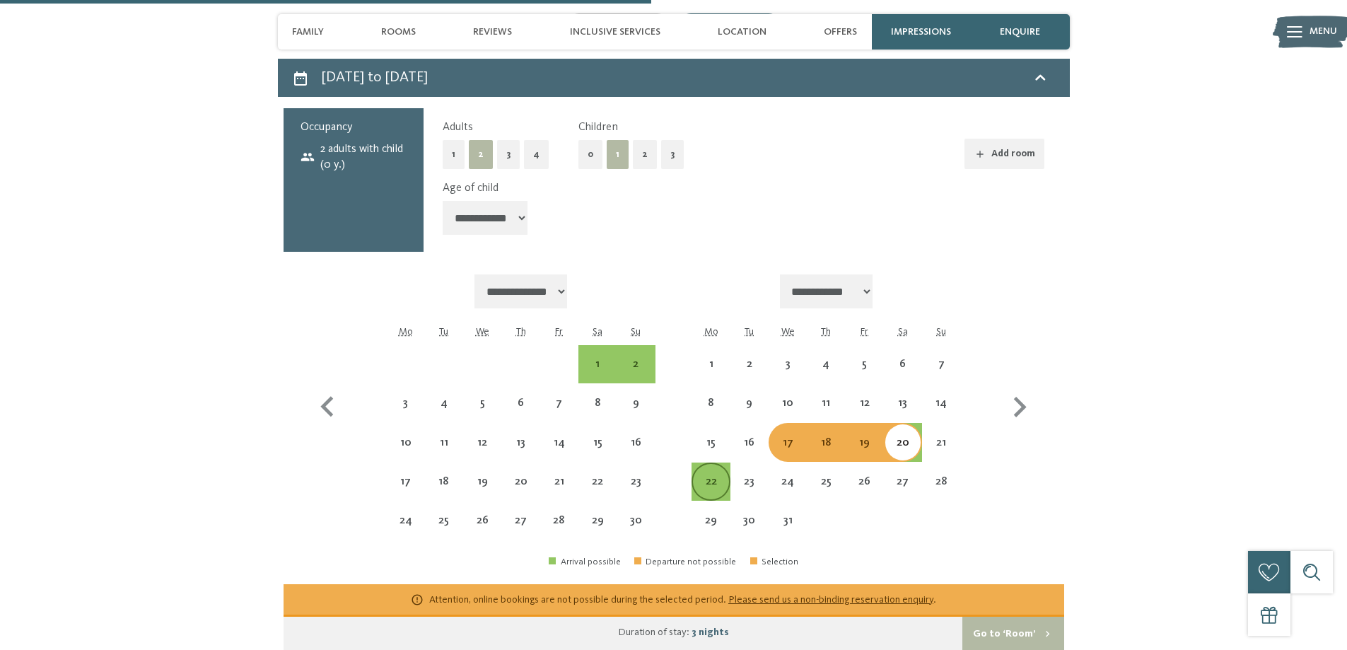
click at [709, 476] on div "22" at bounding box center [710, 493] width 35 height 35
select select "**********"
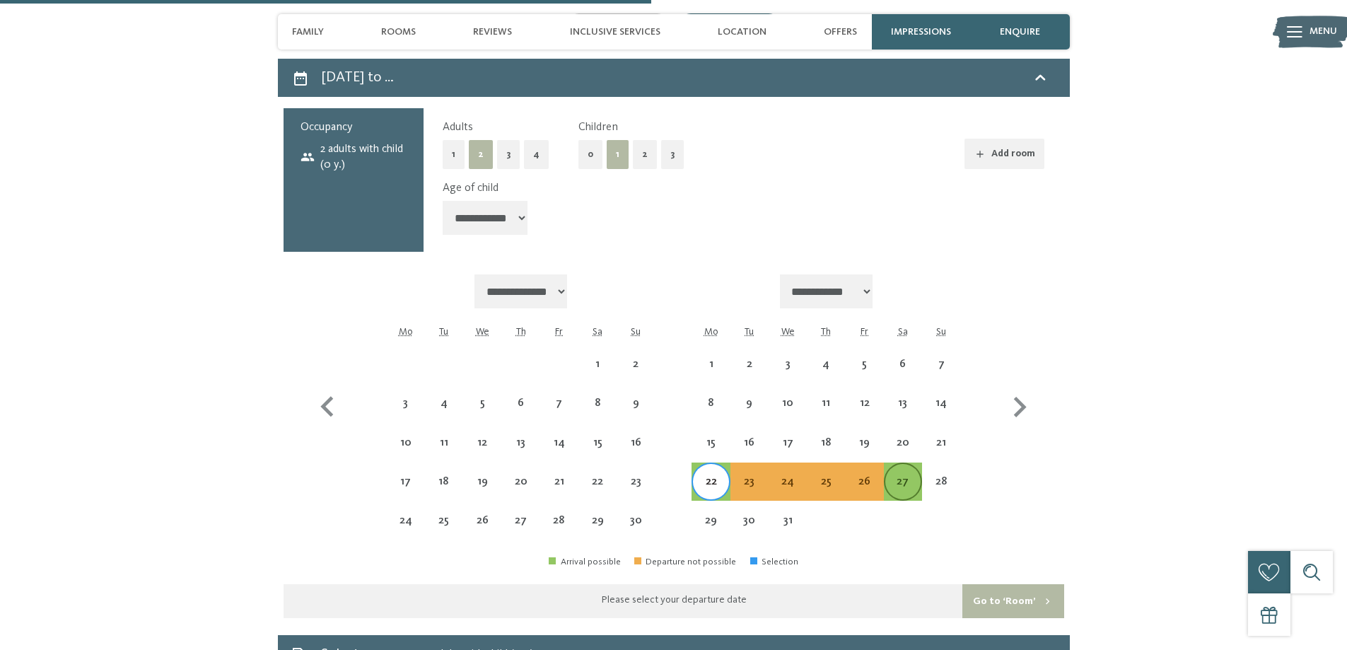
click at [897, 476] on div "27" at bounding box center [902, 493] width 35 height 35
select select "**********"
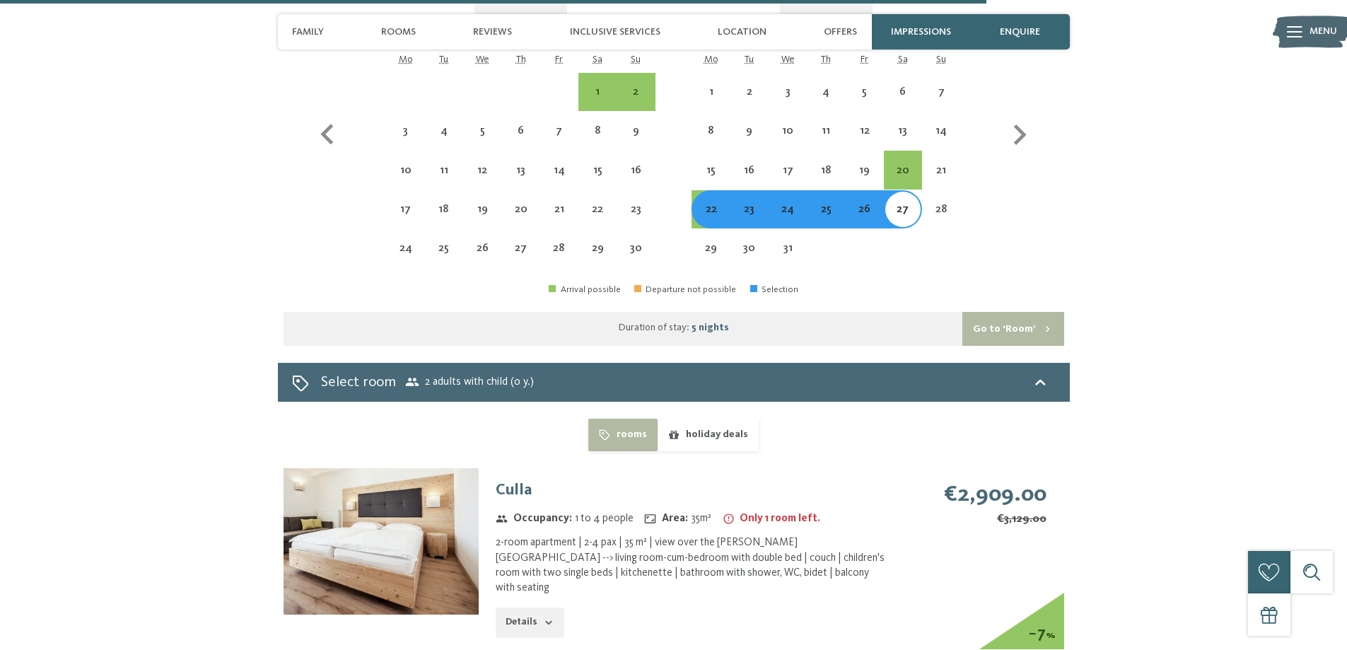
scroll to position [3463, 0]
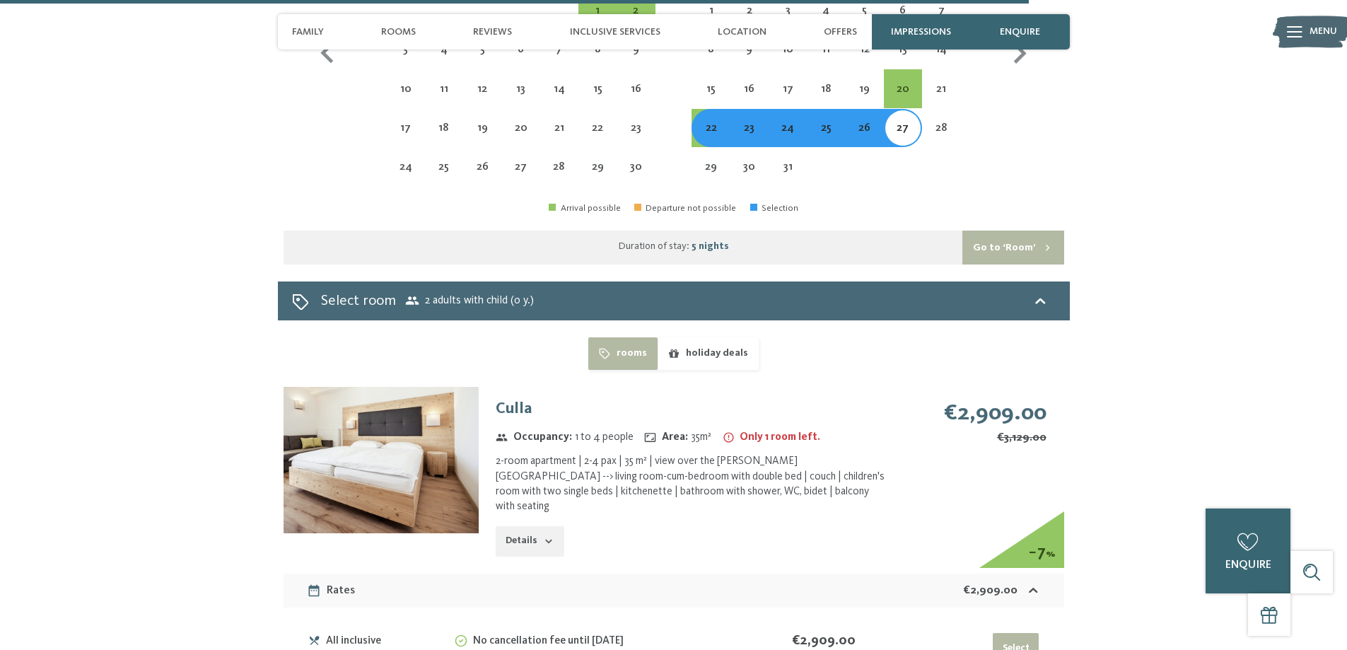
click at [436, 421] on img at bounding box center [381, 460] width 195 height 146
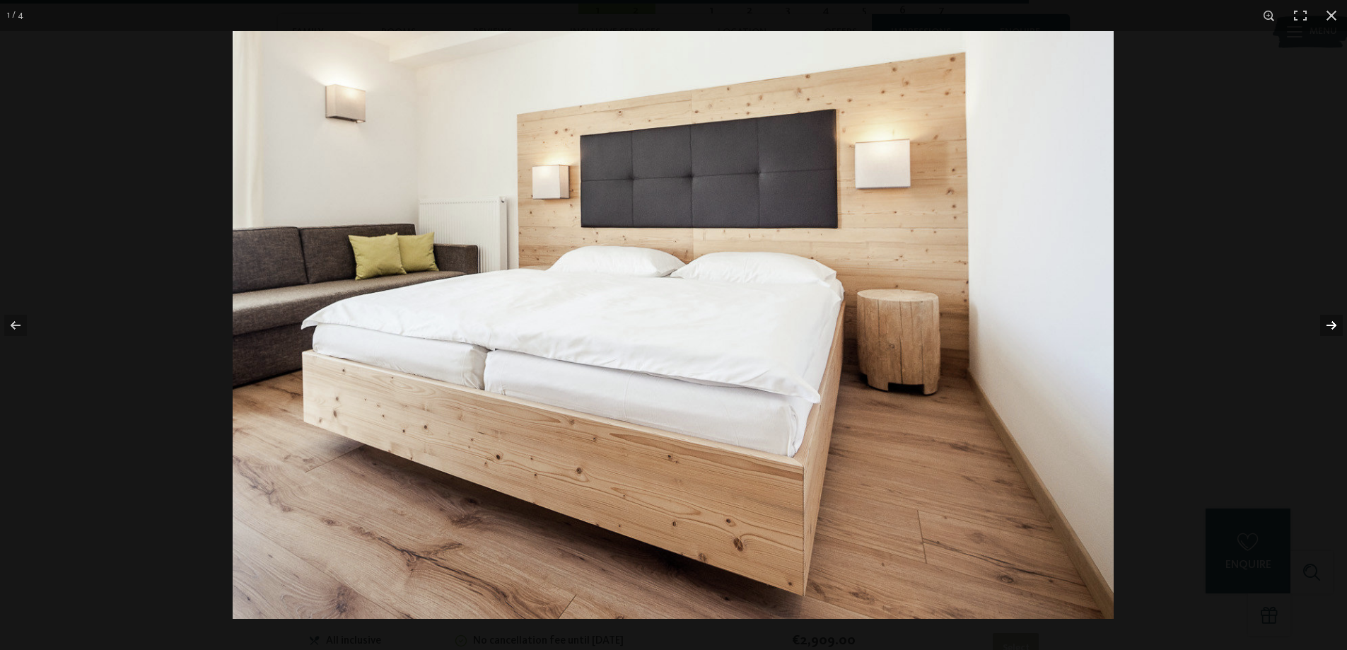
click at [1329, 323] on button "button" at bounding box center [1322, 325] width 49 height 71
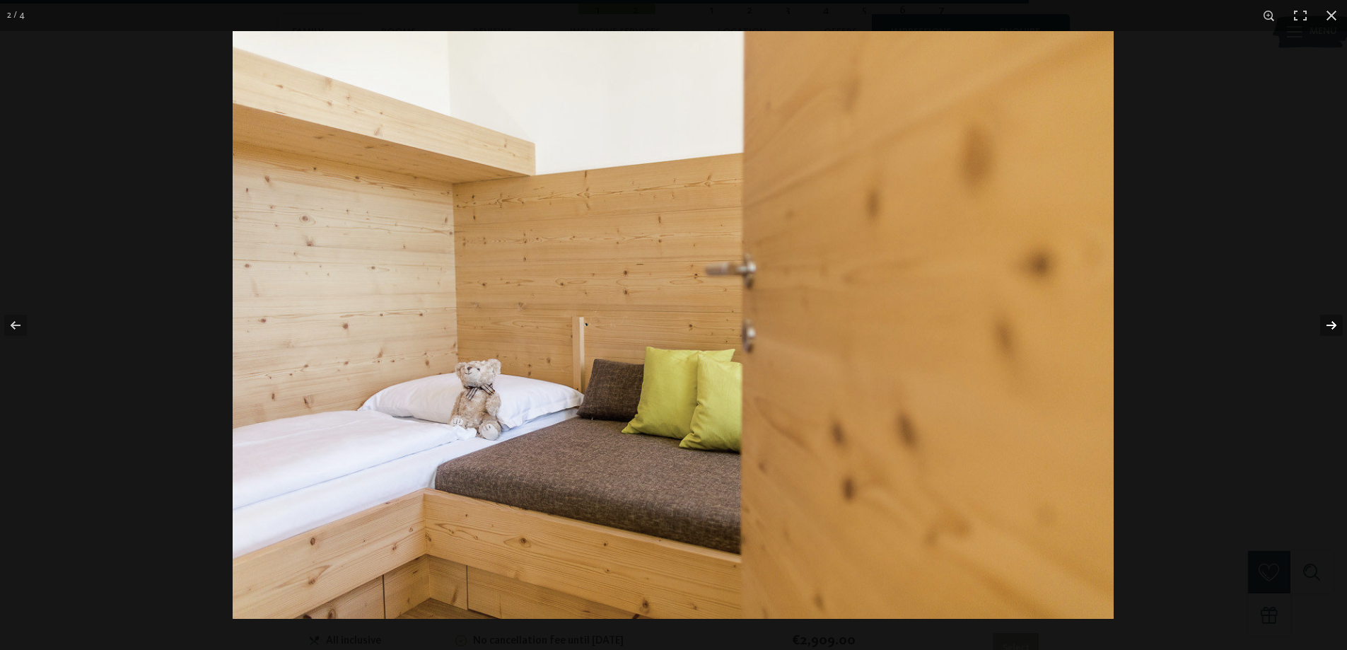
click at [1329, 323] on button "button" at bounding box center [1322, 325] width 49 height 71
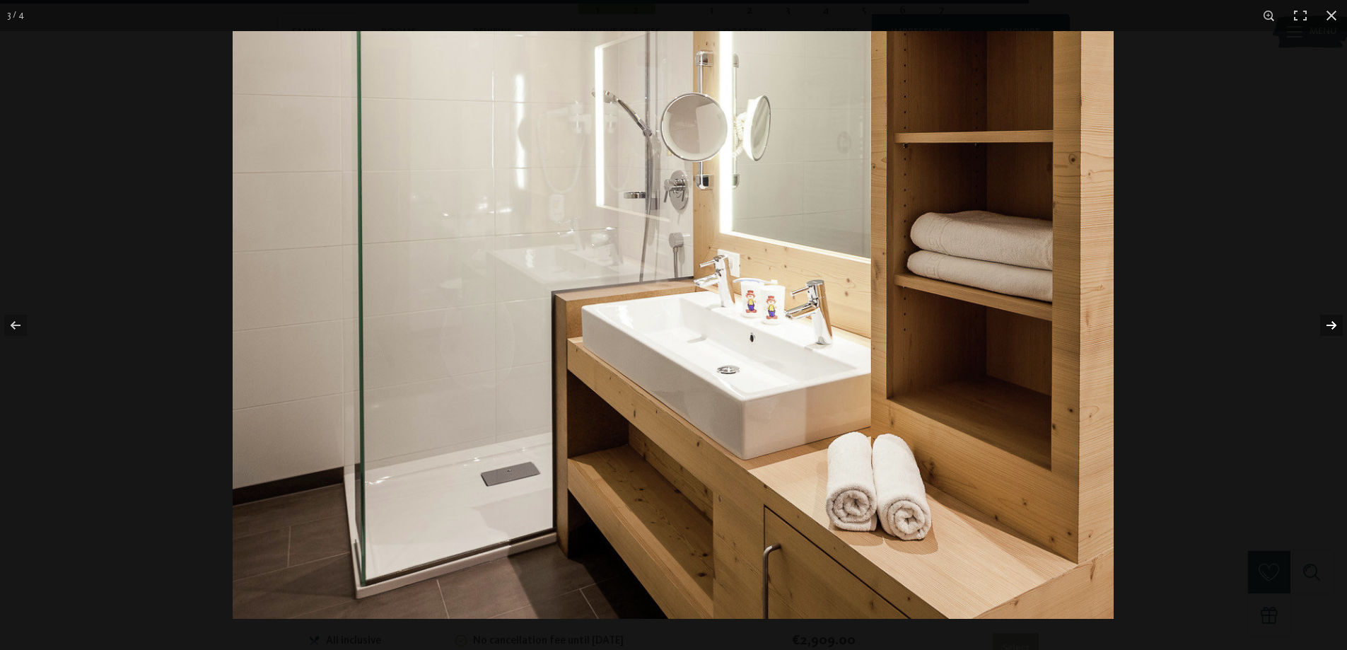
click at [1329, 323] on button "button" at bounding box center [1322, 325] width 49 height 71
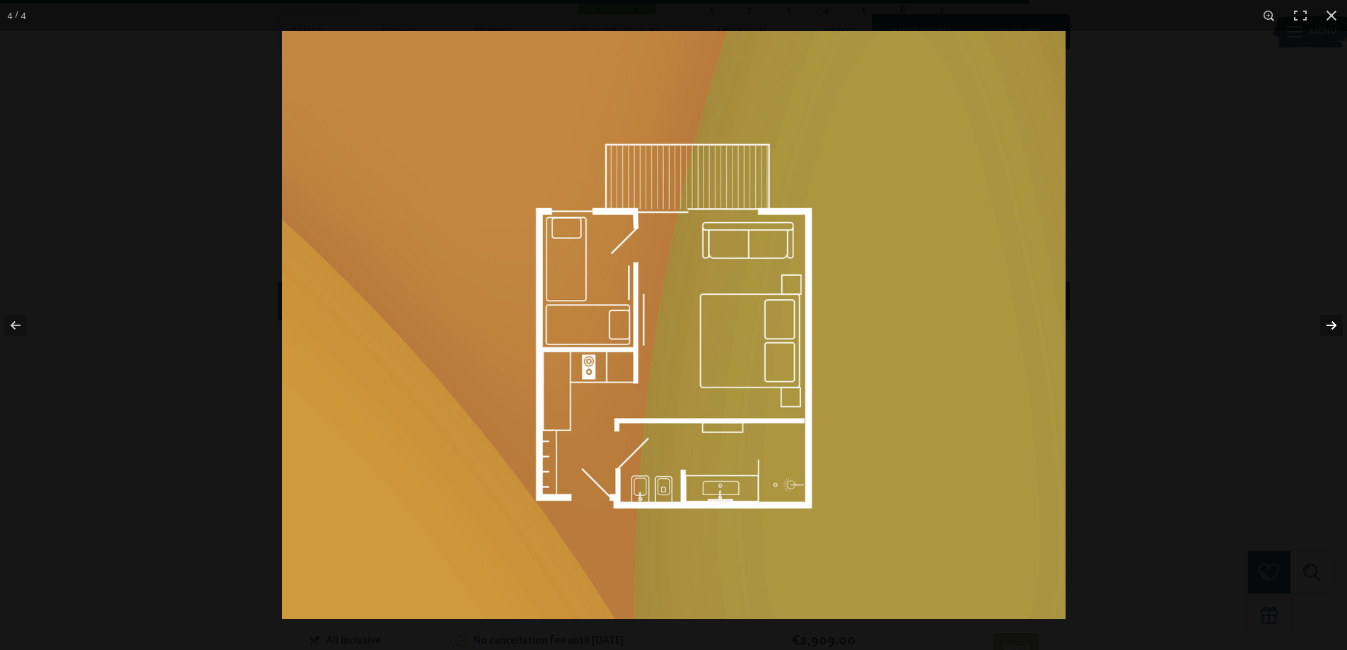
click at [1329, 323] on button "button" at bounding box center [1322, 325] width 49 height 71
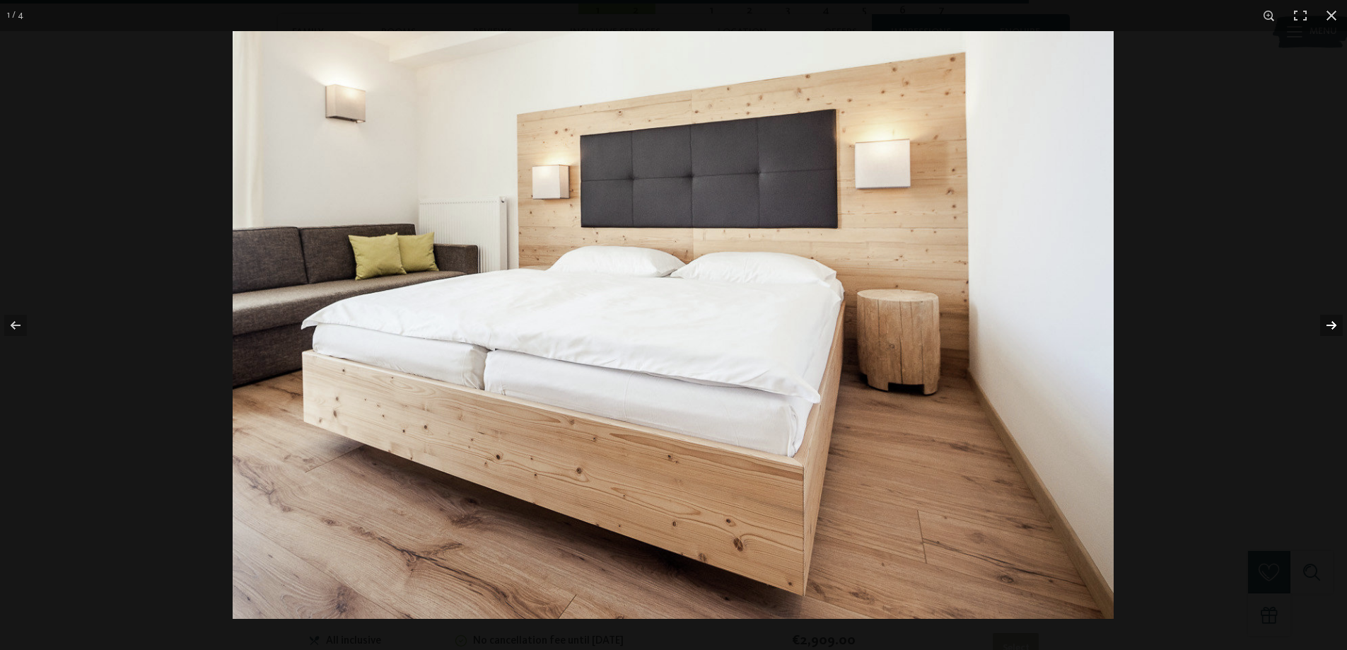
click at [1329, 323] on button "button" at bounding box center [1322, 325] width 49 height 71
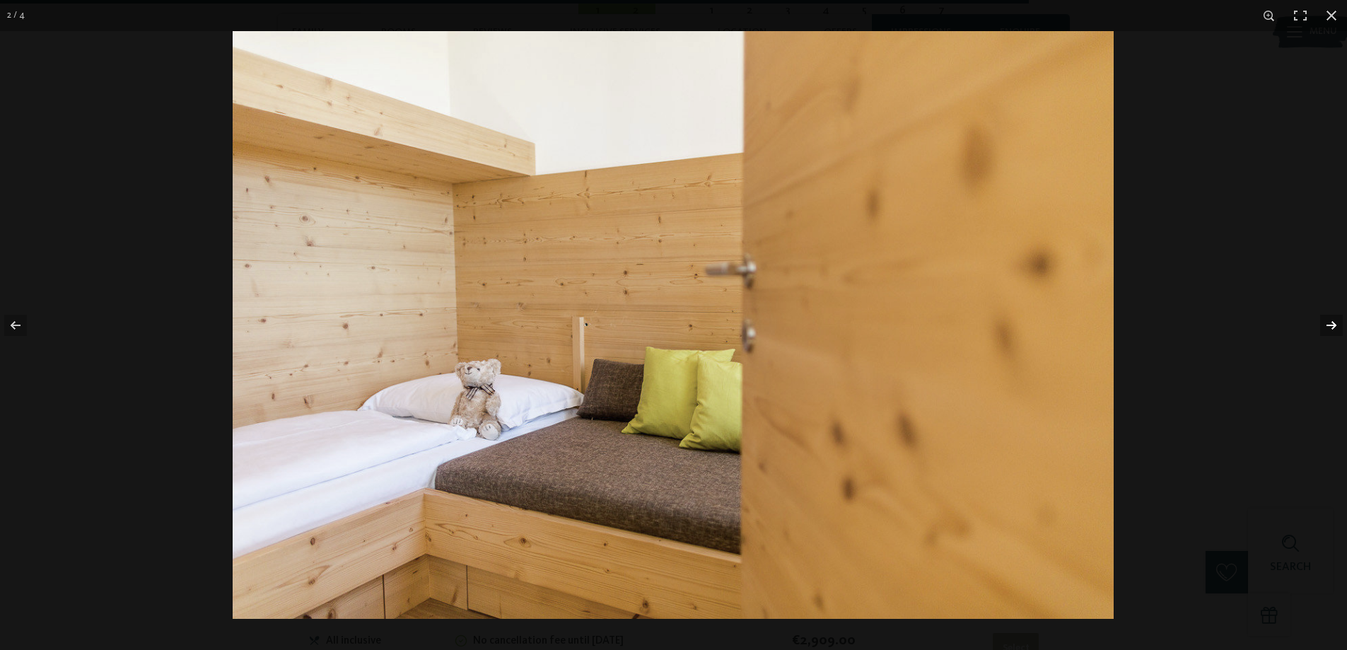
click at [1329, 323] on button "button" at bounding box center [1322, 325] width 49 height 71
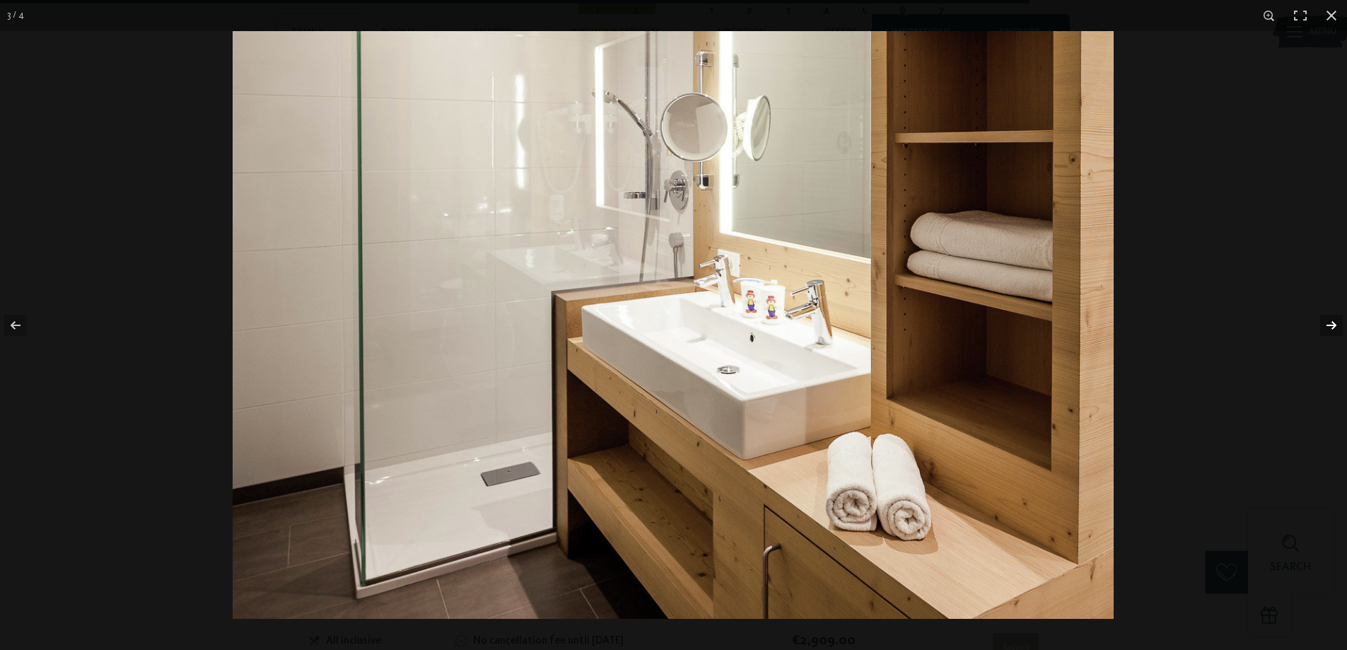
click at [1329, 323] on button "button" at bounding box center [1322, 325] width 49 height 71
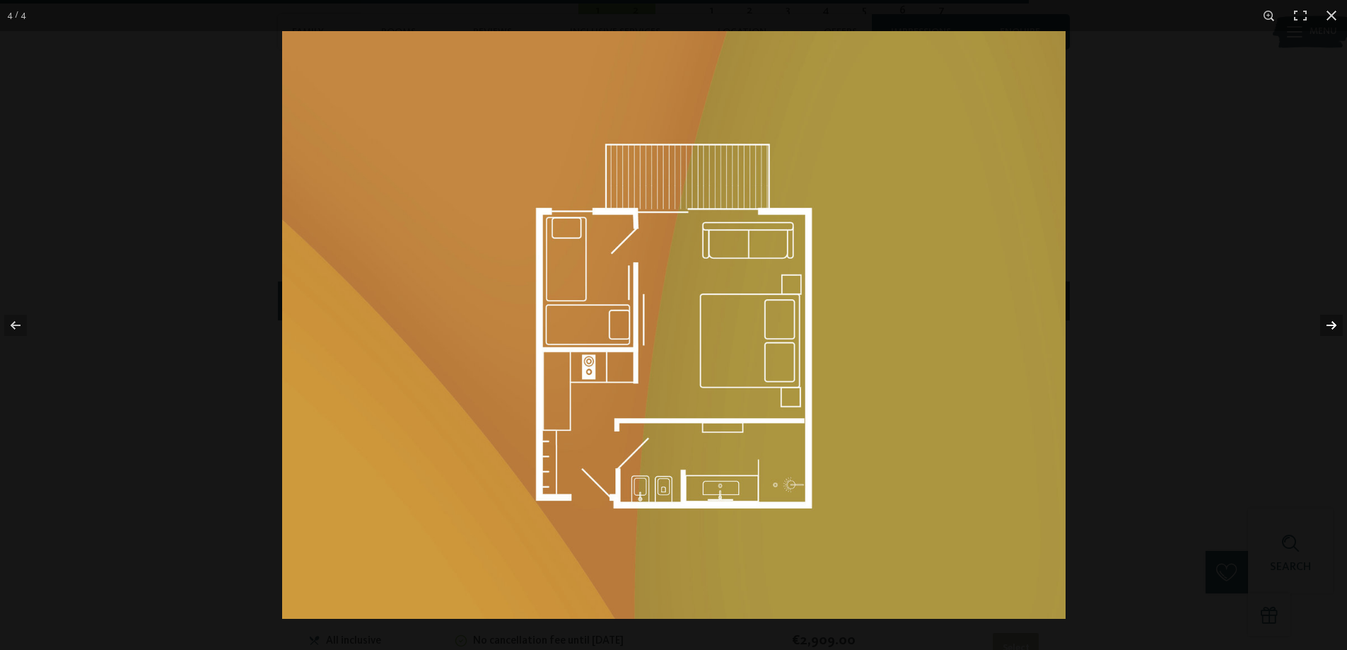
click at [1329, 323] on button "button" at bounding box center [1322, 325] width 49 height 71
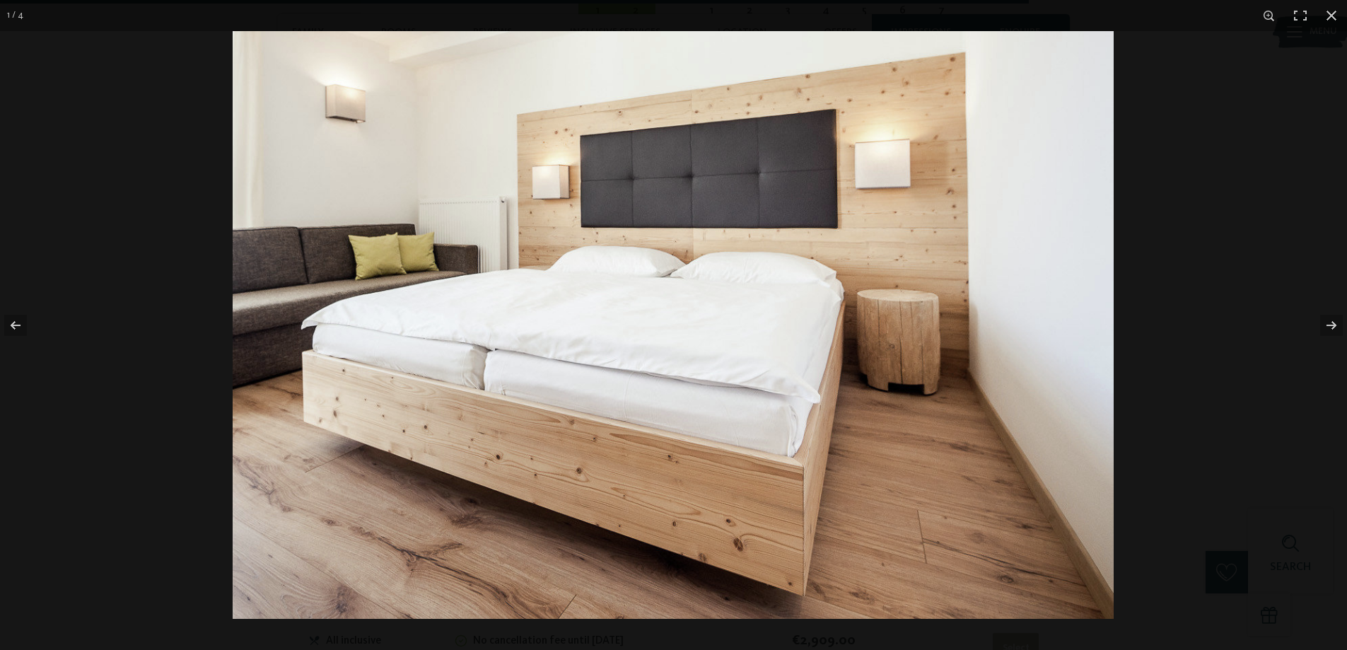
click at [919, 233] on img at bounding box center [673, 325] width 881 height 588
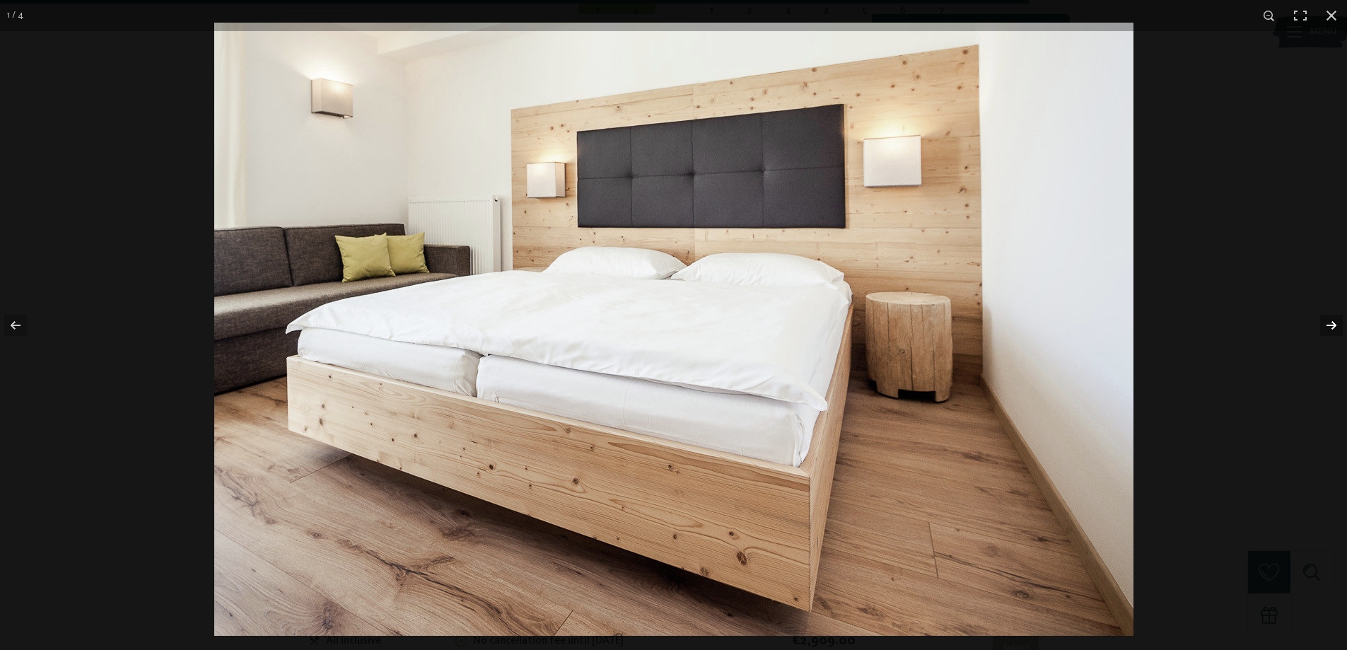
click at [1320, 325] on button "button" at bounding box center [1322, 325] width 49 height 71
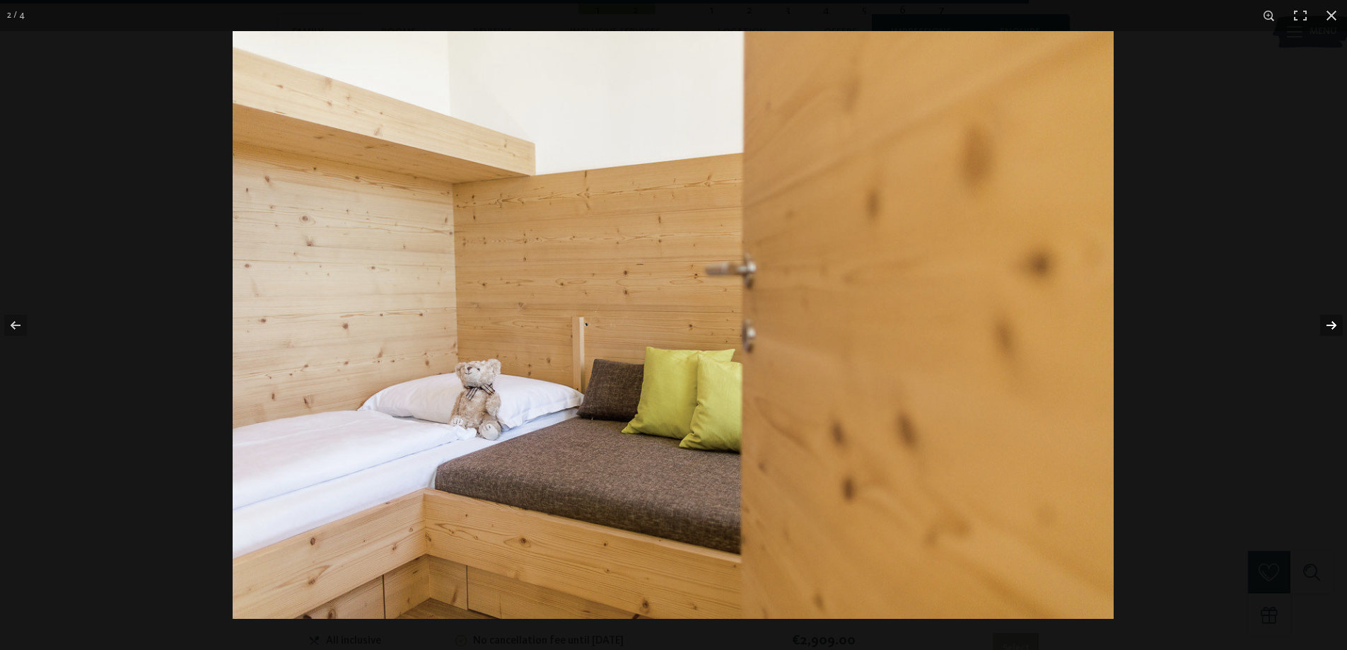
click at [1320, 325] on button "button" at bounding box center [1322, 325] width 49 height 71
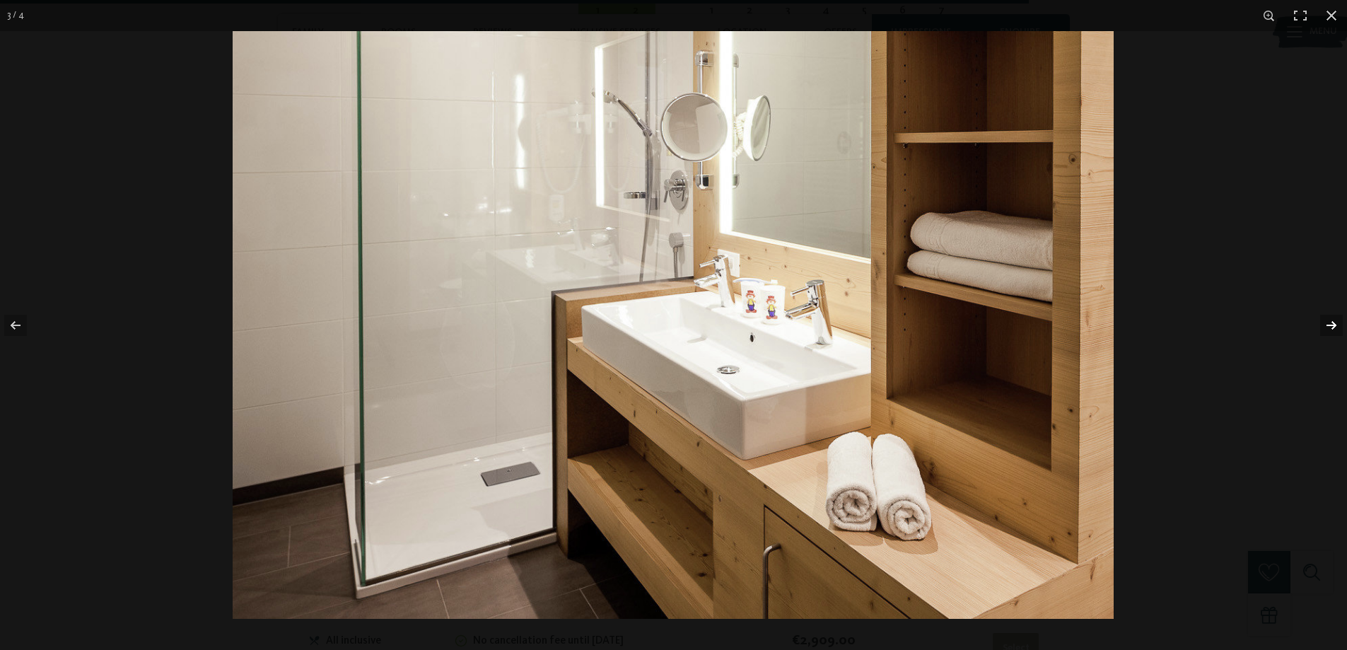
click at [1319, 325] on button "button" at bounding box center [1322, 325] width 49 height 71
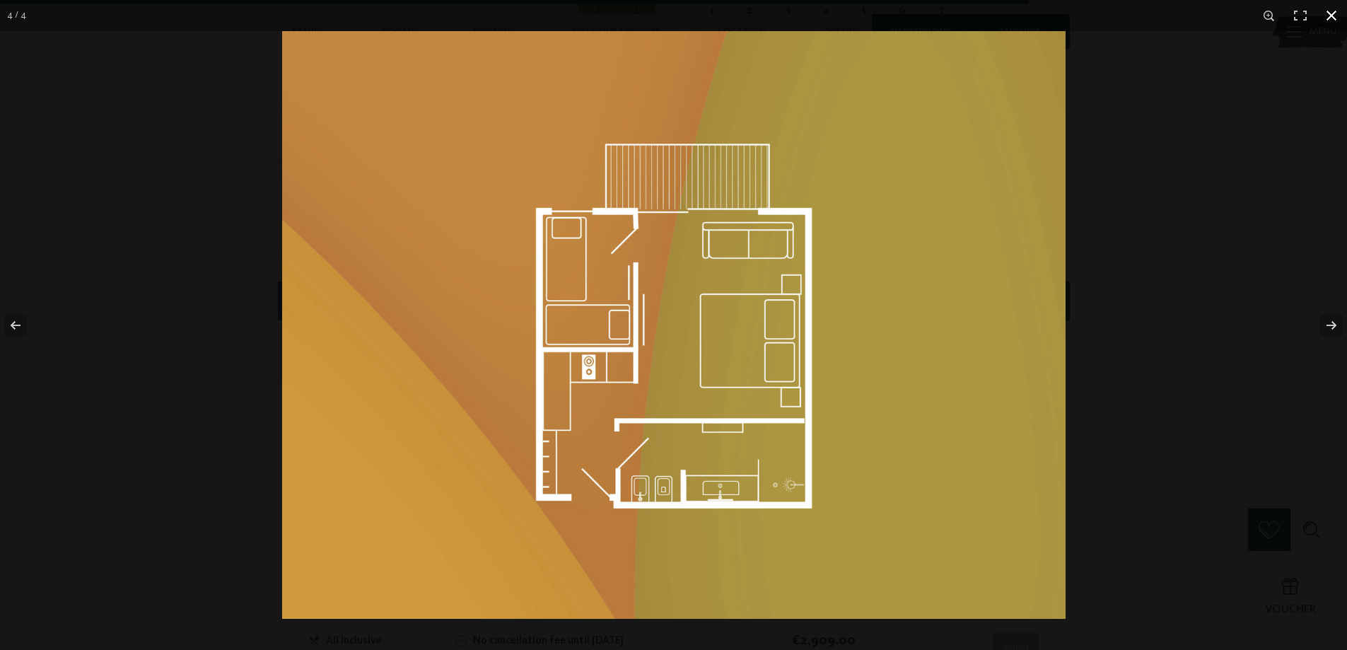
click at [1333, 14] on button "button" at bounding box center [1331, 15] width 31 height 31
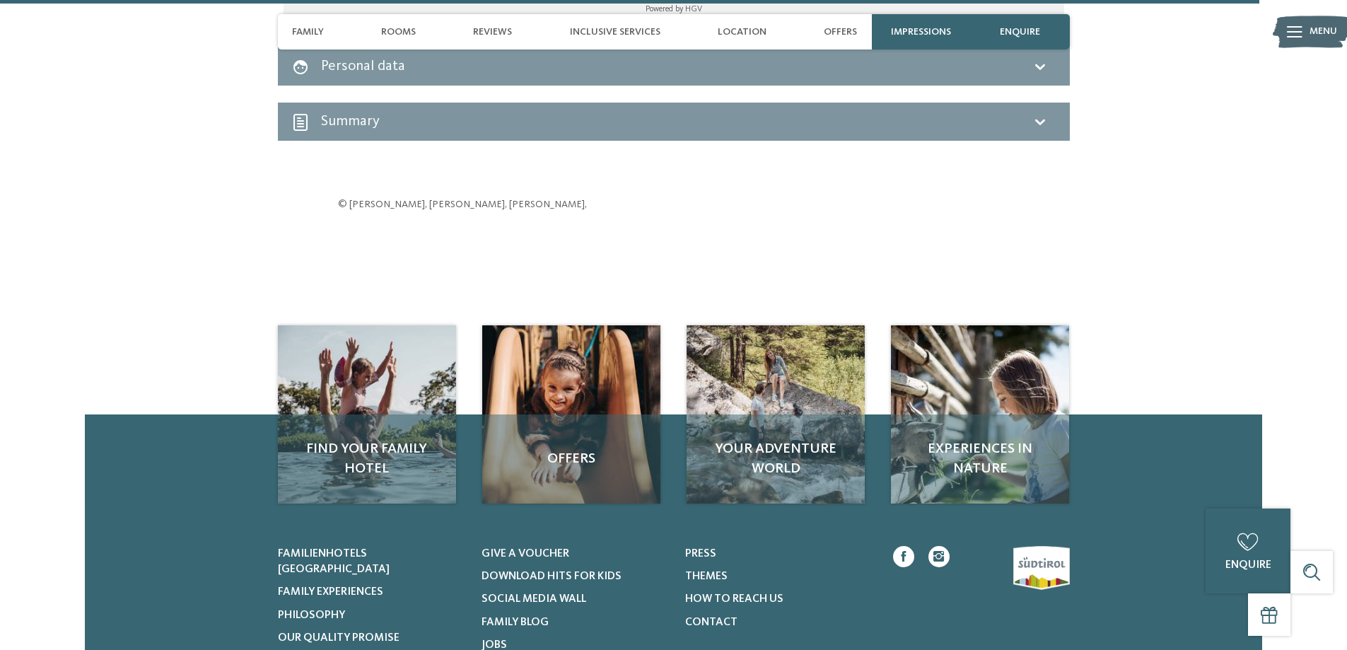
scroll to position [4241, 0]
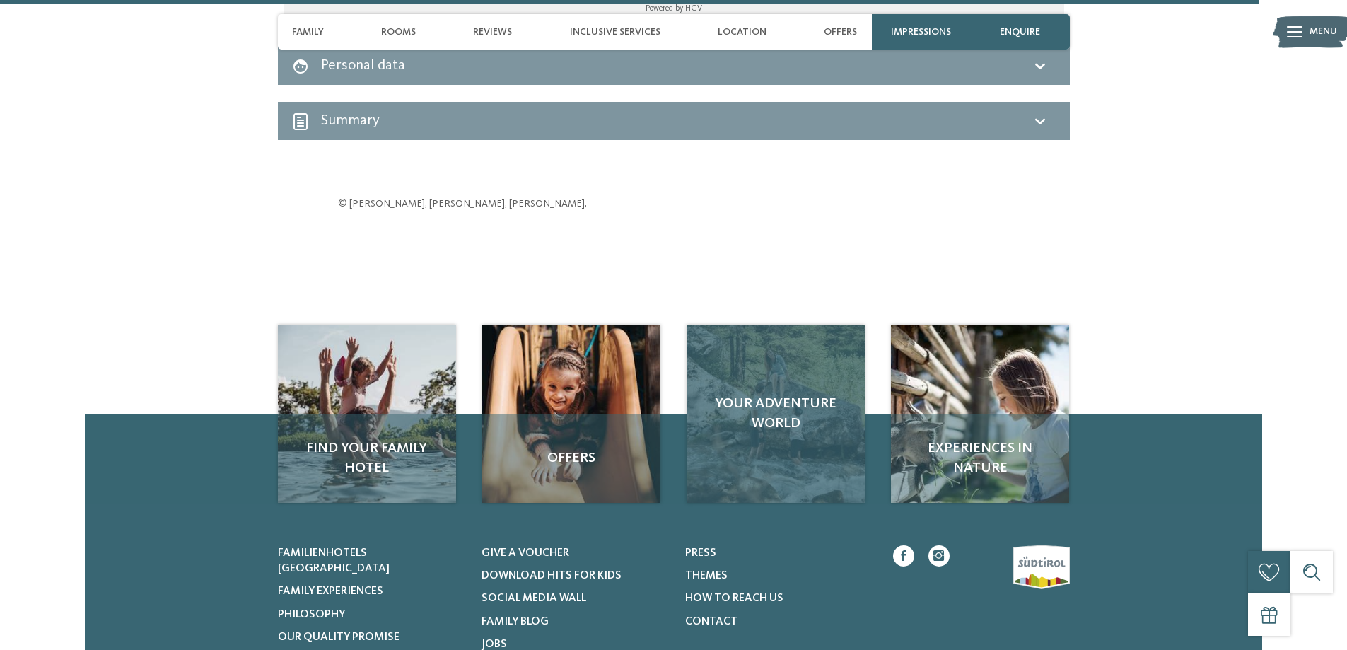
click at [730, 395] on span "Your adventure world" at bounding box center [776, 414] width 150 height 40
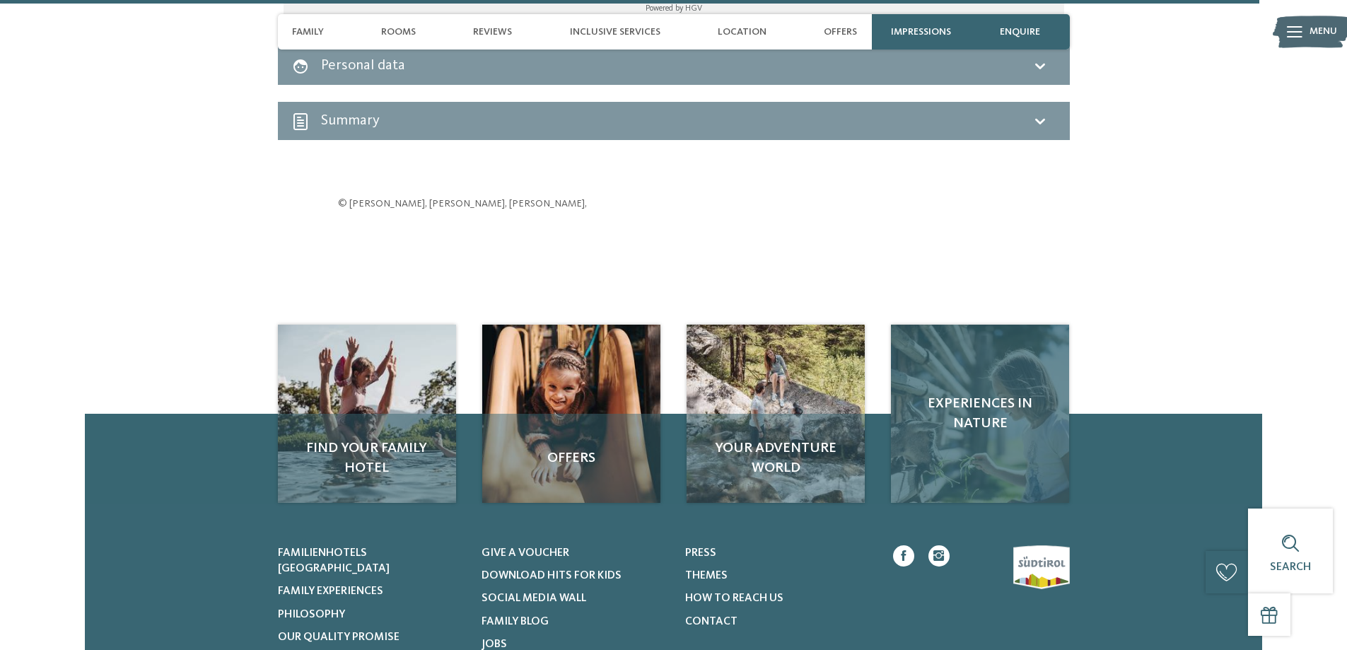
click at [960, 414] on div "Experiences in nature" at bounding box center [980, 414] width 178 height 178
click at [970, 394] on span "Experiences in nature" at bounding box center [980, 414] width 150 height 40
click at [995, 395] on span "Experiences in nature" at bounding box center [980, 414] width 150 height 40
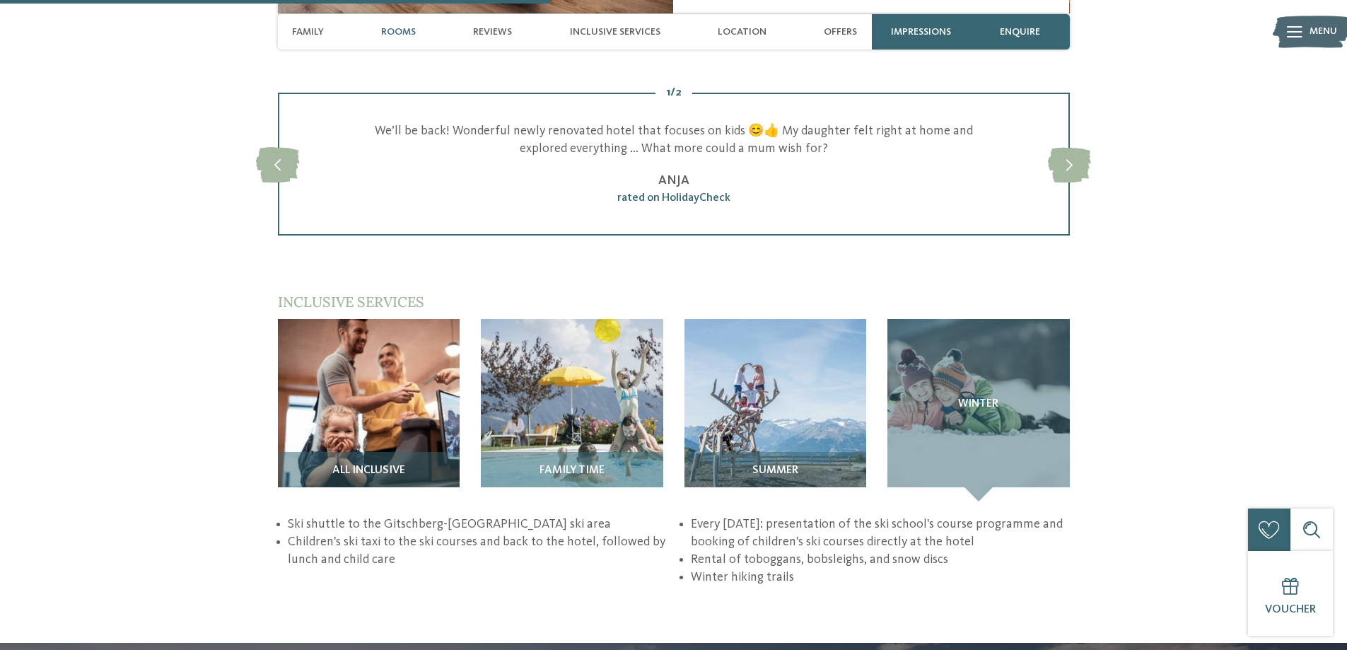
scroll to position [1836, 0]
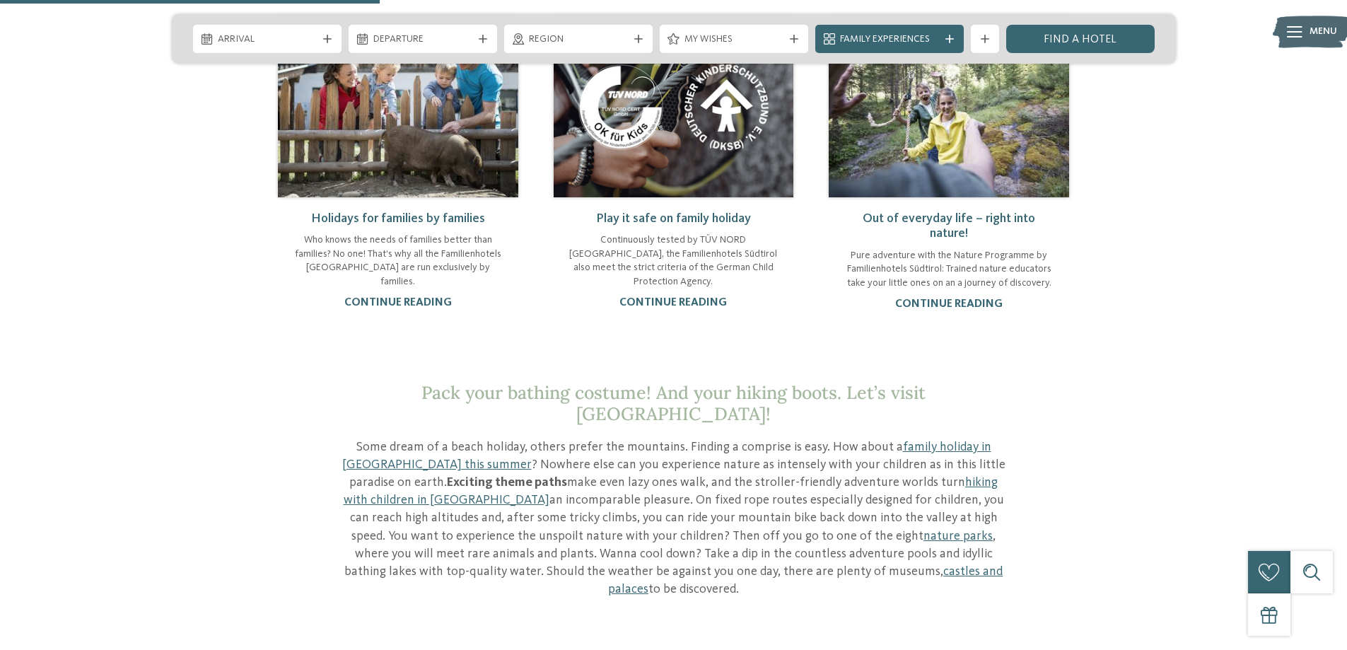
scroll to position [1202, 0]
